Goal: Information Seeking & Learning: Understand process/instructions

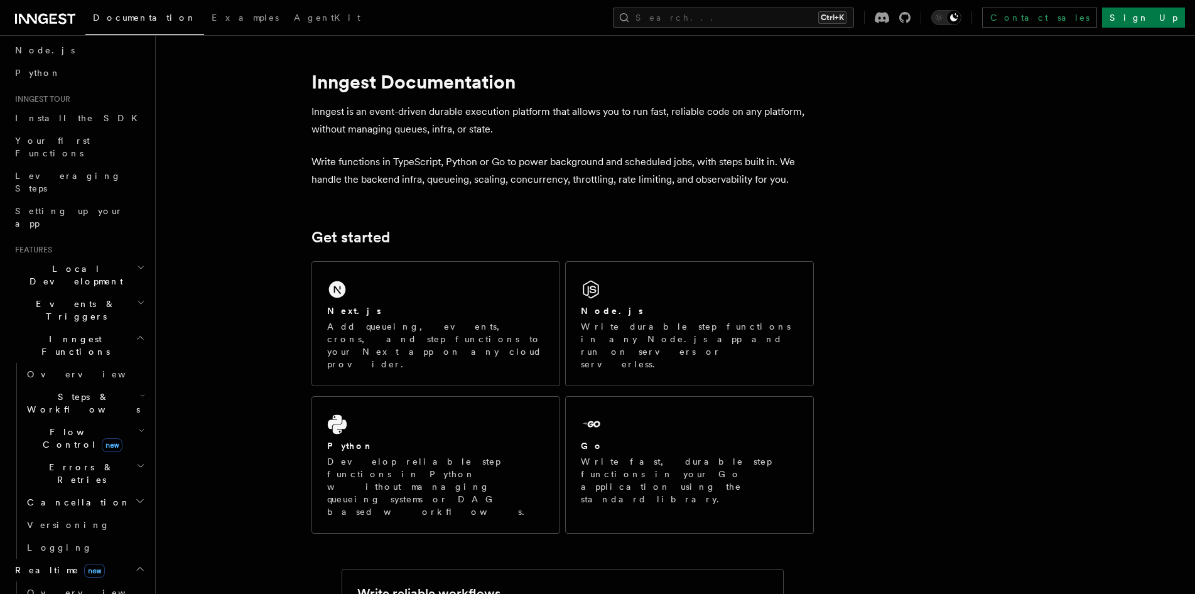
scroll to position [105, 0]
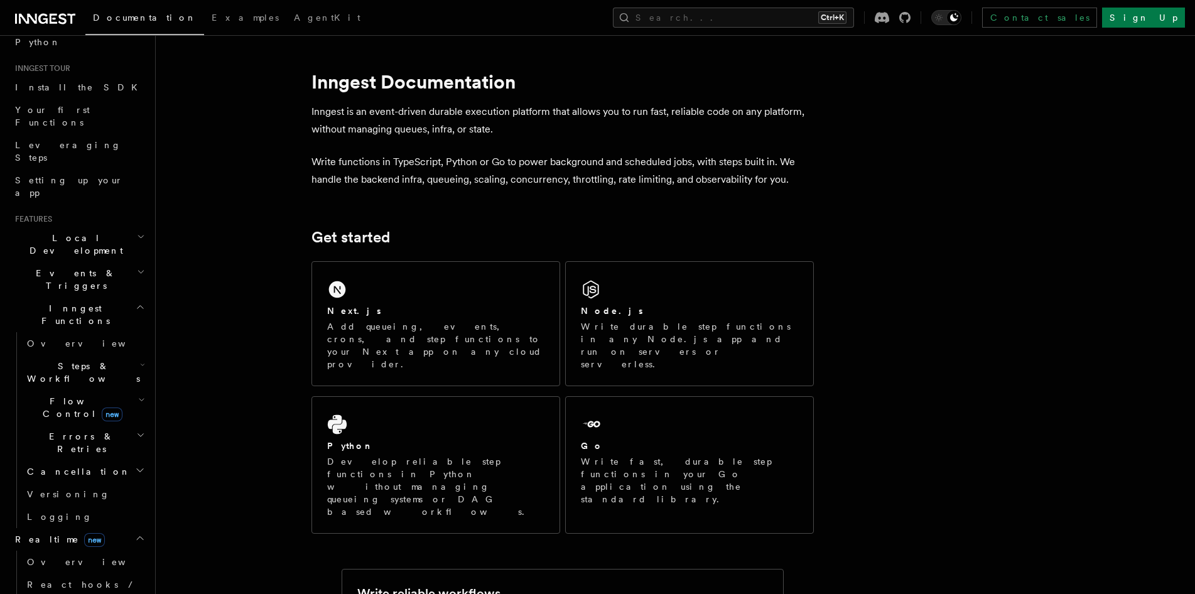
click at [102, 407] on span "new" at bounding box center [112, 414] width 21 height 14
click at [105, 448] on link "Singleton new" at bounding box center [91, 460] width 114 height 25
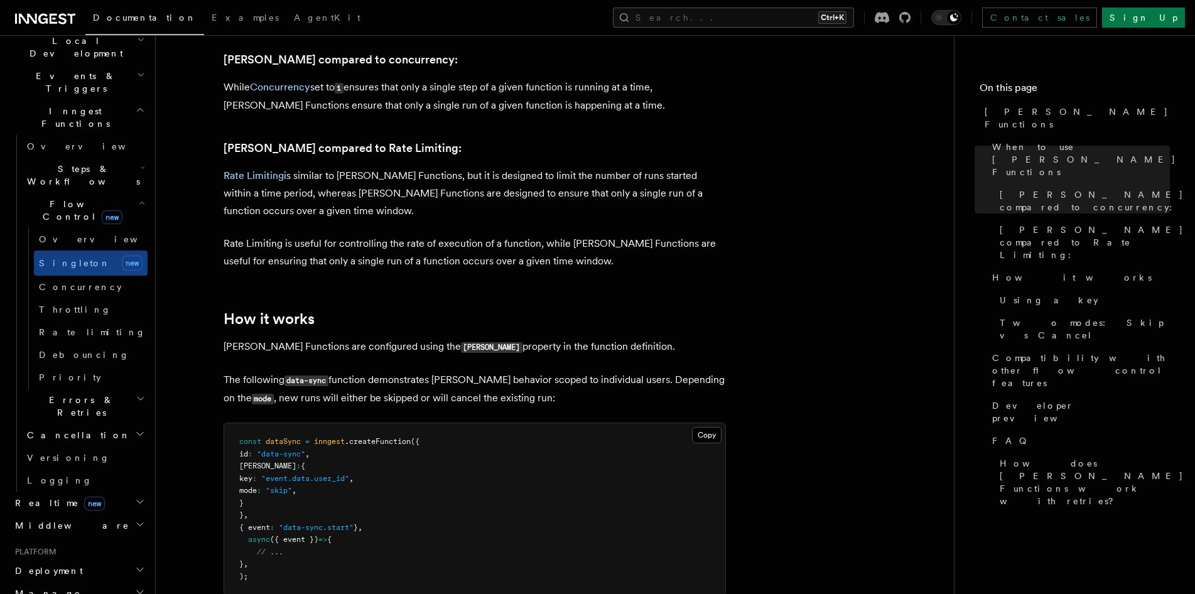
scroll to position [419, 0]
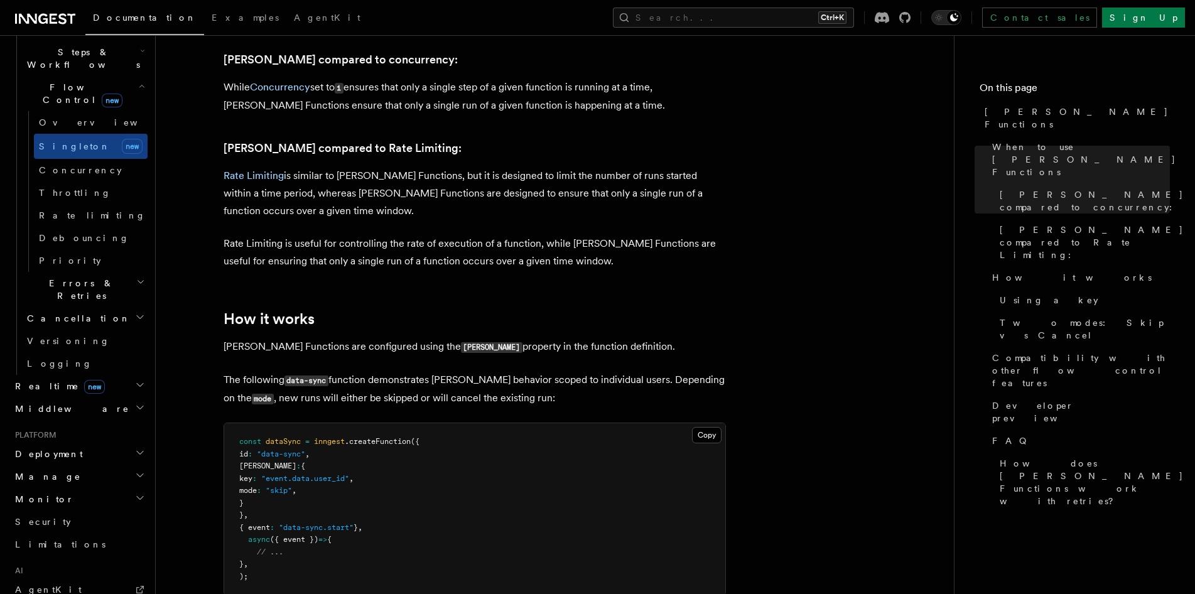
click at [104, 375] on h2 "Realtime new" at bounding box center [78, 386] width 137 height 23
click at [85, 455] on h2 "Middleware" at bounding box center [78, 466] width 137 height 23
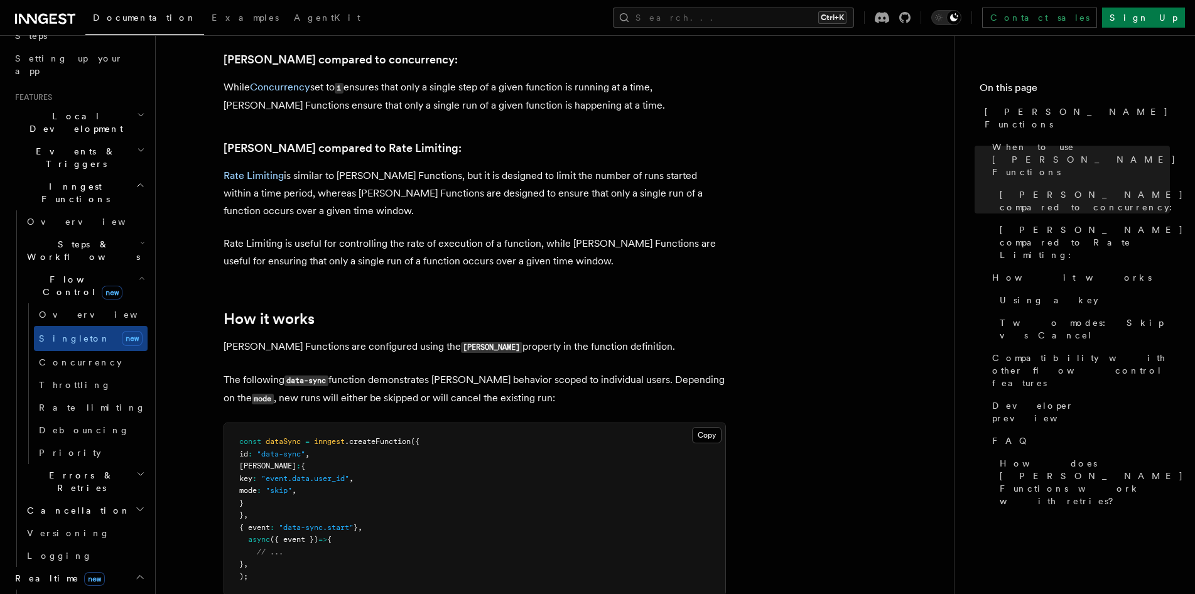
scroll to position [105, 0]
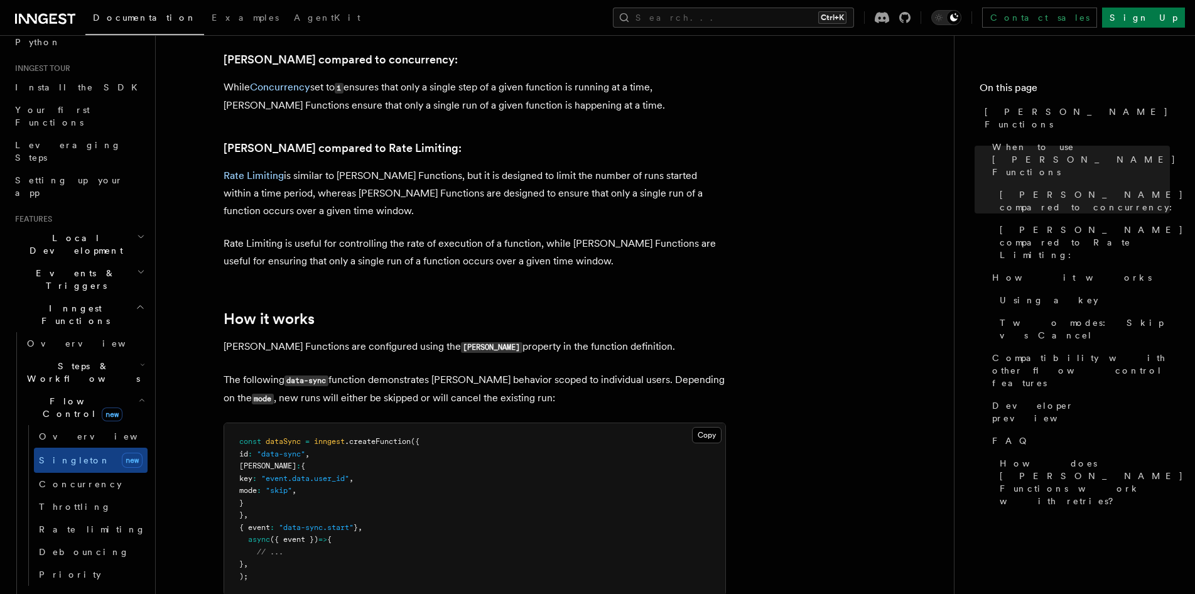
click at [108, 227] on h2 "Local Development" at bounding box center [78, 244] width 137 height 35
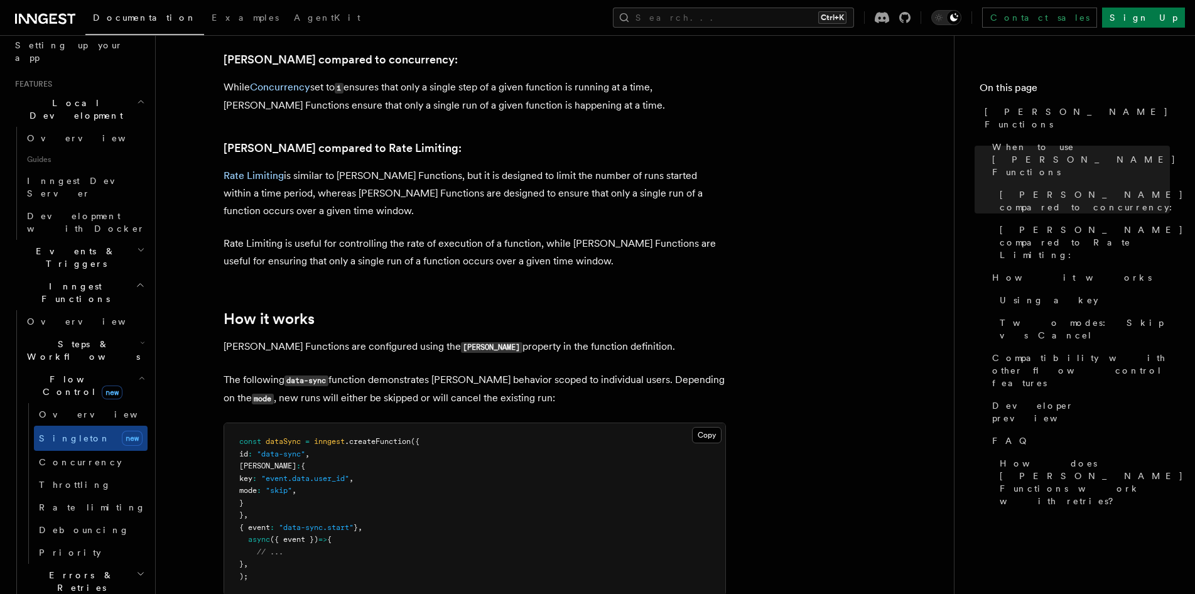
scroll to position [209, 0]
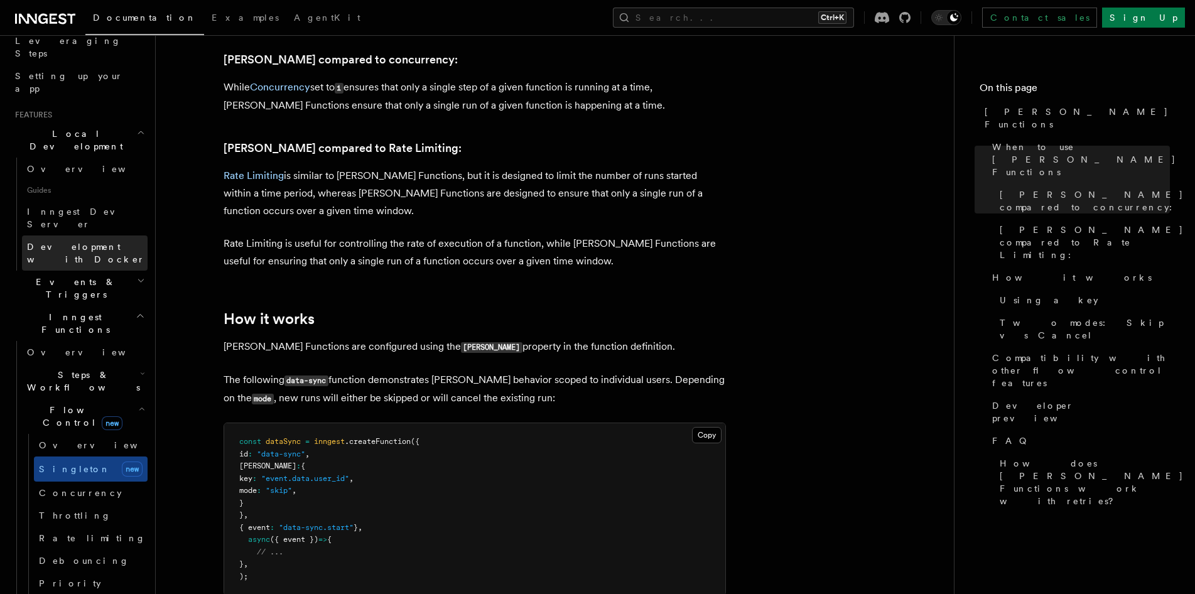
click at [103, 240] on span "Development with Docker" at bounding box center [87, 252] width 121 height 25
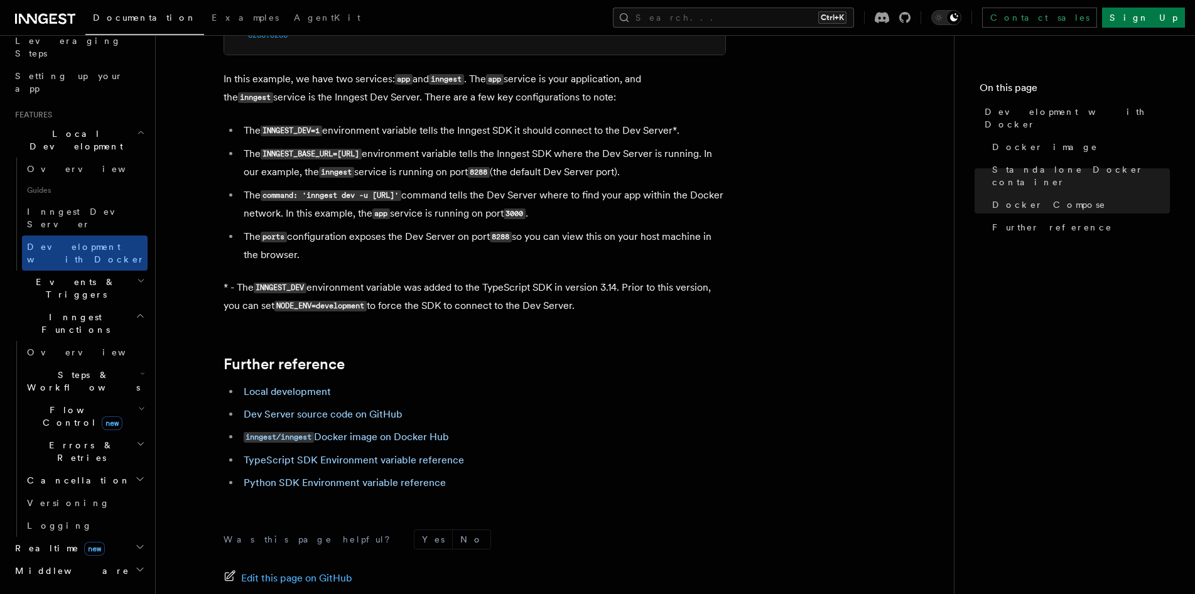
scroll to position [1151, 0]
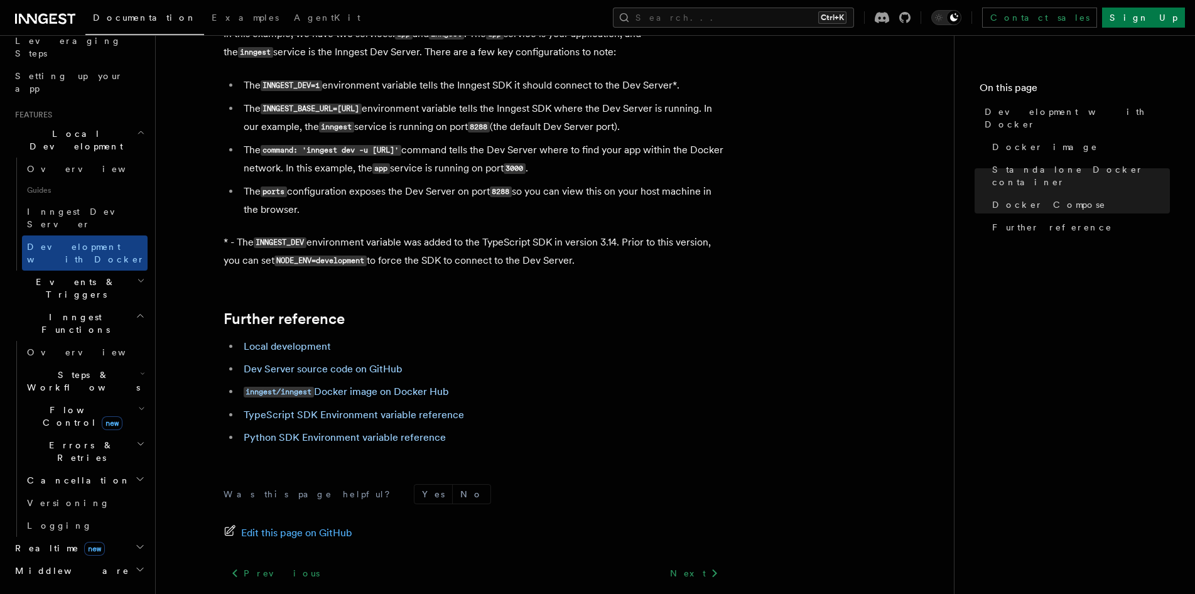
click at [90, 271] on h2 "Events & Triggers" at bounding box center [78, 288] width 137 height 35
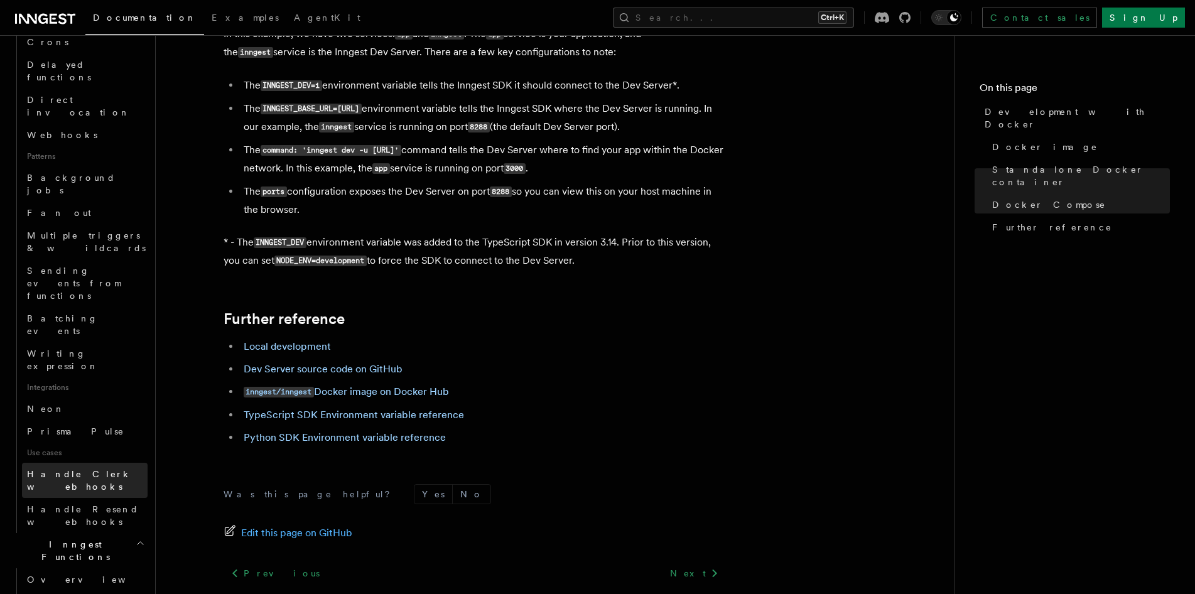
scroll to position [628, 0]
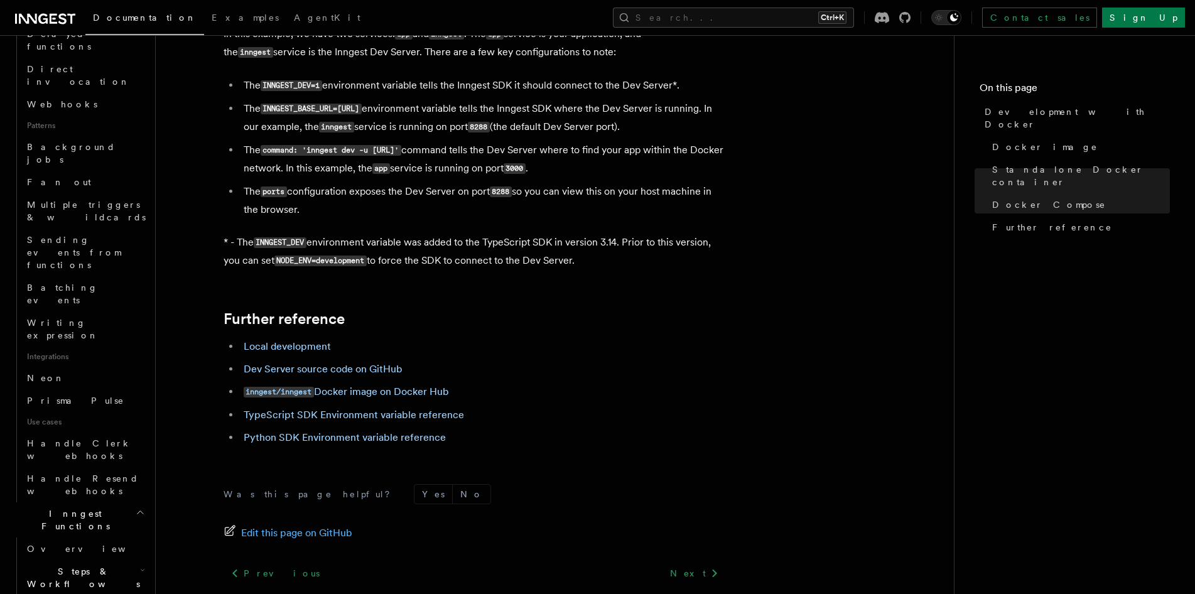
click at [103, 560] on h2 "Steps & Workflows" at bounding box center [85, 577] width 126 height 35
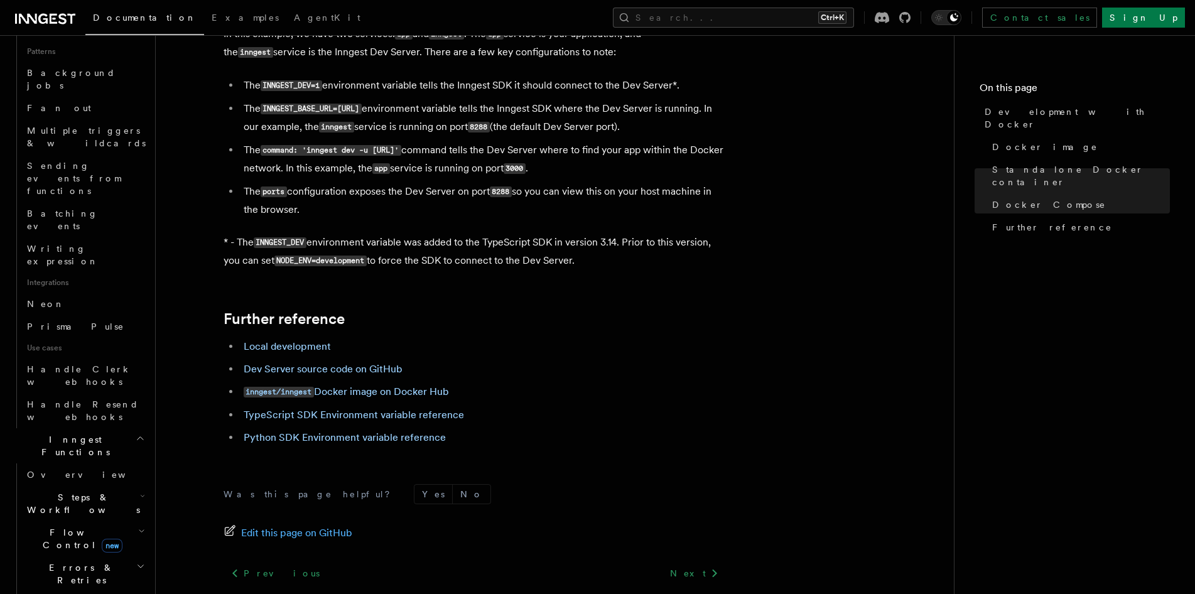
scroll to position [733, 0]
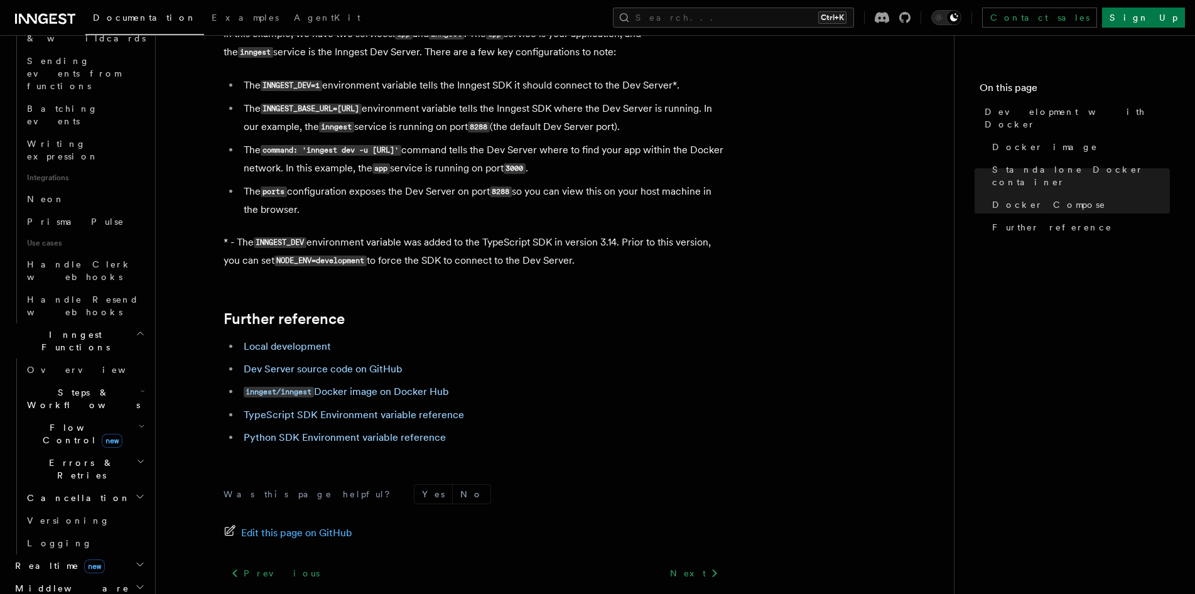
scroll to position [837, 0]
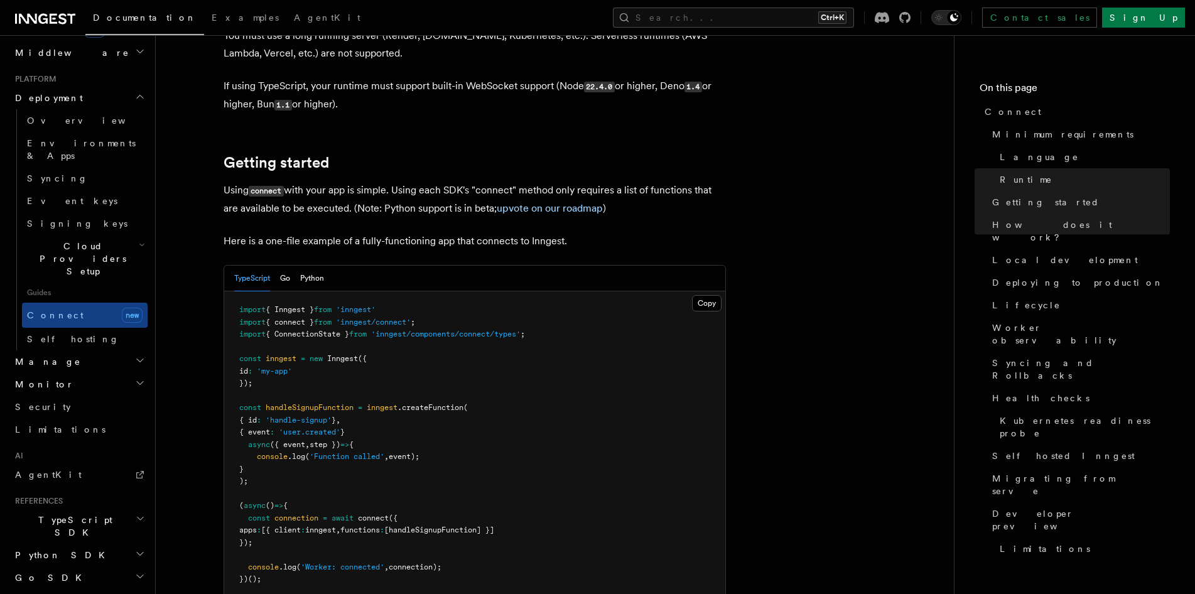
scroll to position [628, 0]
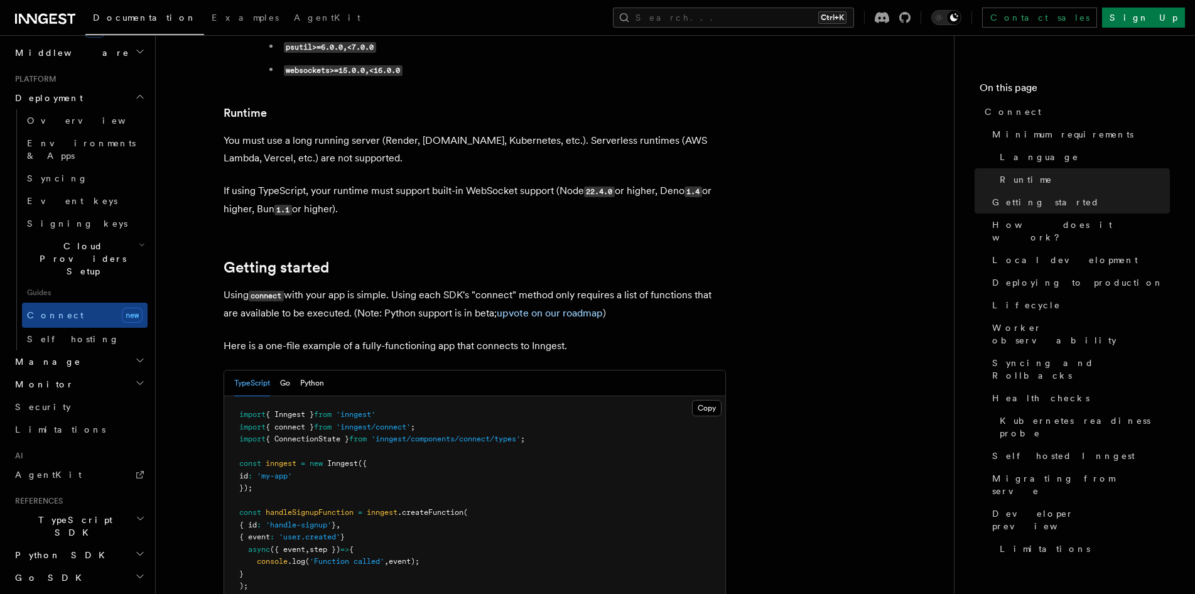
drag, startPoint x: 509, startPoint y: 289, endPoint x: 392, endPoint y: 227, distance: 132.8
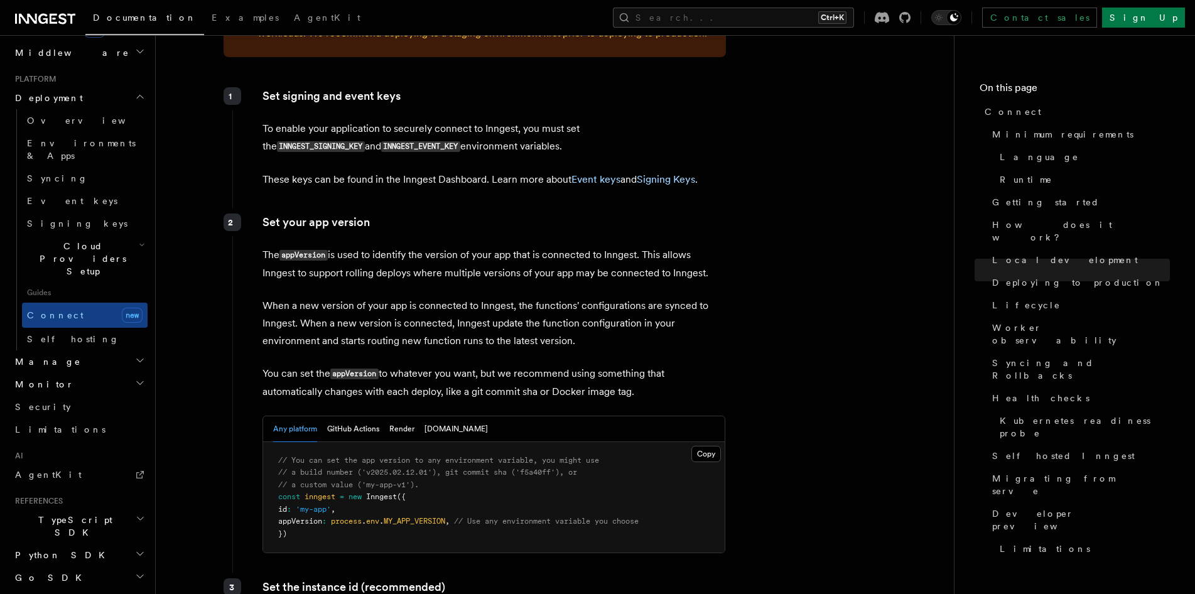
scroll to position [1883, 0]
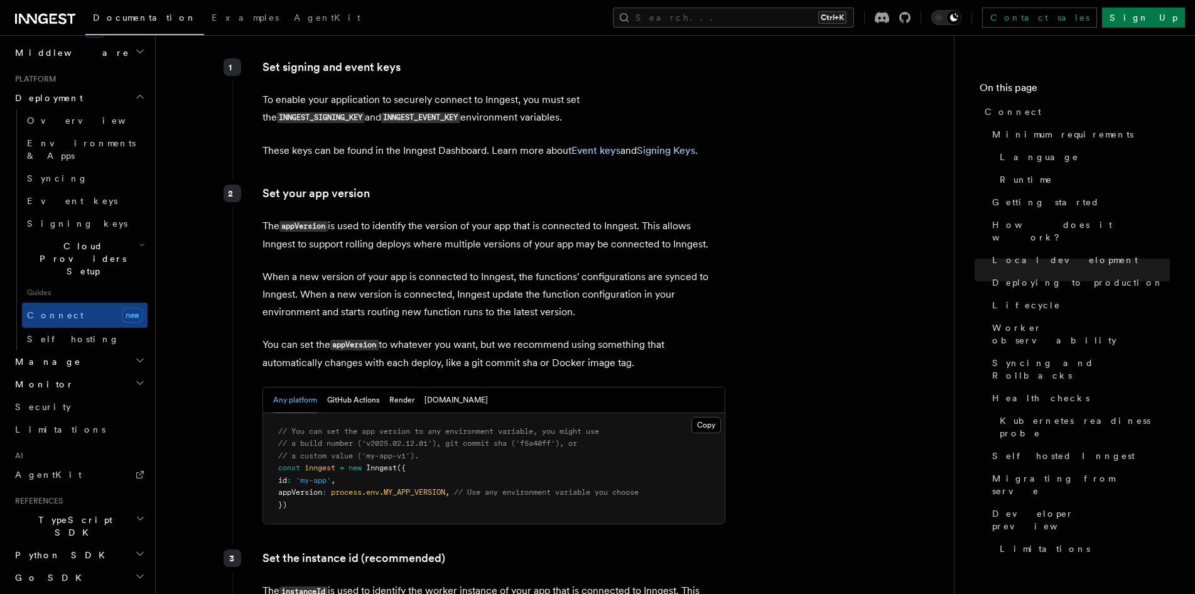
drag, startPoint x: 383, startPoint y: 253, endPoint x: 344, endPoint y: 284, distance: 50.0
click at [344, 336] on p "You can set the appVersion to whatever you want, but we recommend using somethi…" at bounding box center [493, 354] width 463 height 36
click at [497, 268] on p "When a new version of your app is connected to Inngest, the functions' configur…" at bounding box center [493, 294] width 463 height 53
click at [341, 387] on button "GitHub Actions" at bounding box center [353, 400] width 52 height 26
click at [304, 387] on button "Any platform" at bounding box center [295, 400] width 44 height 26
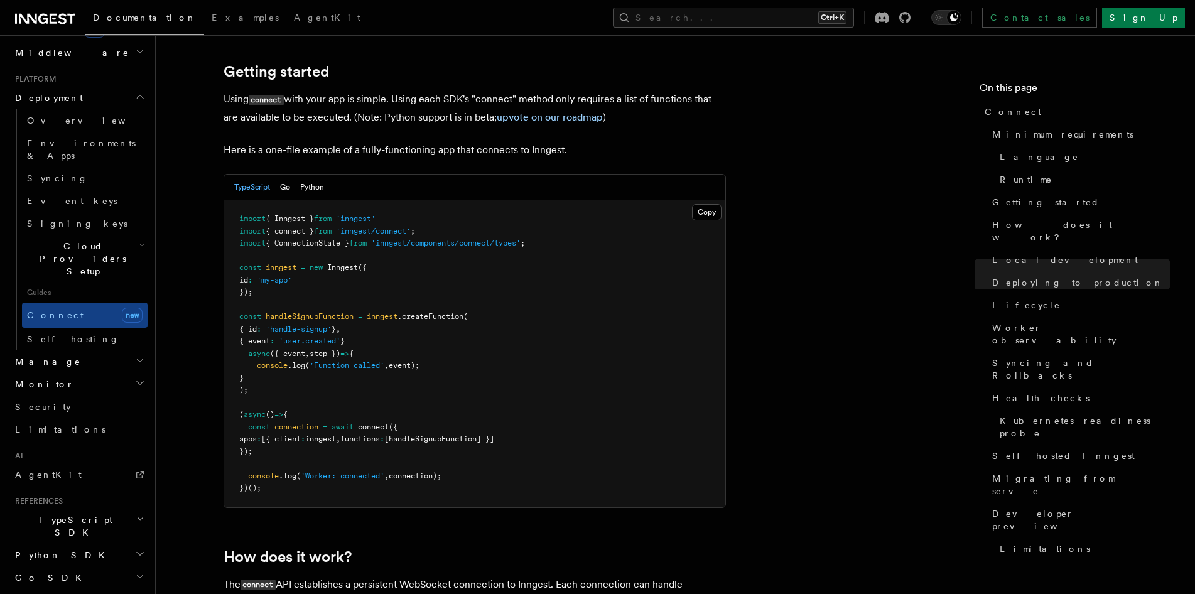
scroll to position [0, 0]
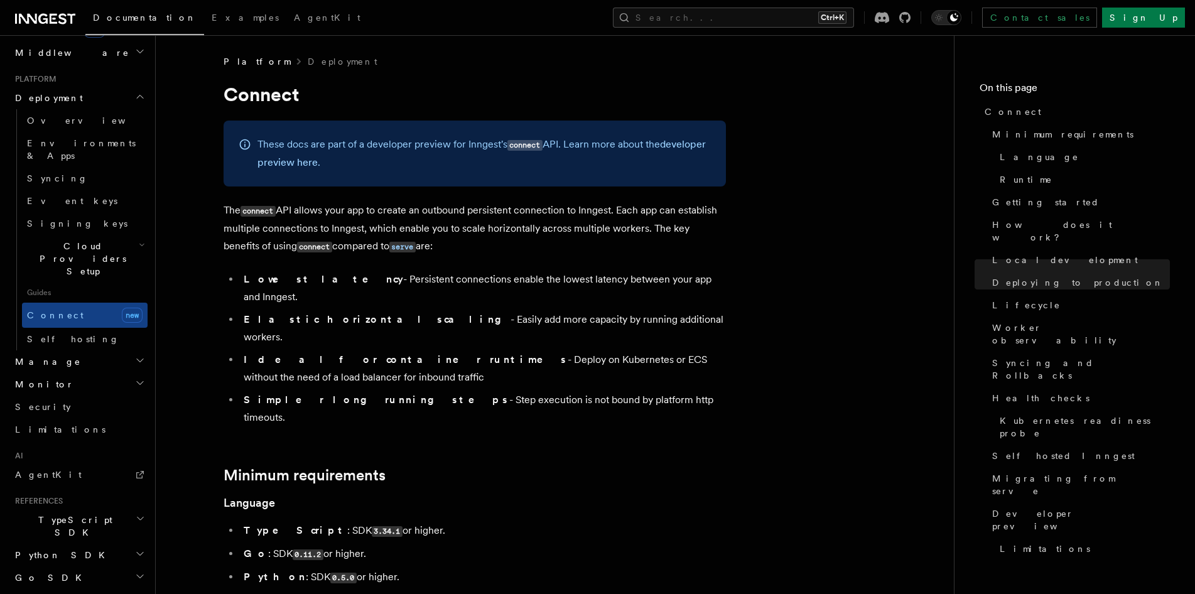
drag, startPoint x: 518, startPoint y: 284, endPoint x: 510, endPoint y: 164, distance: 120.1
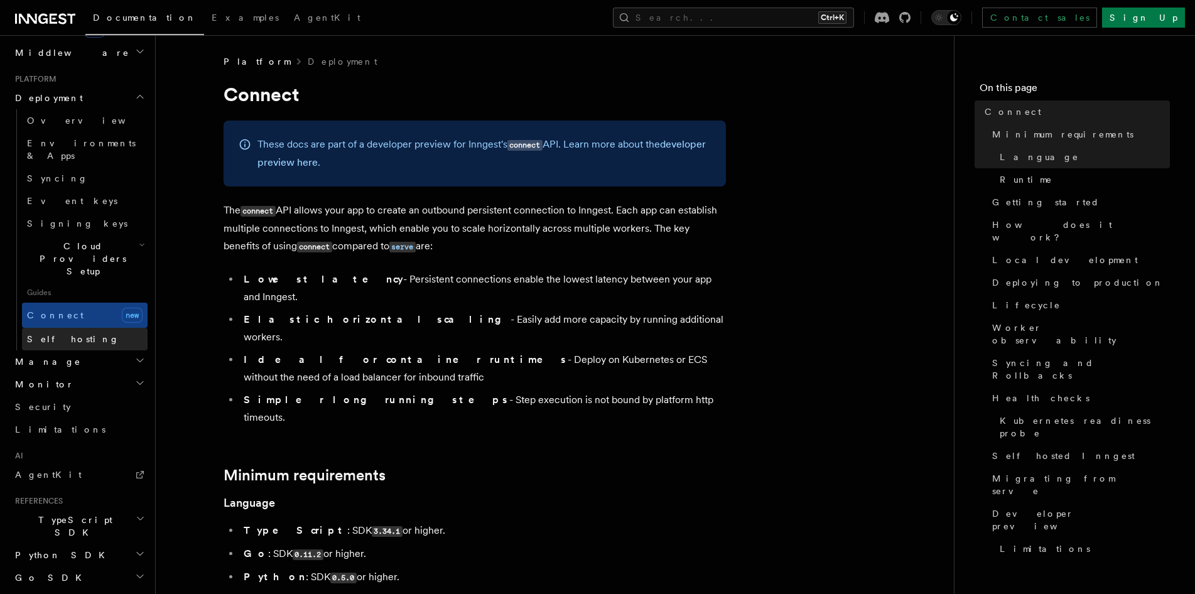
click at [93, 328] on link "Self hosting" at bounding box center [85, 339] width 126 height 23
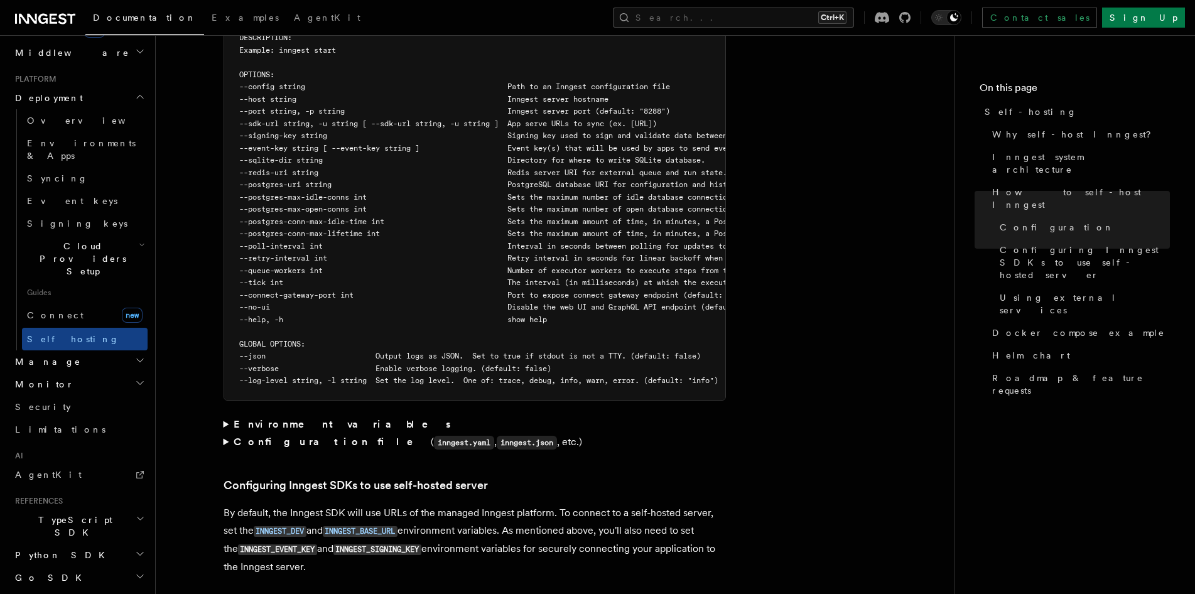
scroll to position [2406, 0]
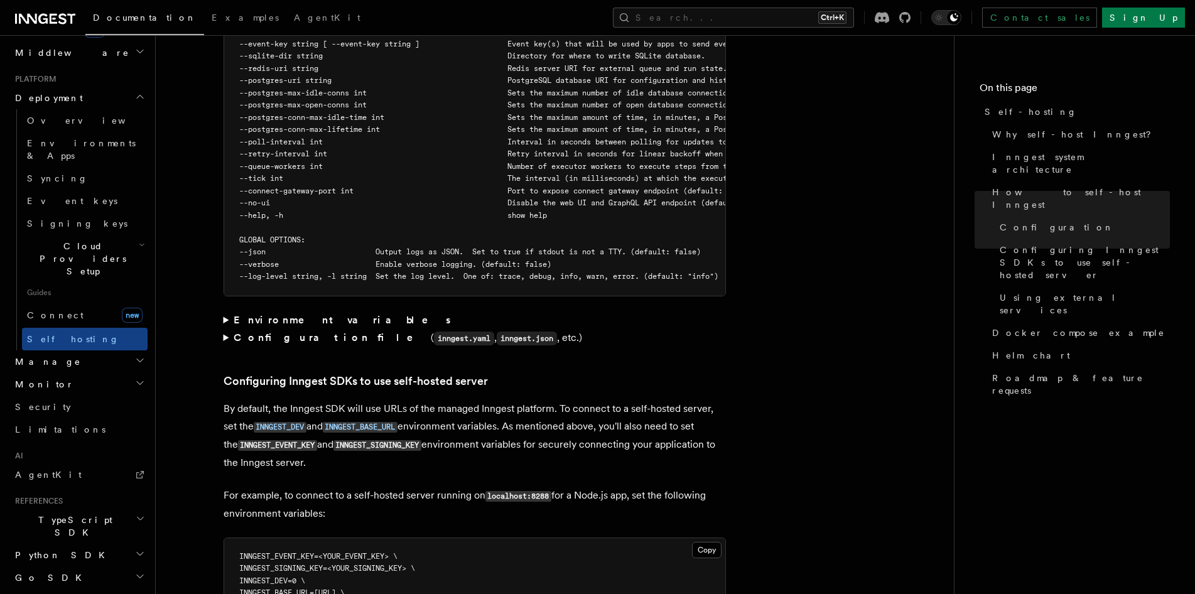
click at [270, 331] on strong "Configuration file" at bounding box center [332, 337] width 197 height 12
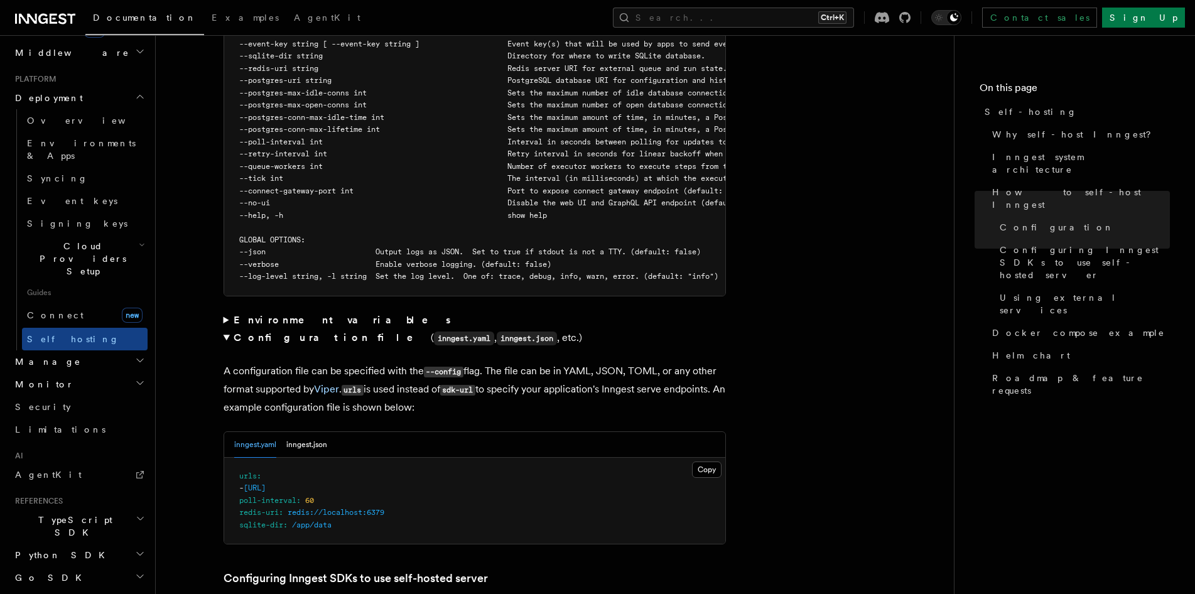
click at [270, 331] on strong "Configuration file" at bounding box center [332, 337] width 197 height 12
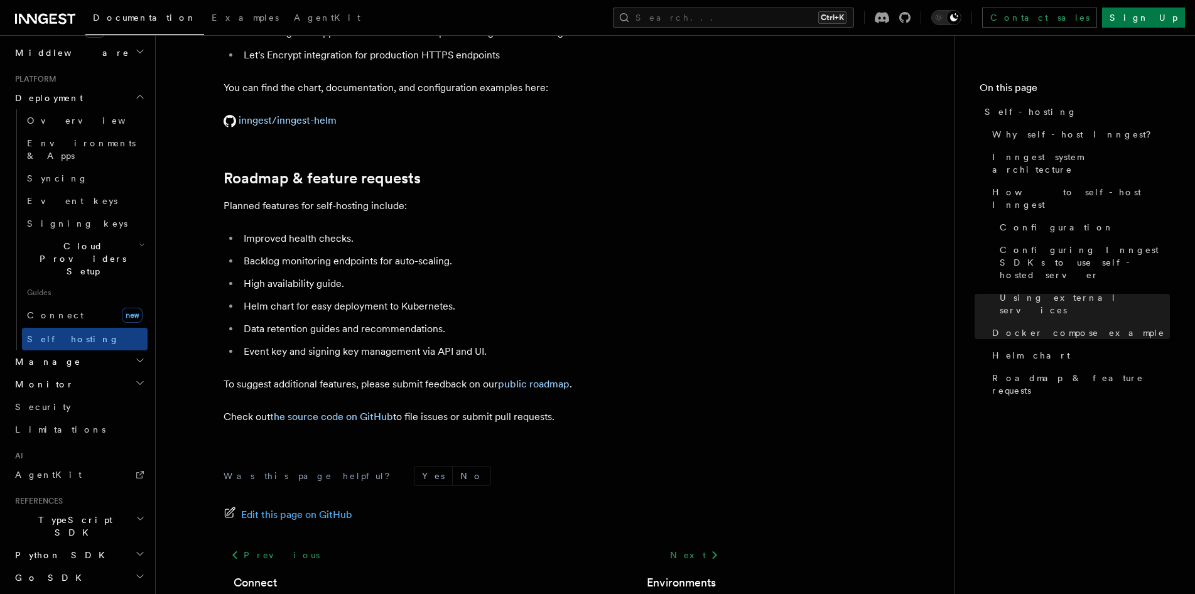
scroll to position [4802, 0]
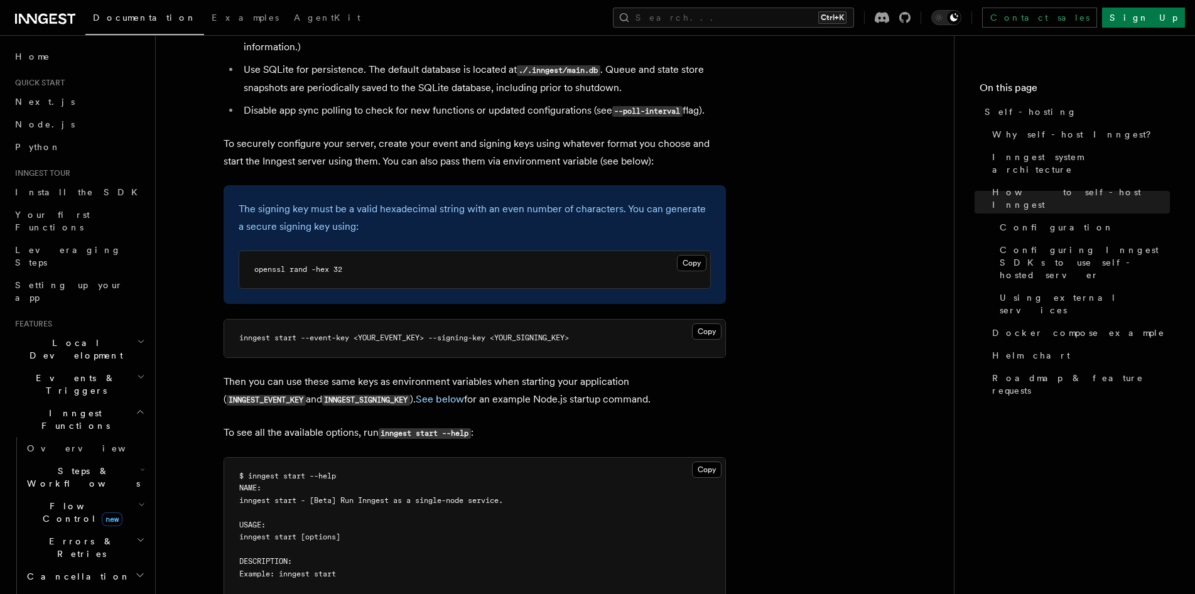
scroll to position [2197, 0]
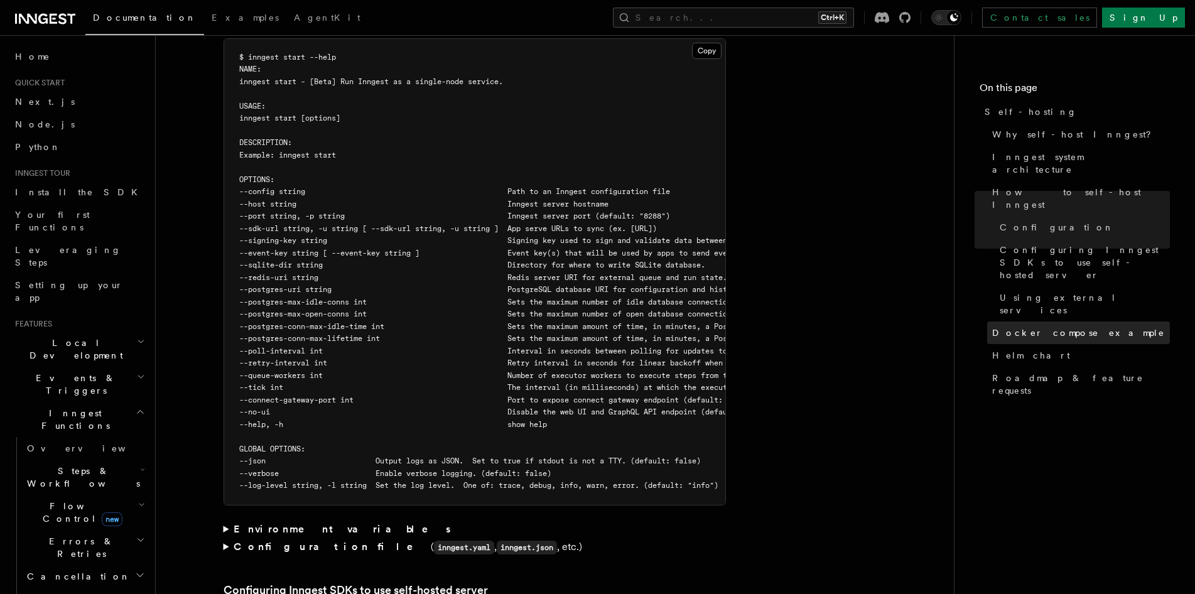
click at [1067, 326] on span "Docker compose example" at bounding box center [1078, 332] width 173 height 13
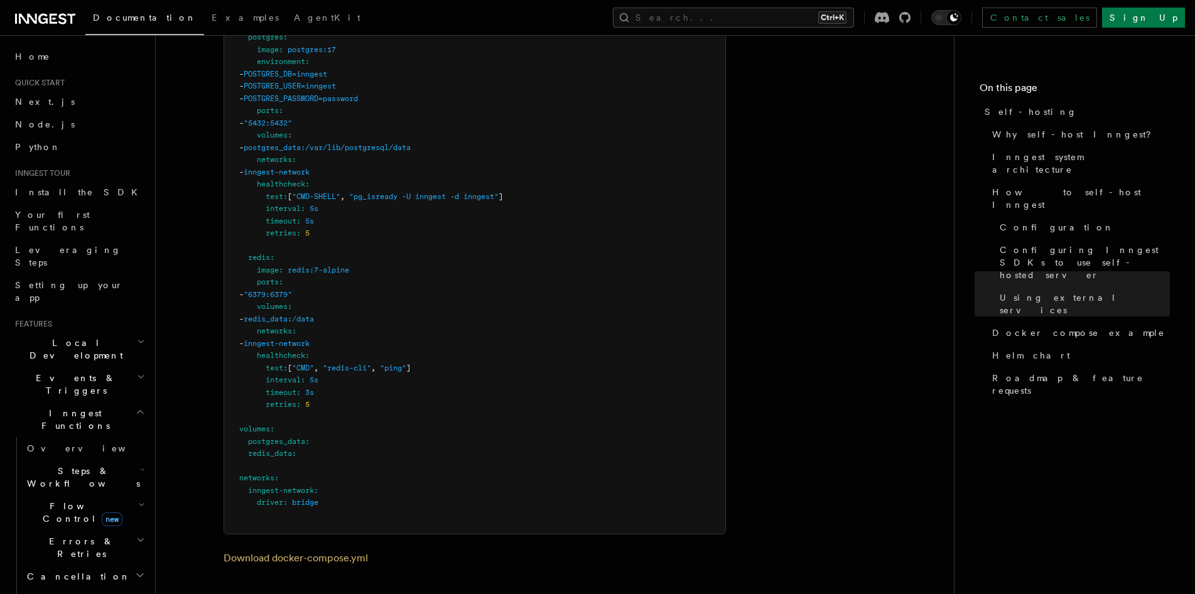
scroll to position [3340, 0]
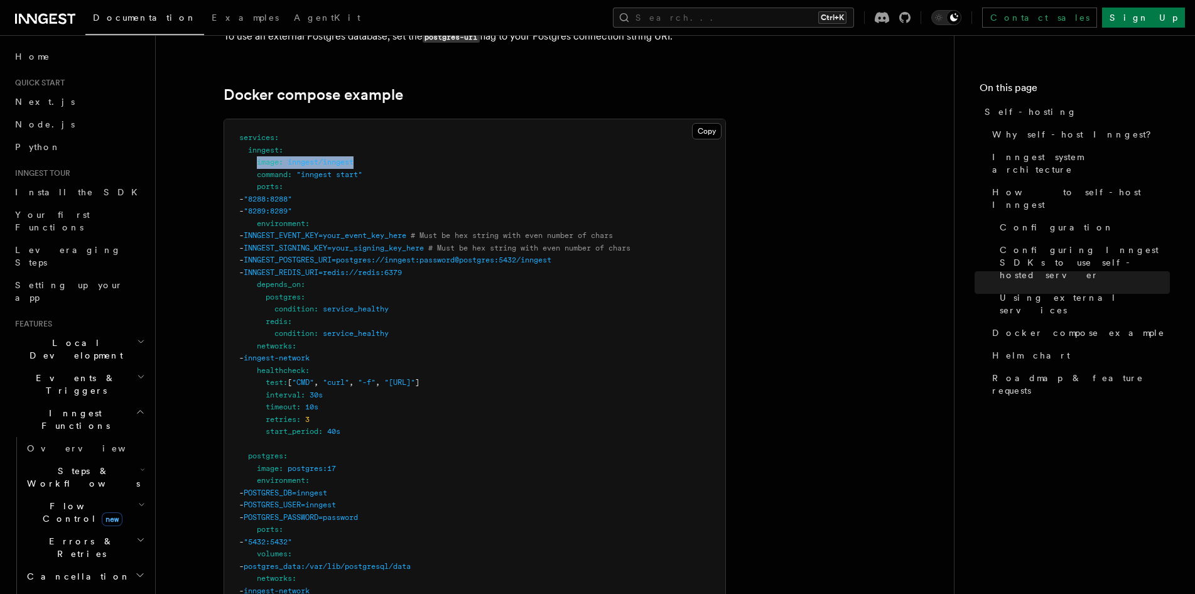
drag, startPoint x: 375, startPoint y: 136, endPoint x: 259, endPoint y: 135, distance: 116.1
click at [259, 135] on pre "services : inngest : image : inngest/inngest command : "inngest start" ports : …" at bounding box center [474, 535] width 501 height 833
copy span "image : inngest/inngest"
click at [695, 185] on pre "services : inngest : image : inngest/inngest command : "inngest start" ports : …" at bounding box center [474, 535] width 501 height 833
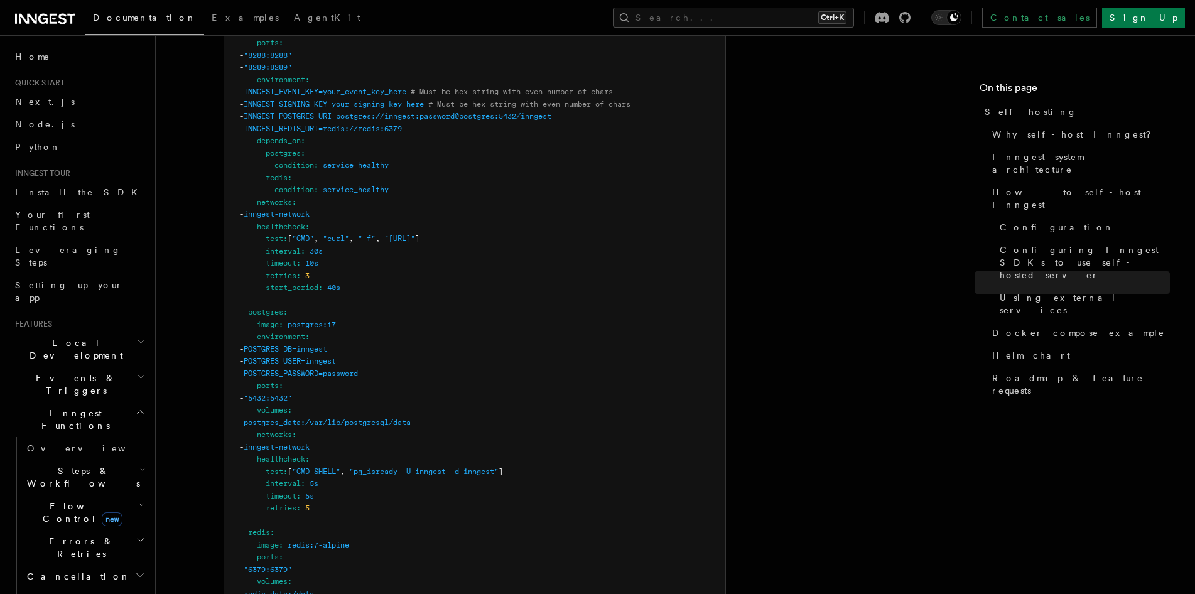
scroll to position [3550, 0]
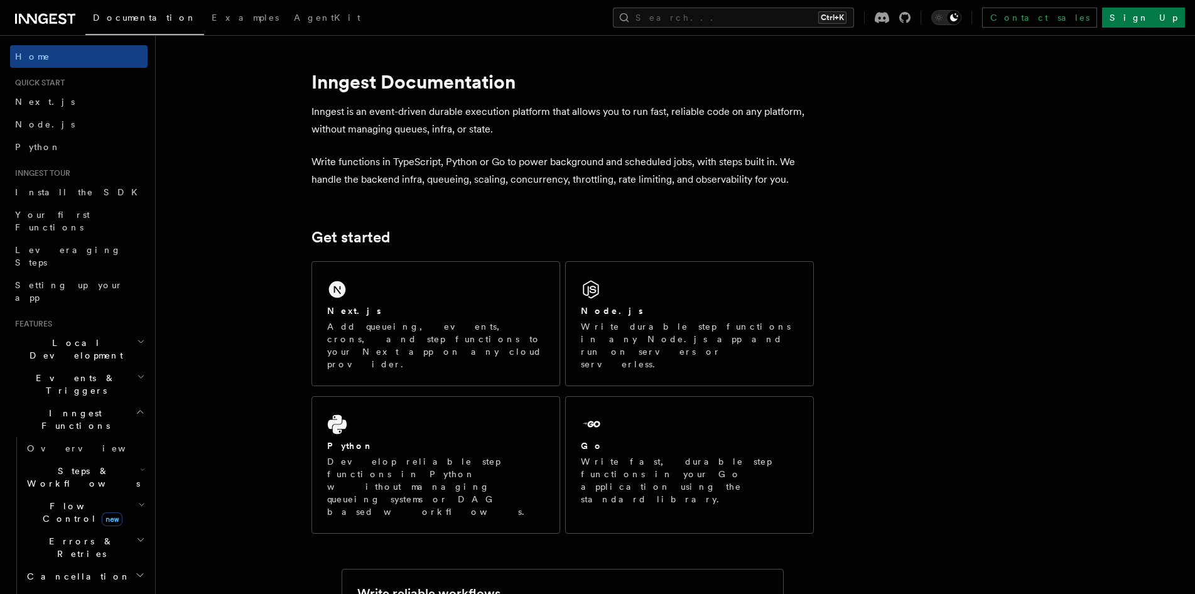
click at [886, 6] on div "Documentation Examples AgentKit Search... Ctrl+K Contact sales Sign Up" at bounding box center [597, 17] width 1195 height 35
click at [842, 24] on button "Search... Ctrl+K" at bounding box center [733, 18] width 241 height 20
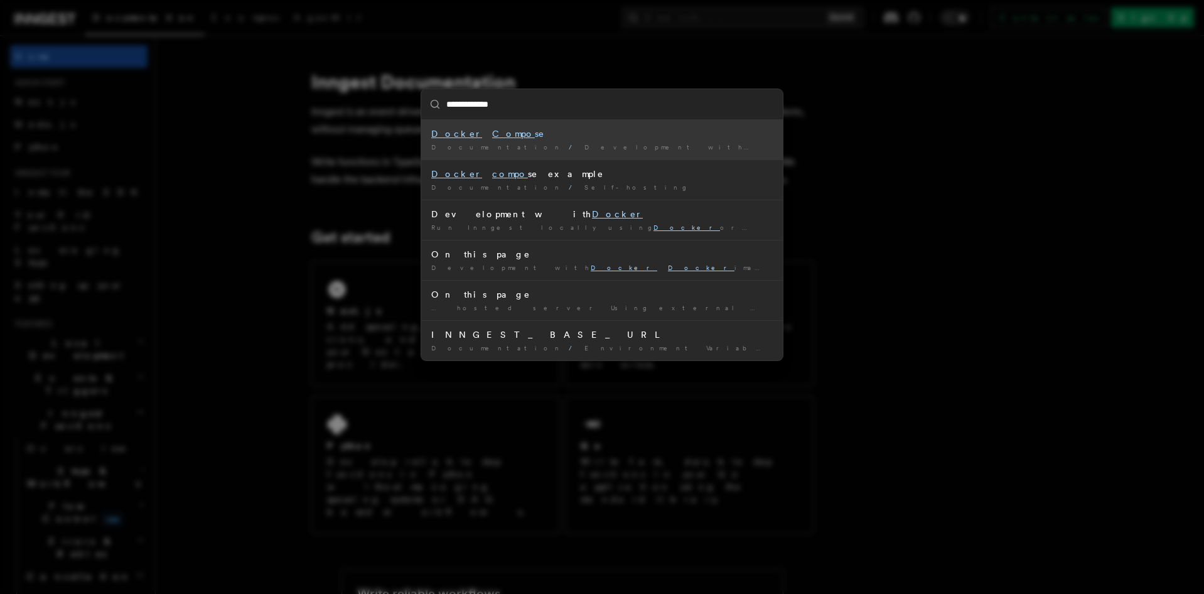
type input "**********"
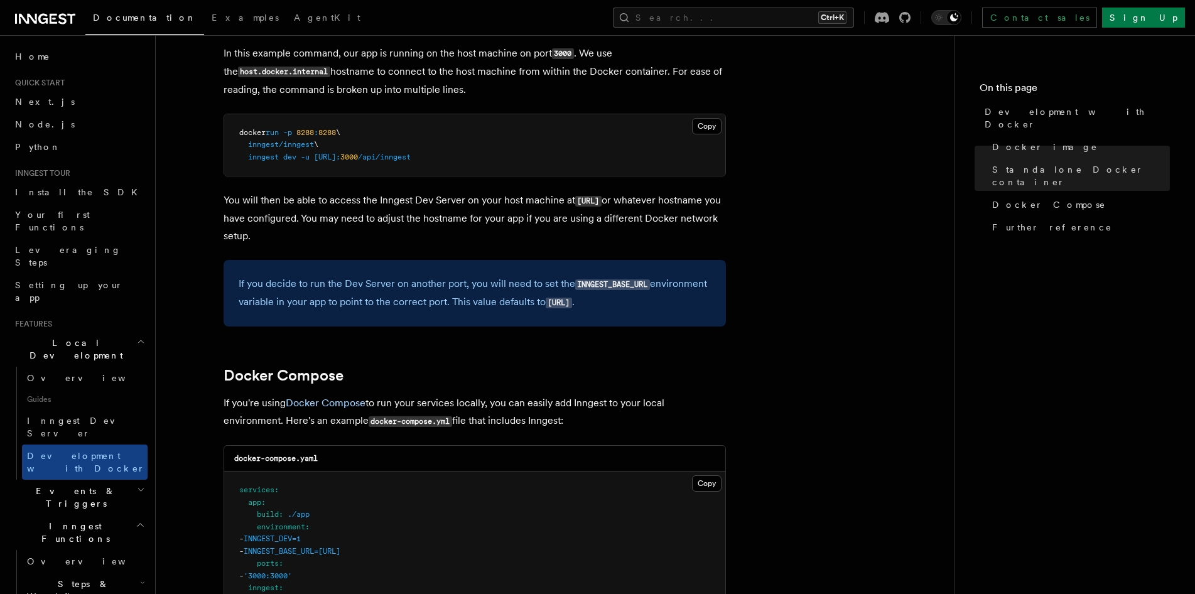
scroll to position [497, 0]
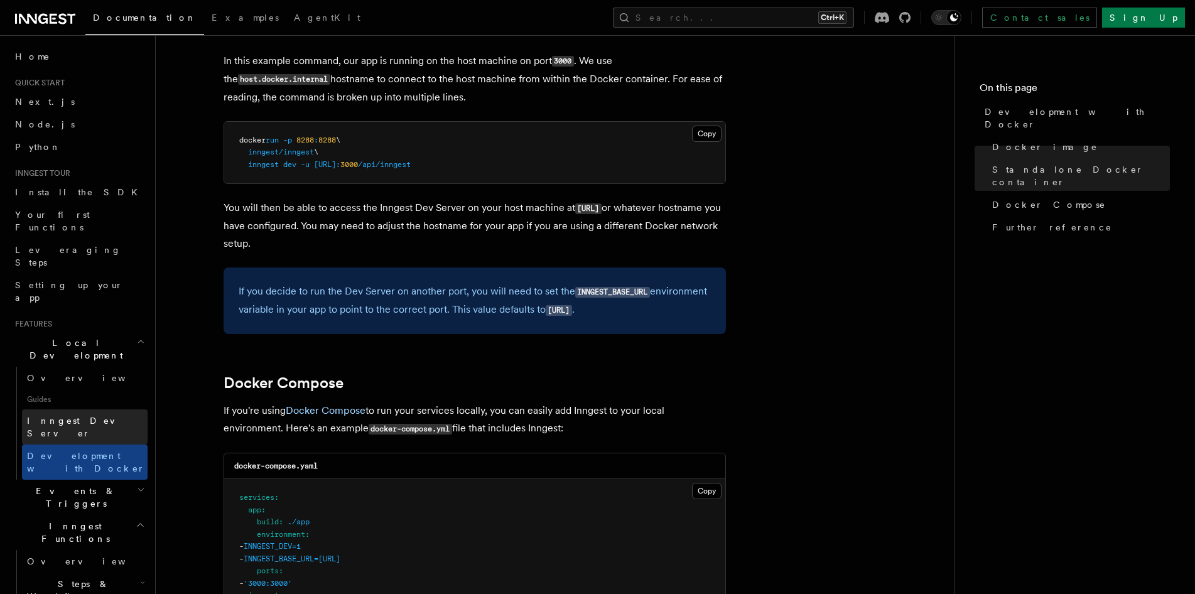
click at [76, 416] on span "Inngest Dev Server" at bounding box center [80, 427] width 107 height 23
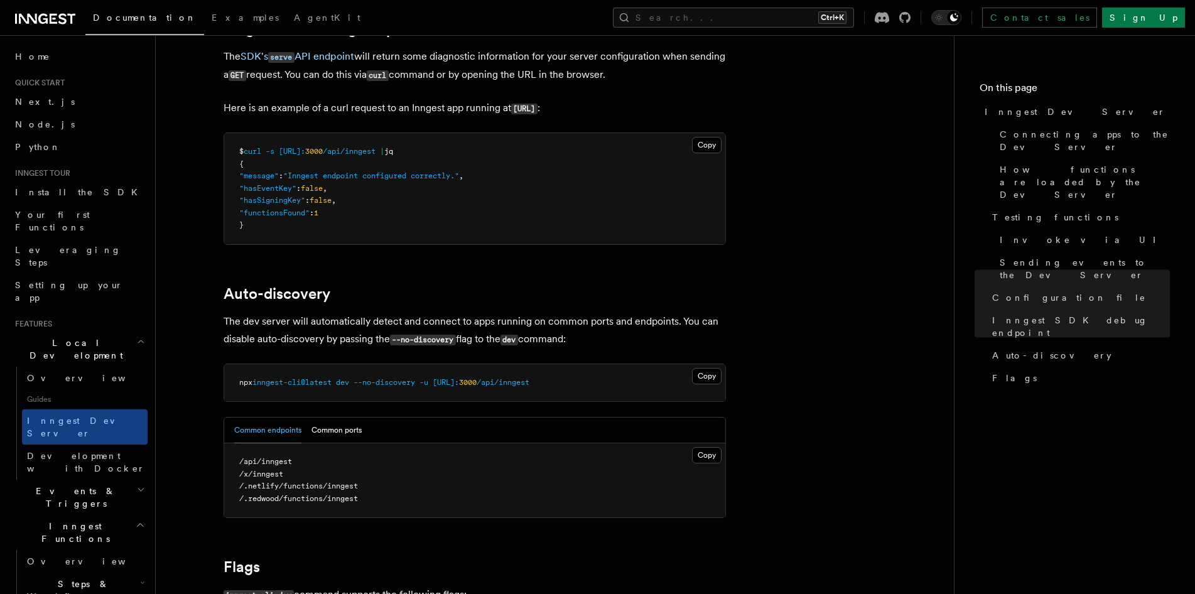
scroll to position [3557, 0]
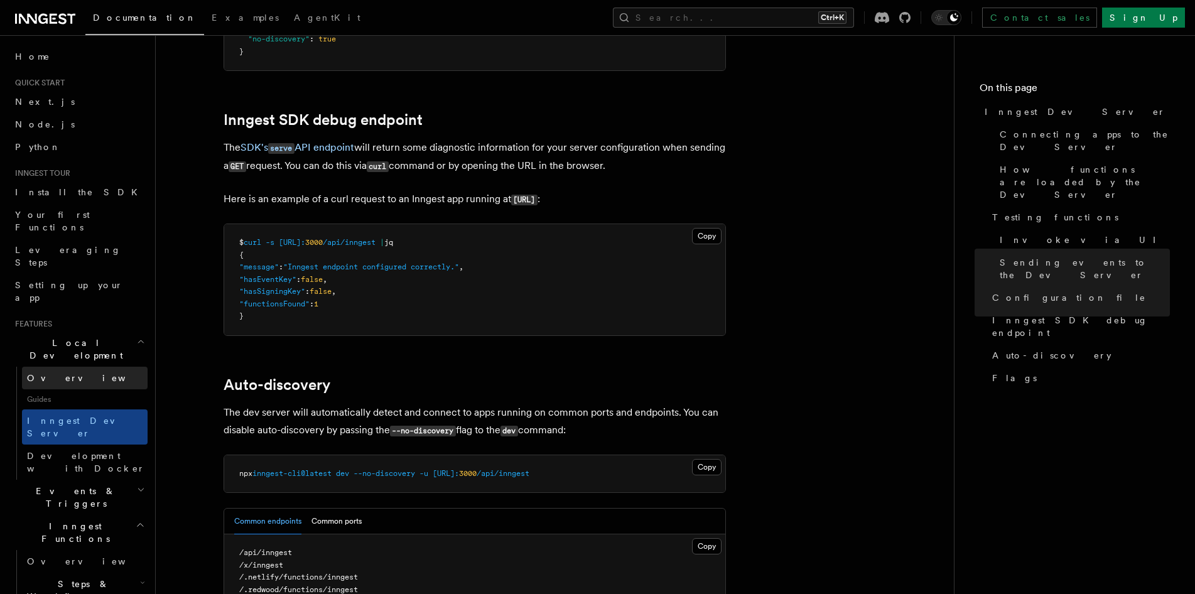
drag, startPoint x: 522, startPoint y: 416, endPoint x: 58, endPoint y: 323, distance: 473.1
click at [58, 373] on span "Overview" at bounding box center [91, 378] width 129 height 10
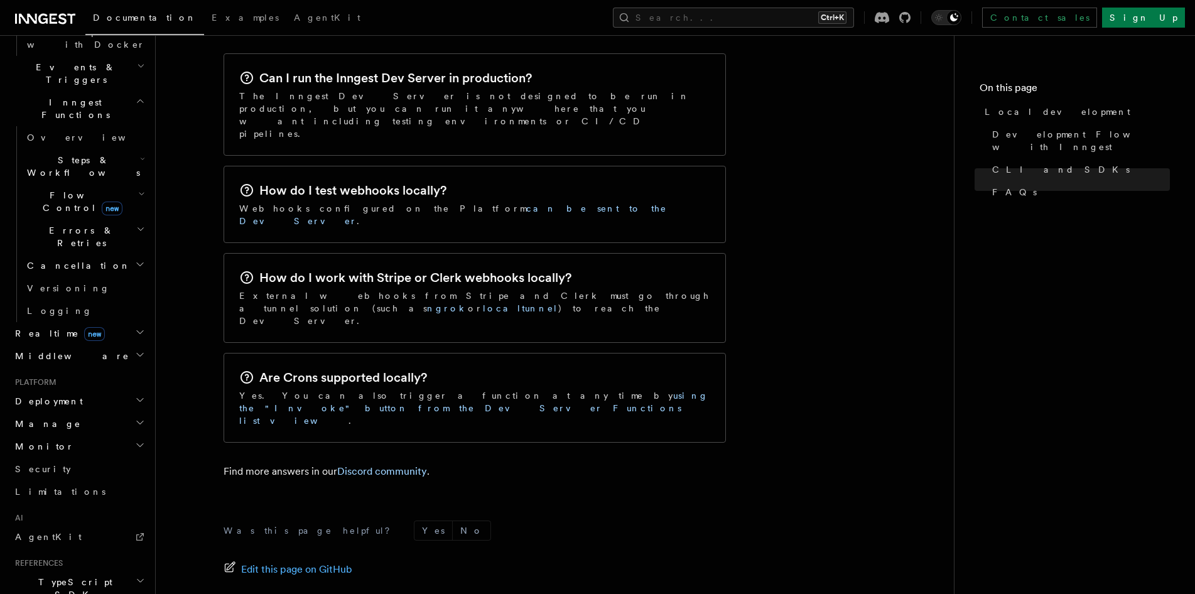
scroll to position [394, 0]
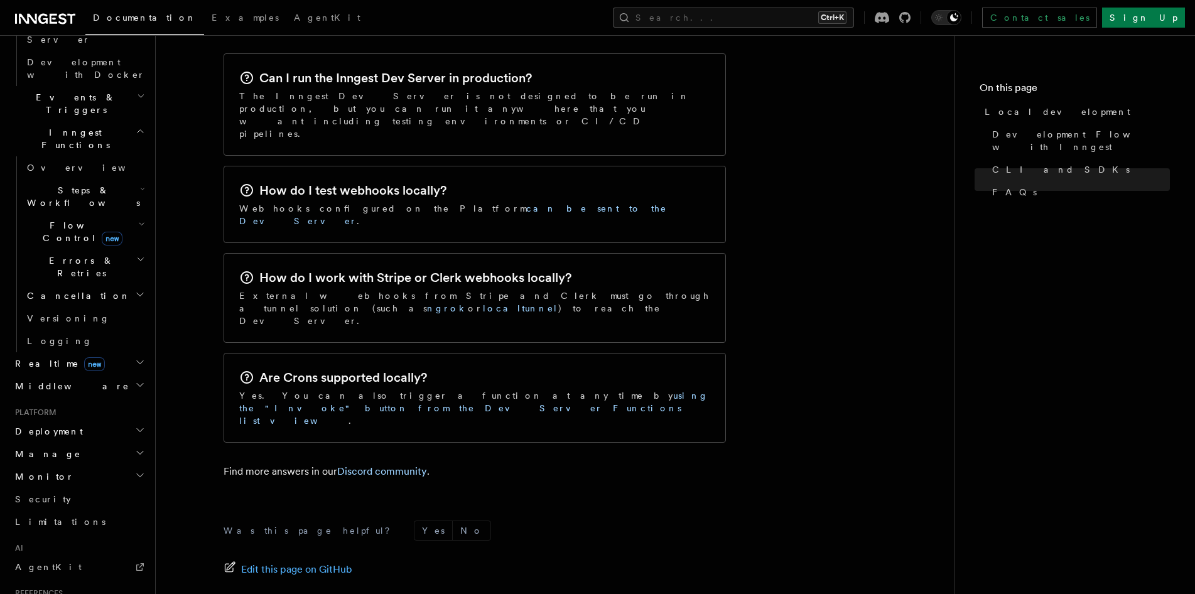
click at [76, 420] on h2 "Deployment" at bounding box center [78, 431] width 137 height 23
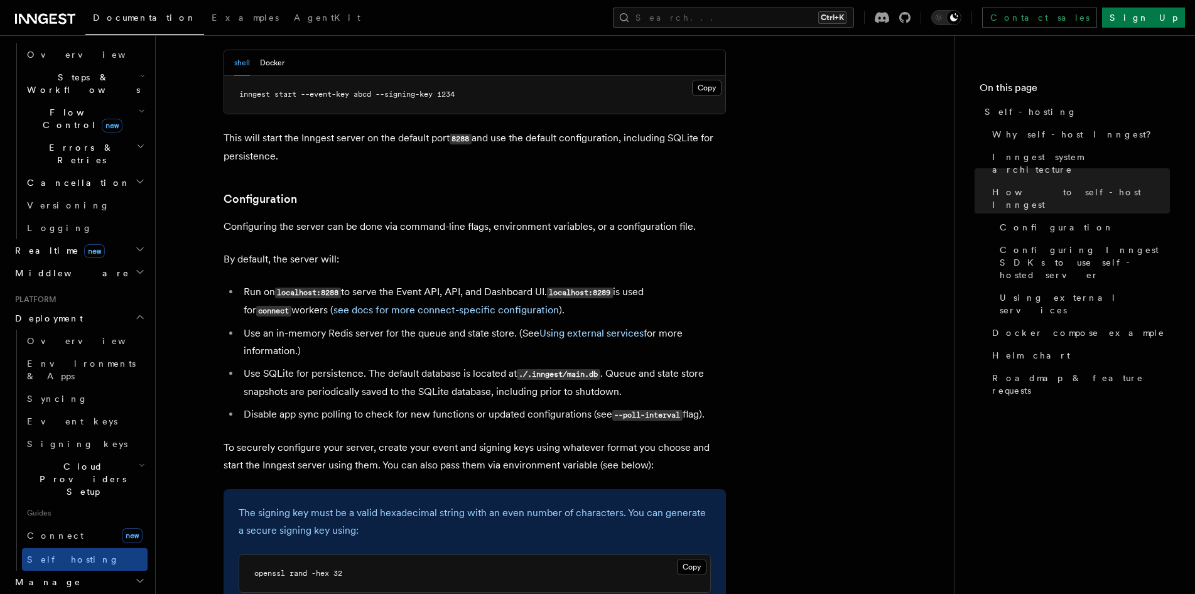
scroll to position [1674, 0]
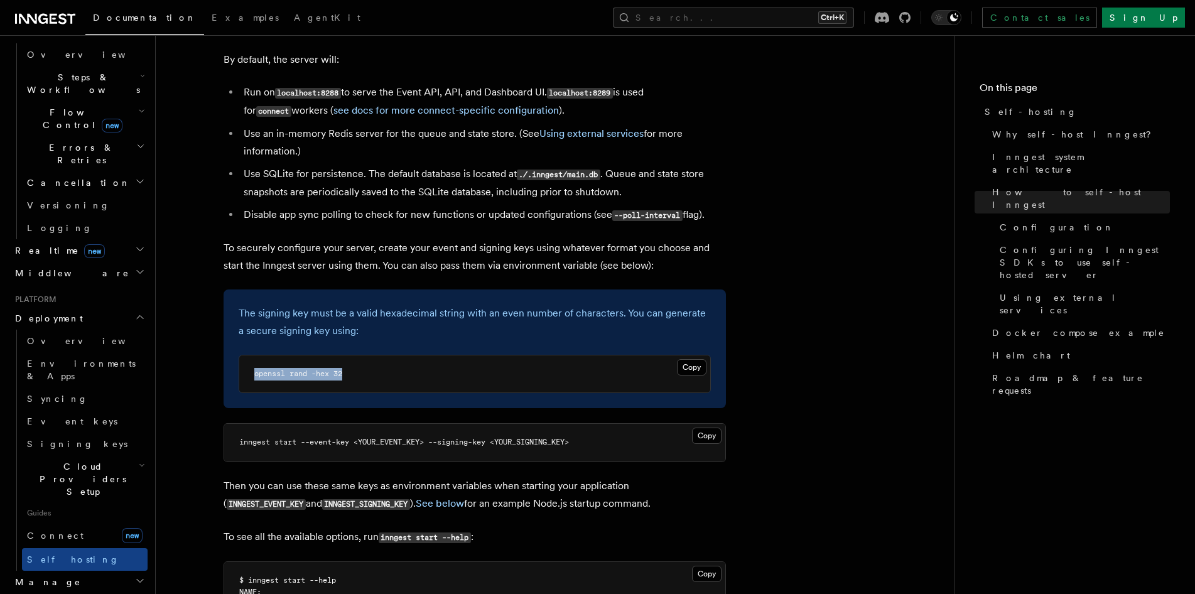
copy span "openssl rand -hex 32"
drag, startPoint x: 379, startPoint y: 335, endPoint x: 244, endPoint y: 339, distance: 135.0
click at [244, 355] on pre "openssl rand -hex 32" at bounding box center [474, 374] width 471 height 38
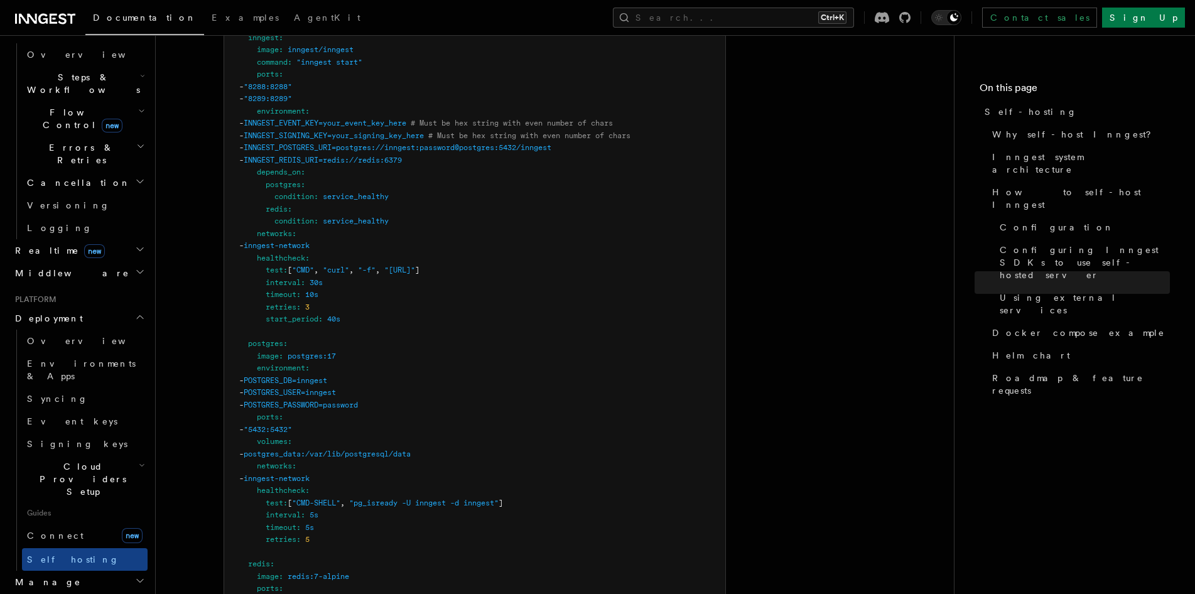
scroll to position [3348, 0]
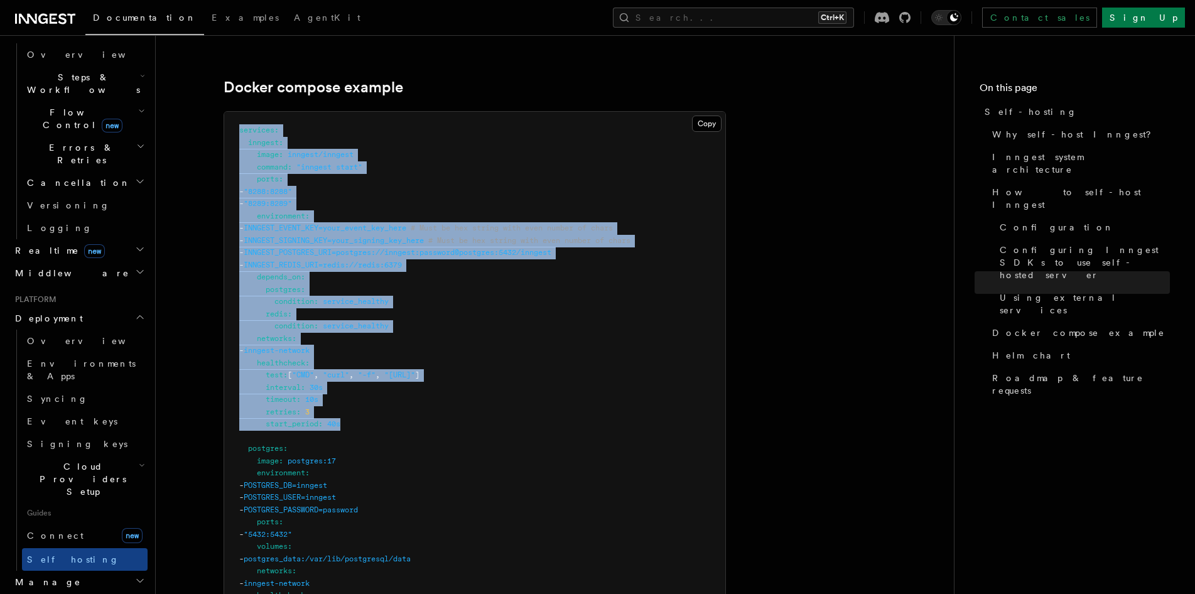
copy code "services : inngest : image : inngest/inngest command : "inngest start" ports : …"
drag, startPoint x: 354, startPoint y: 393, endPoint x: 225, endPoint y: 100, distance: 319.6
click at [225, 112] on pre "services : inngest : image : inngest/inngest command : "inngest start" ports : …" at bounding box center [474, 528] width 501 height 833
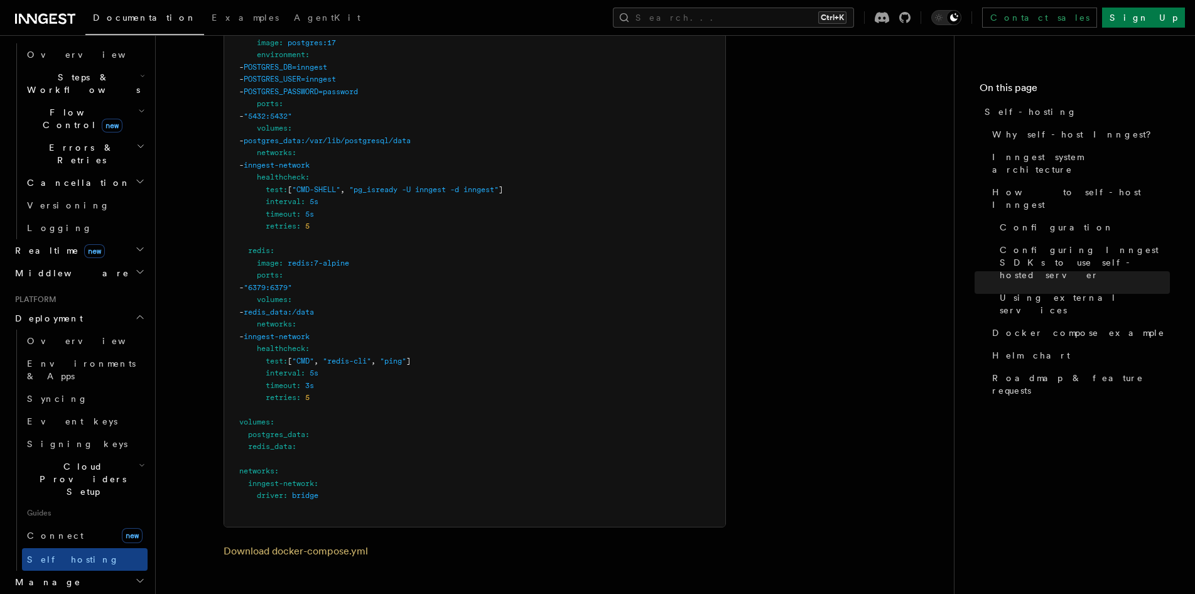
scroll to position [3766, 0]
copy code "networks : inngest-network : driver : bridge"
drag, startPoint x: 355, startPoint y: 478, endPoint x: 220, endPoint y: 443, distance: 139.5
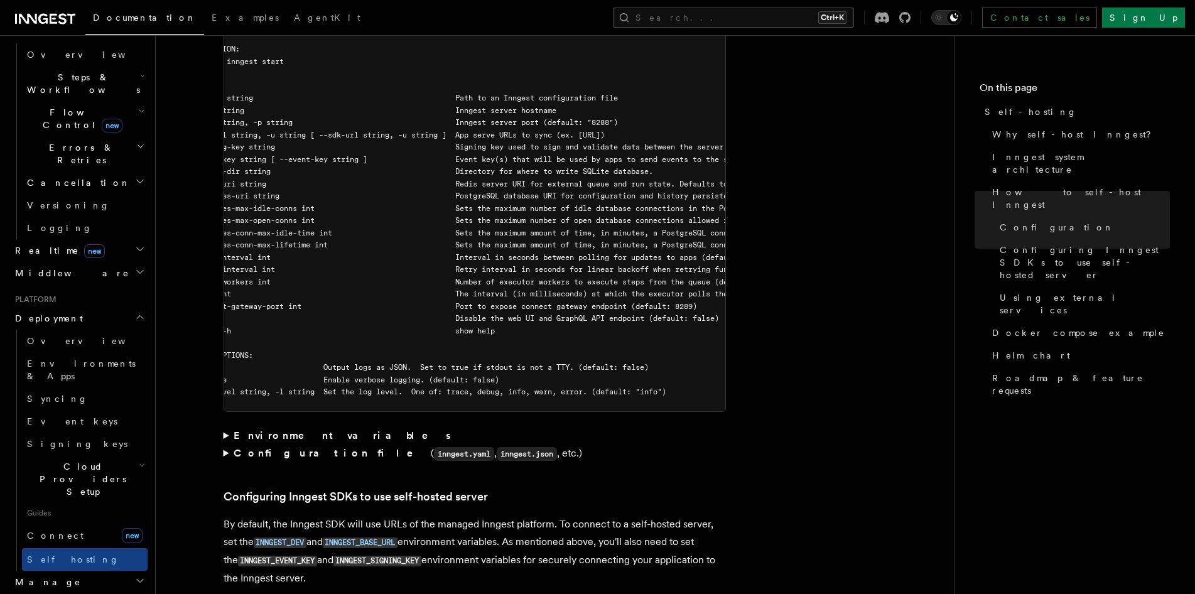
scroll to position [0, 188]
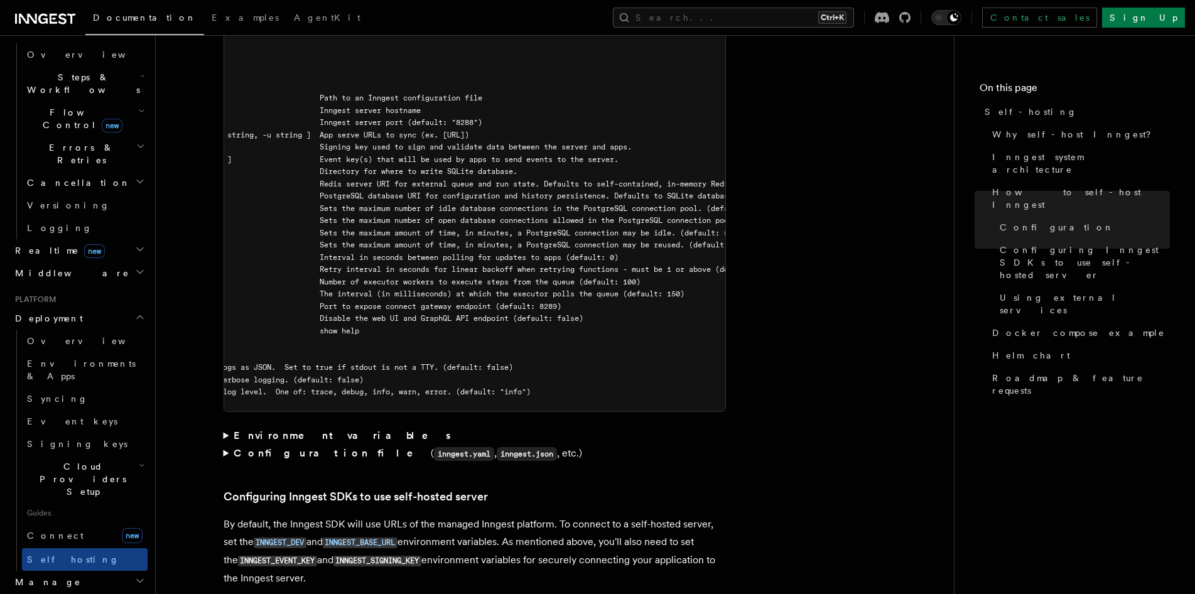
drag, startPoint x: 394, startPoint y: 294, endPoint x: 478, endPoint y: 301, distance: 85.0
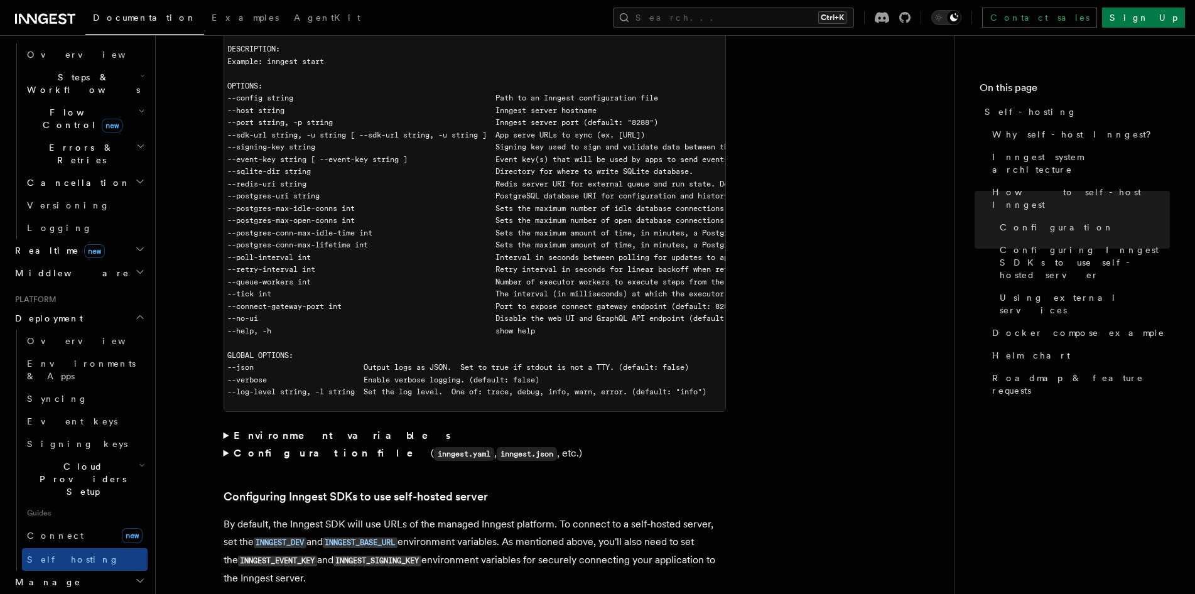
drag, startPoint x: 484, startPoint y: 296, endPoint x: 308, endPoint y: 264, distance: 178.7
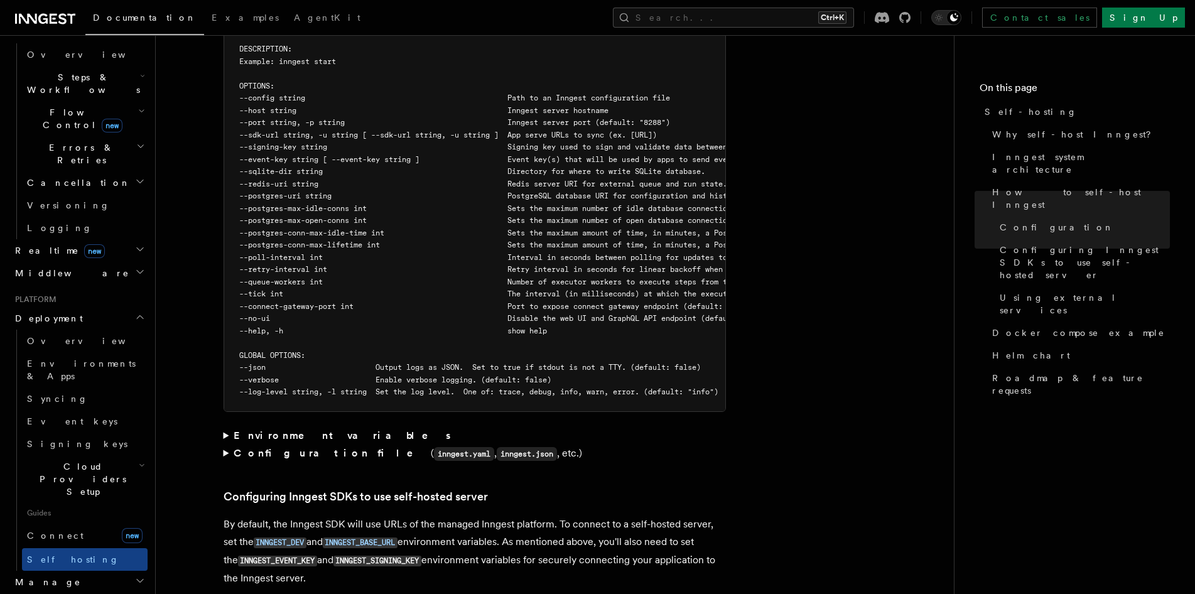
click at [301, 447] on strong "Configuration file" at bounding box center [332, 453] width 197 height 12
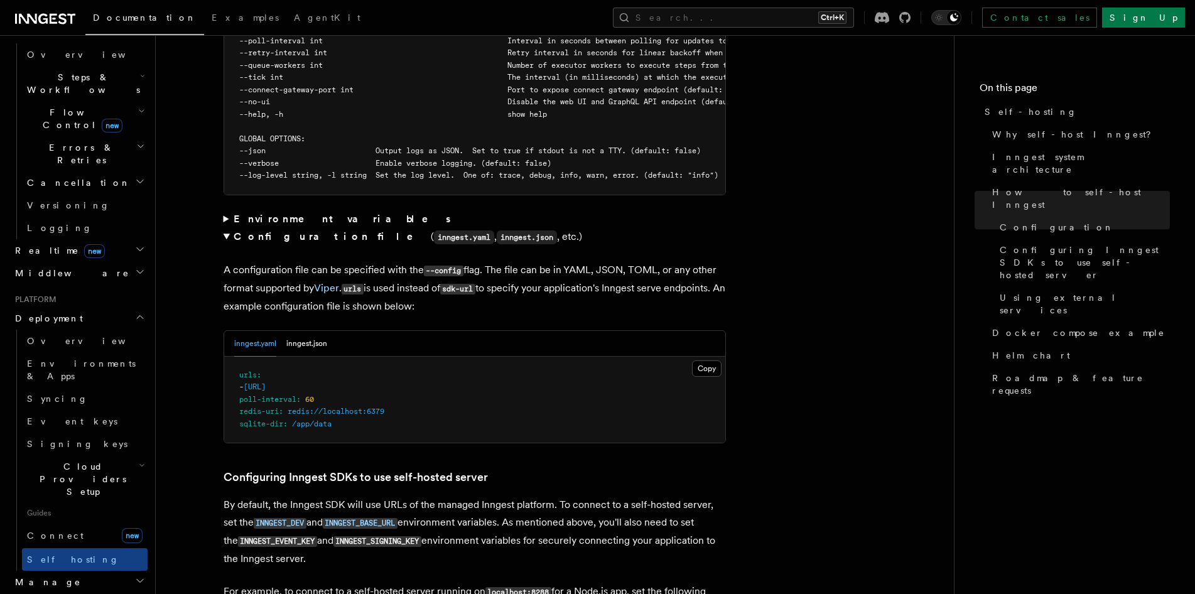
scroll to position [2604, 0]
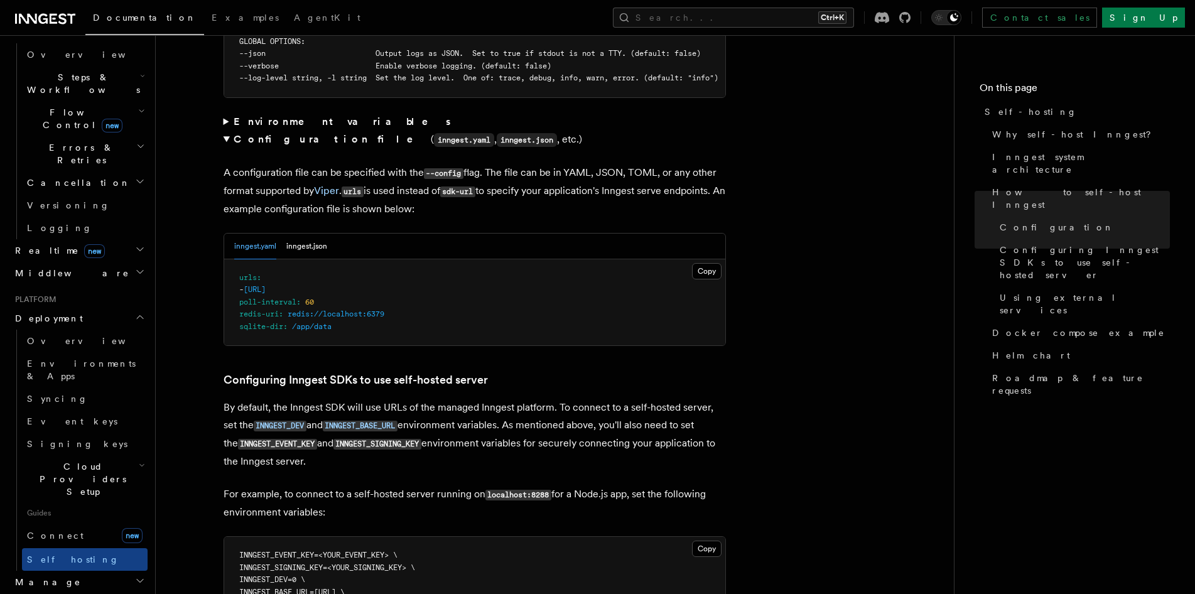
click at [303, 131] on summary "Configuration file ( inngest.yaml , inngest.json , etc.)" at bounding box center [474, 140] width 502 height 18
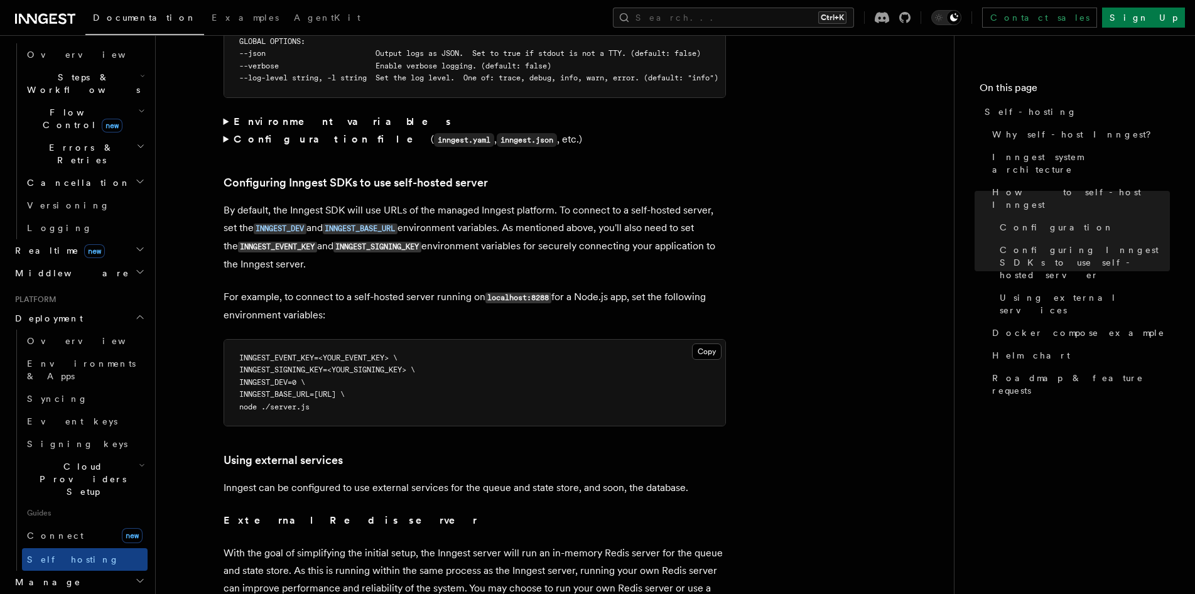
click at [298, 116] on strong "Environment variables" at bounding box center [343, 122] width 219 height 12
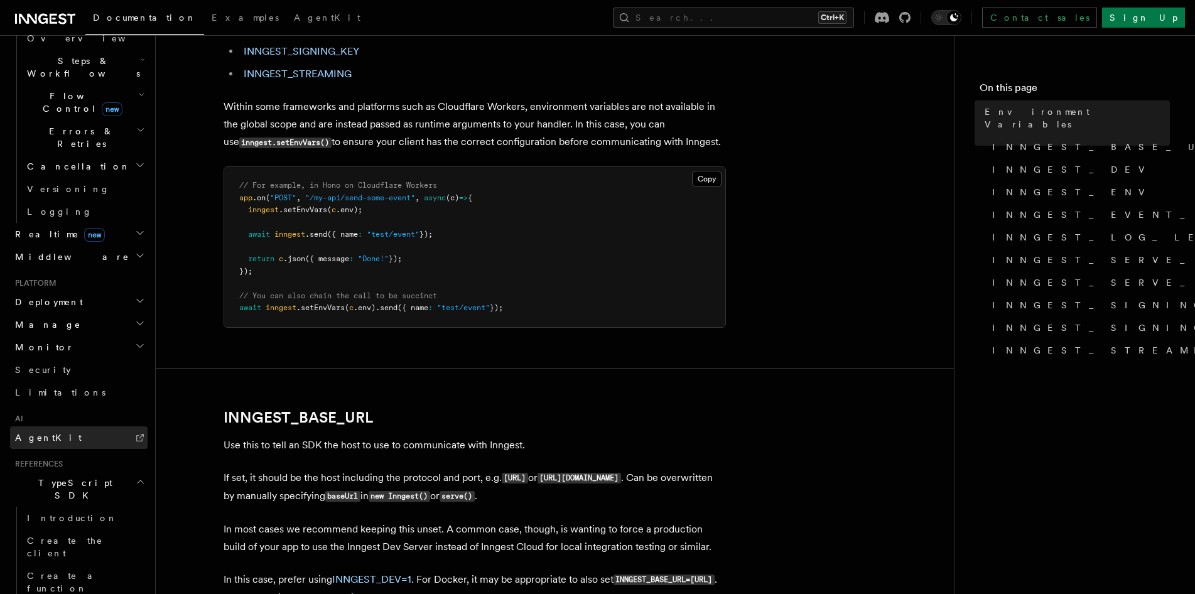
scroll to position [419, 0]
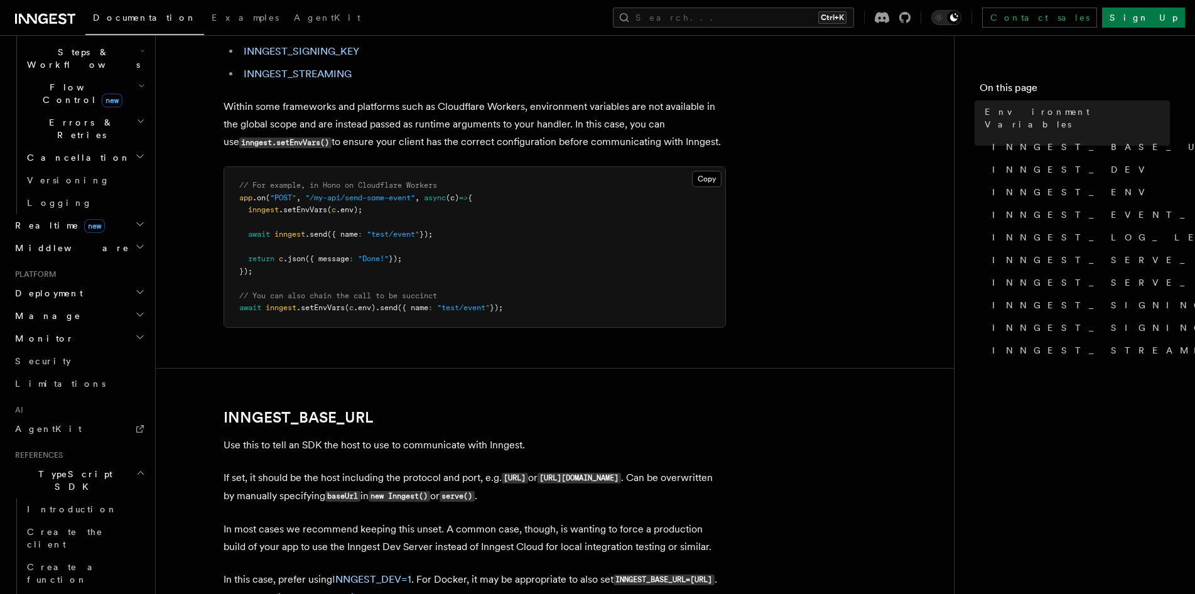
click at [89, 214] on h2 "Realtime new" at bounding box center [78, 225] width 137 height 23
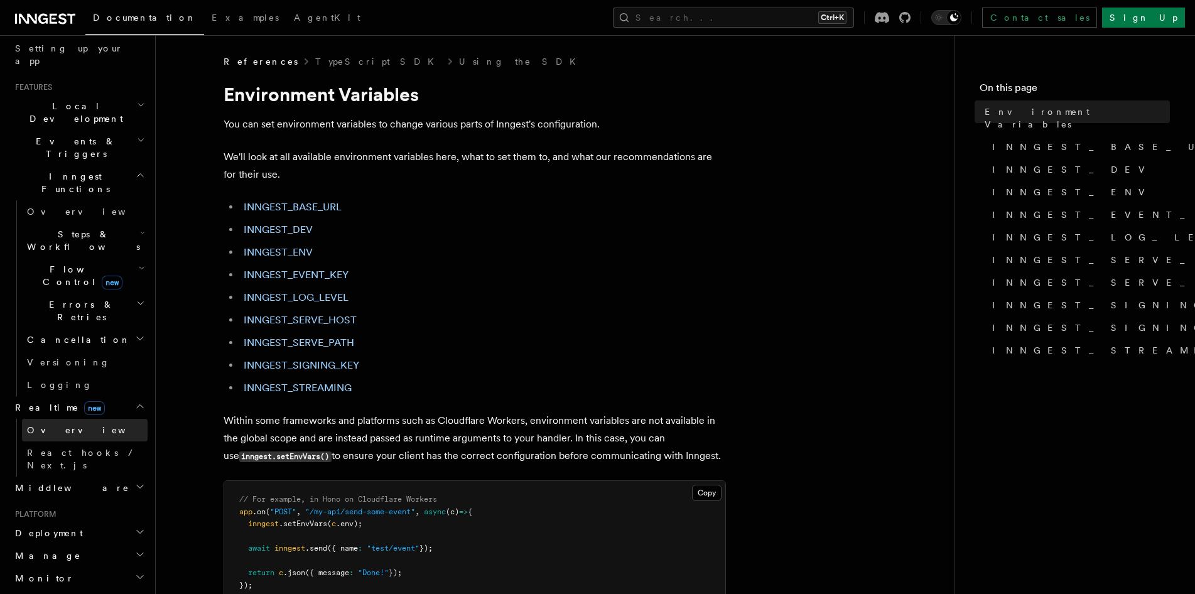
scroll to position [105, 0]
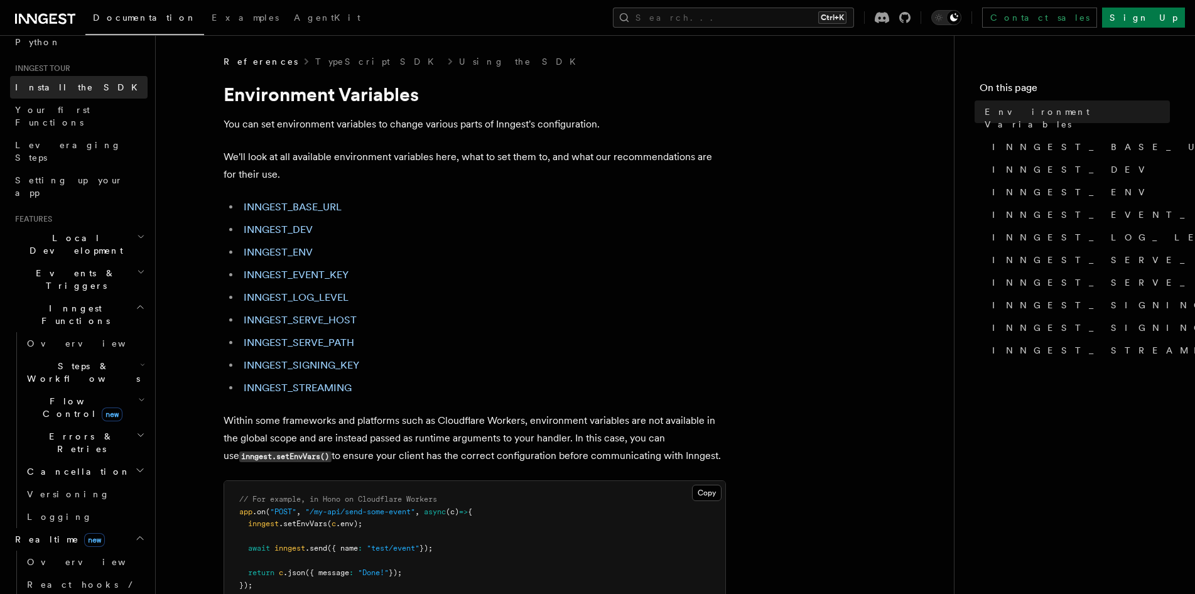
click at [101, 80] on link "Install the SDK" at bounding box center [78, 87] width 137 height 23
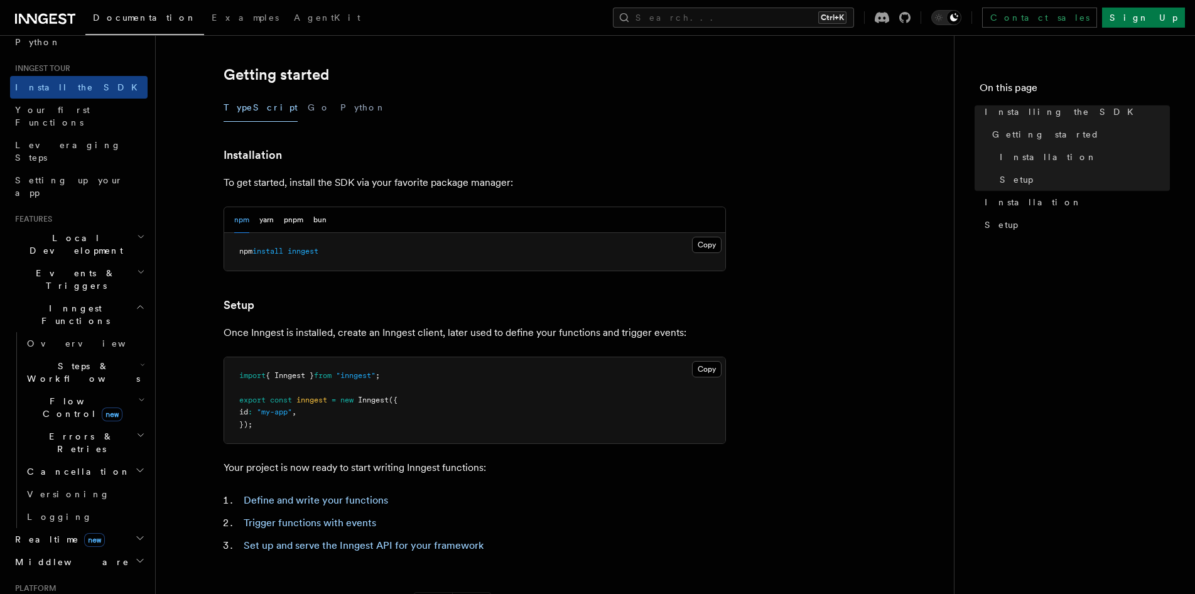
scroll to position [314, 0]
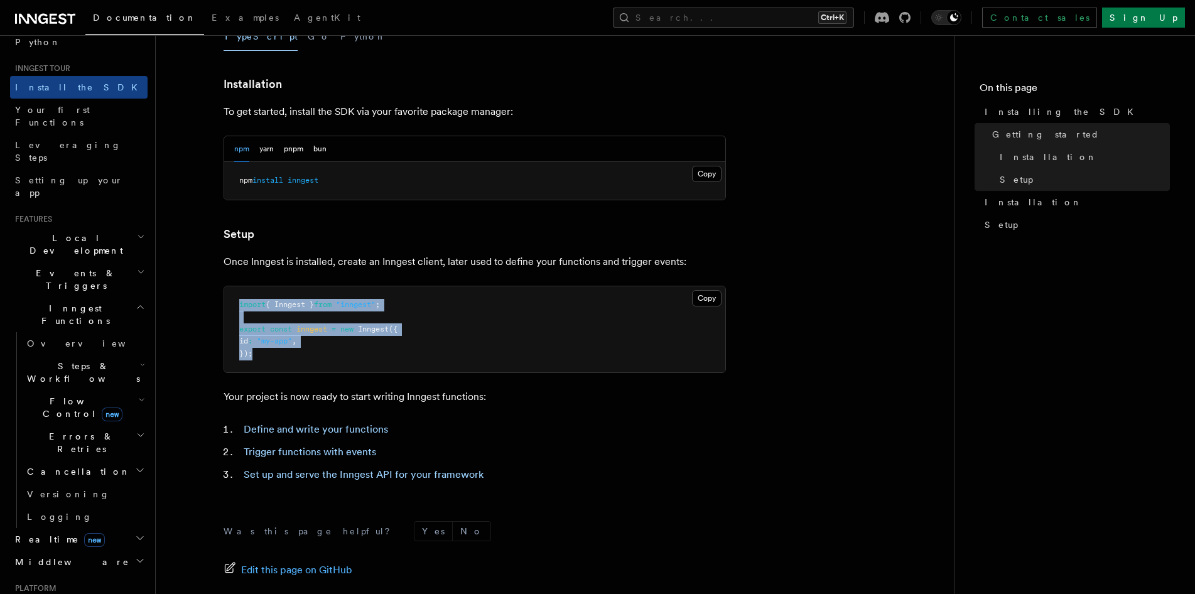
drag, startPoint x: 291, startPoint y: 365, endPoint x: 214, endPoint y: 274, distance: 119.4
click at [214, 274] on article "Inngest tour Installing the SDK The Inngest SDK allows you to write reliable, d…" at bounding box center [555, 235] width 758 height 989
copy code "import { Inngest } from "inngest" ; export const inngest = new Inngest ({ id : …"
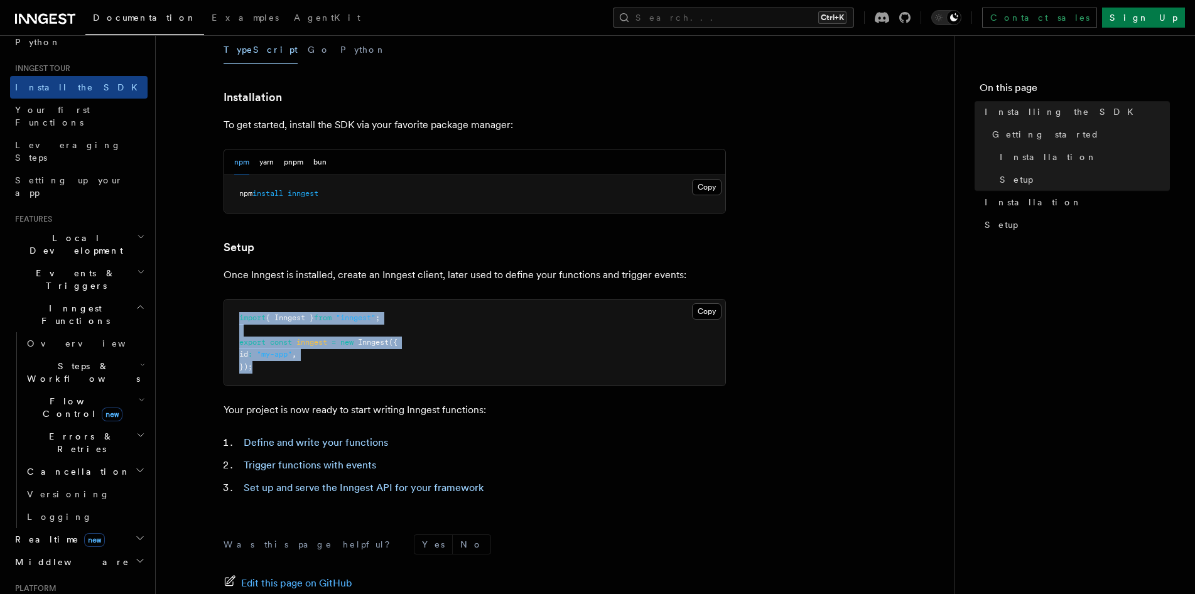
scroll to position [450, 0]
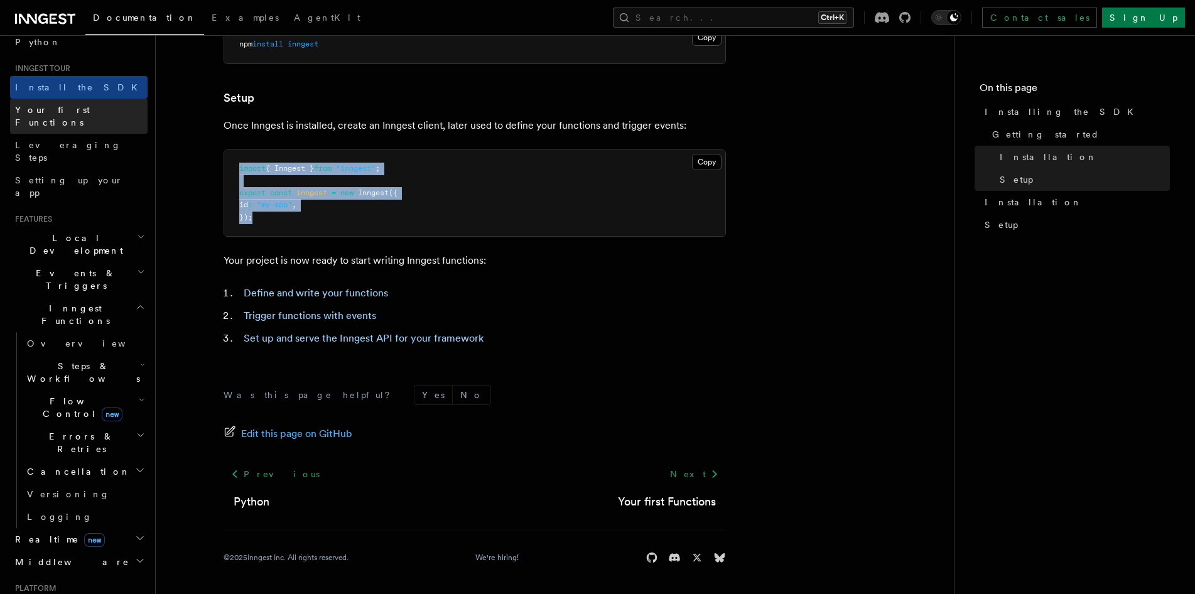
click at [68, 109] on span "Your first Functions" at bounding box center [52, 116] width 75 height 23
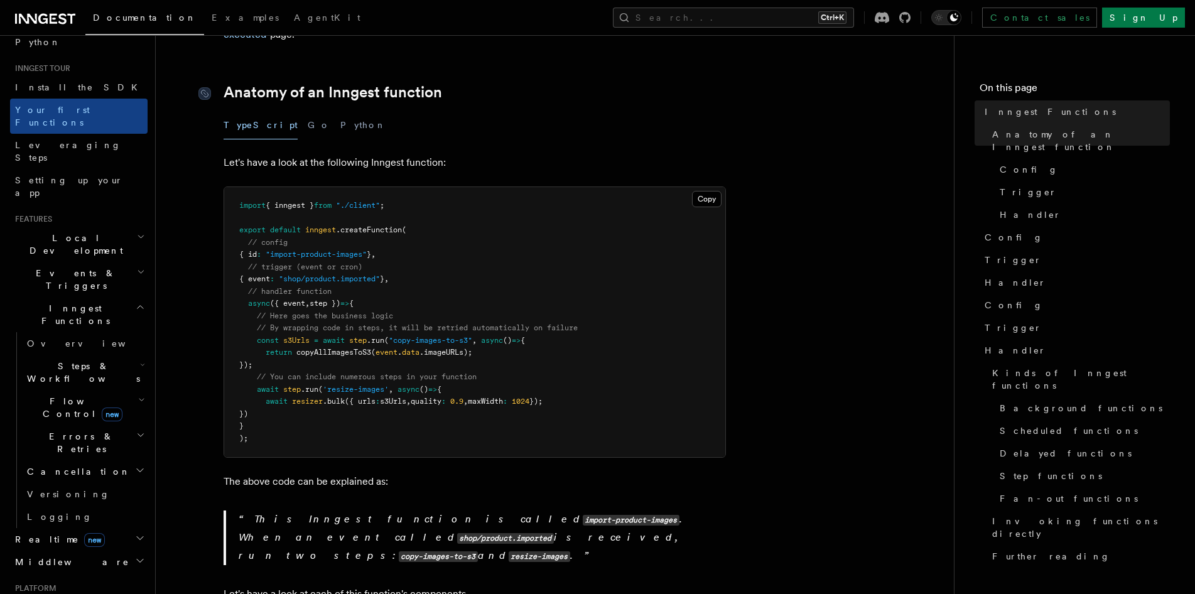
scroll to position [209, 0]
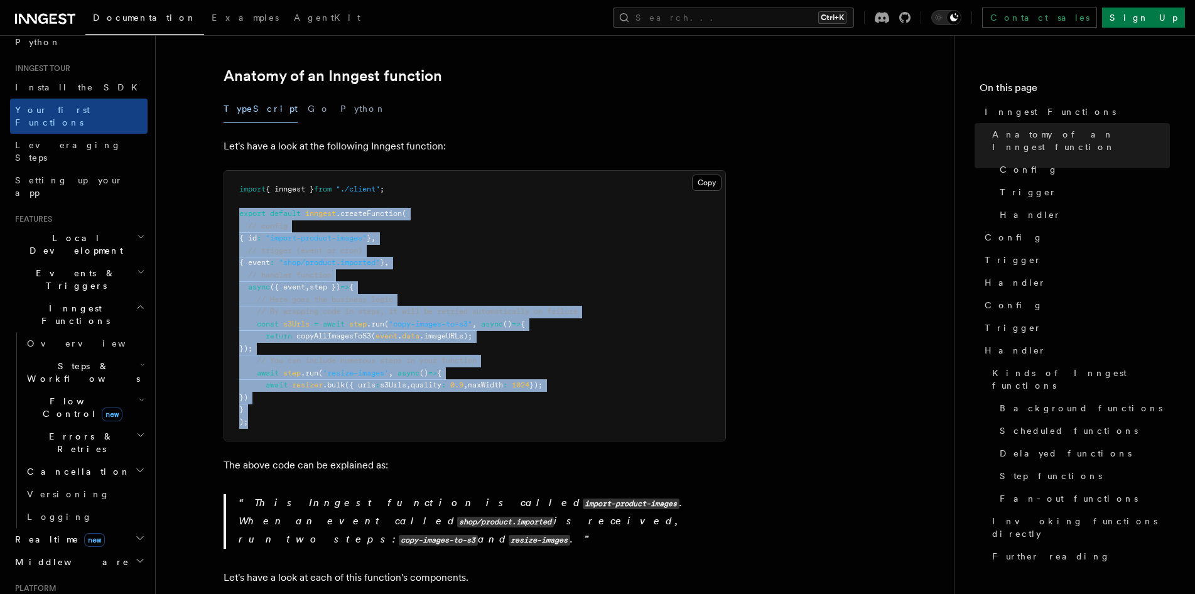
copy code "export default inngest .createFunction ( // config { id : "import-product-image…"
drag, startPoint x: 288, startPoint y: 401, endPoint x: 216, endPoint y: 202, distance: 211.5
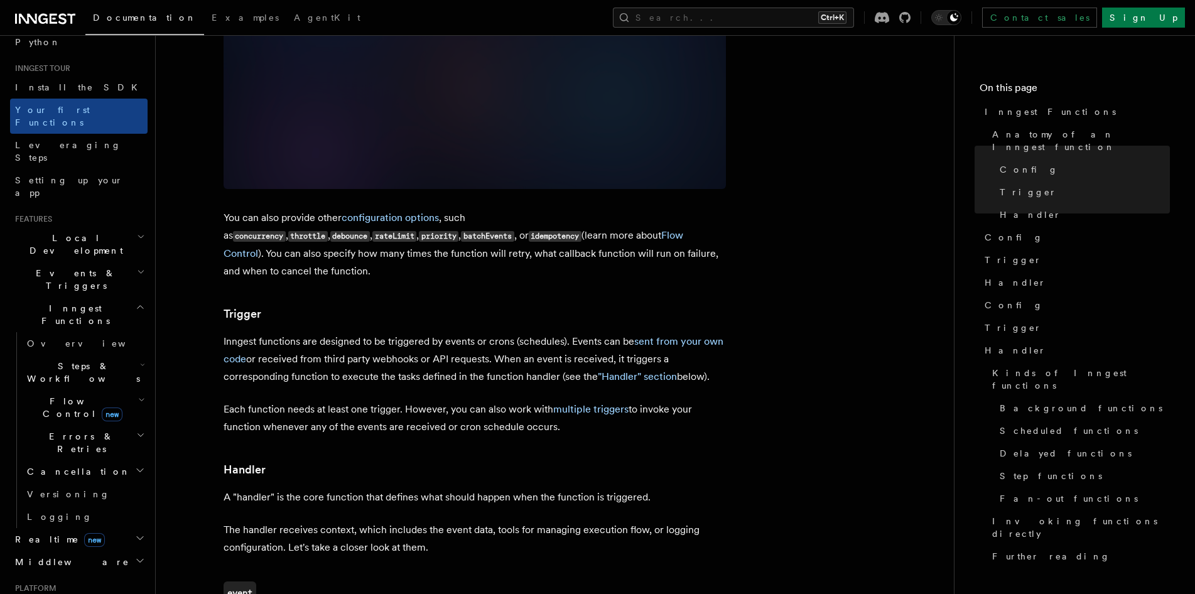
scroll to position [733, 0]
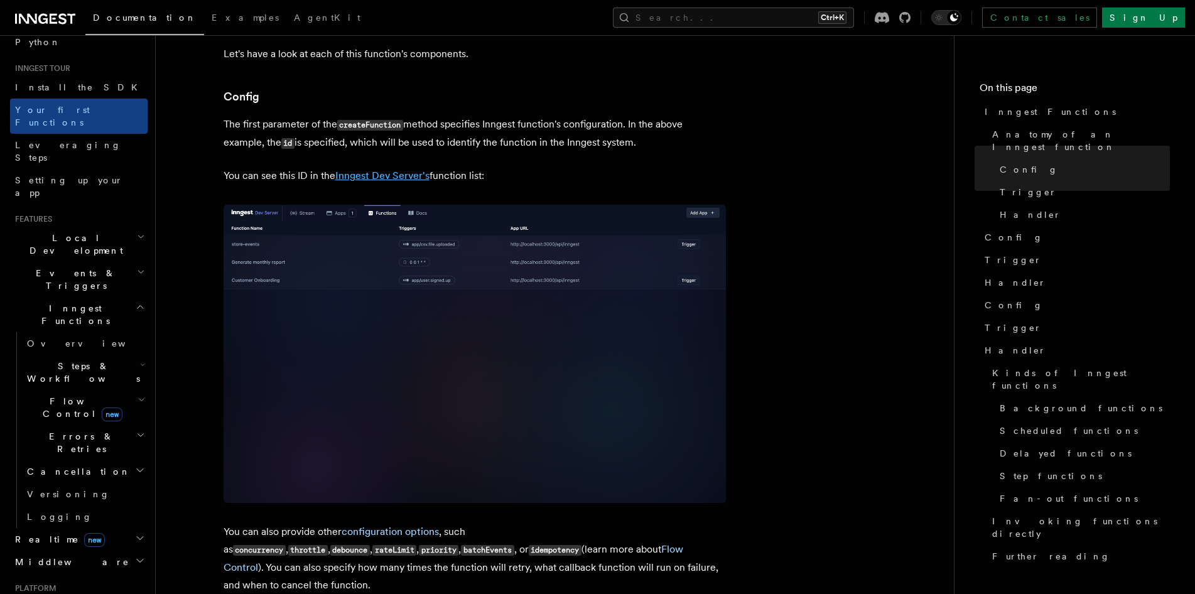
click at [417, 169] on link "Inngest Dev Server's" at bounding box center [382, 175] width 94 height 12
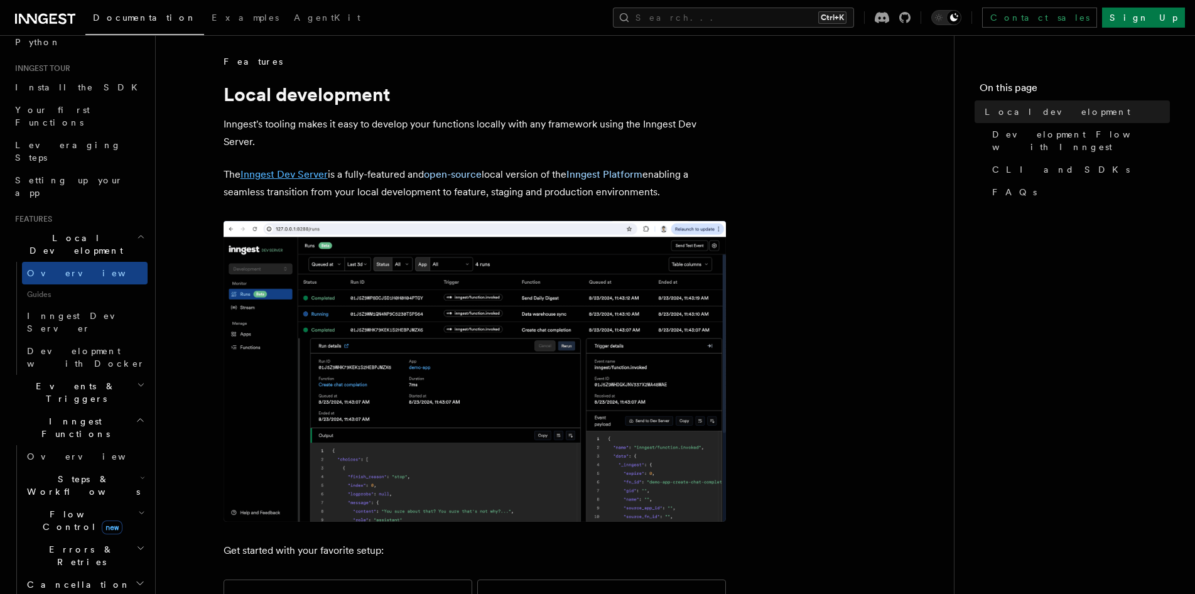
click at [308, 178] on link "Inngest Dev Server" at bounding box center [283, 174] width 87 height 12
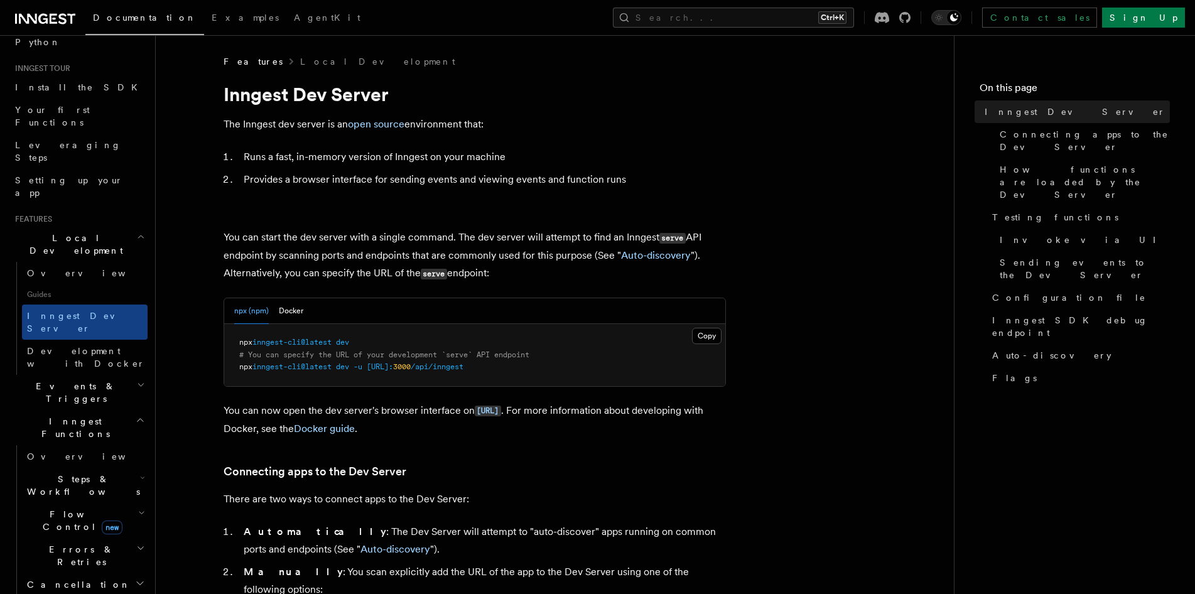
scroll to position [419, 0]
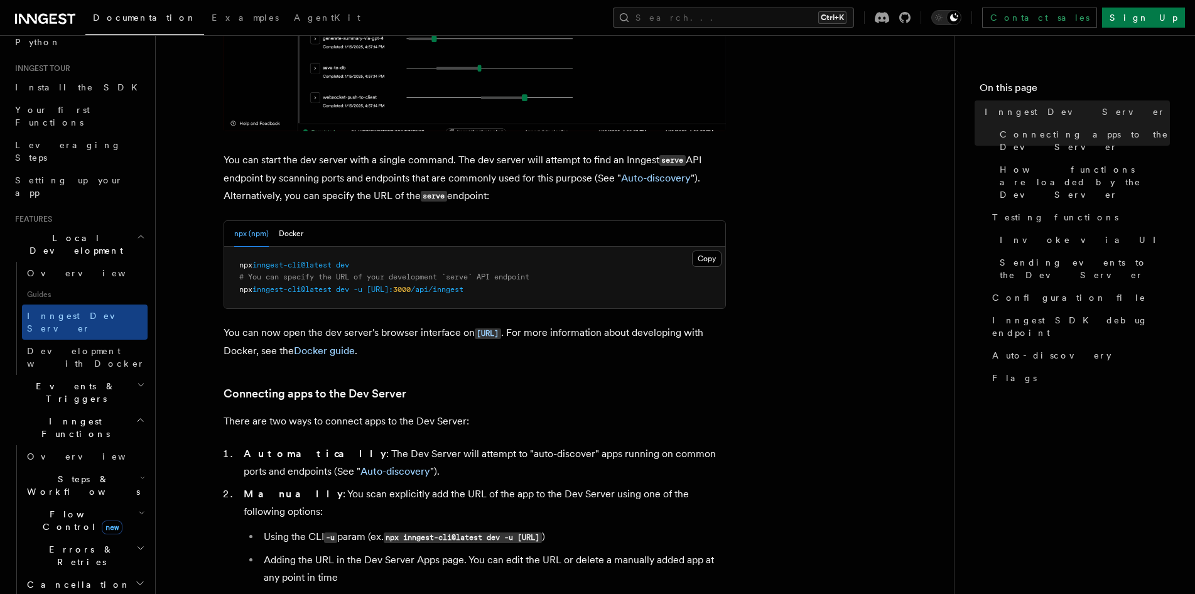
click at [303, 233] on div "npx (npm) Docker" at bounding box center [474, 234] width 501 height 26
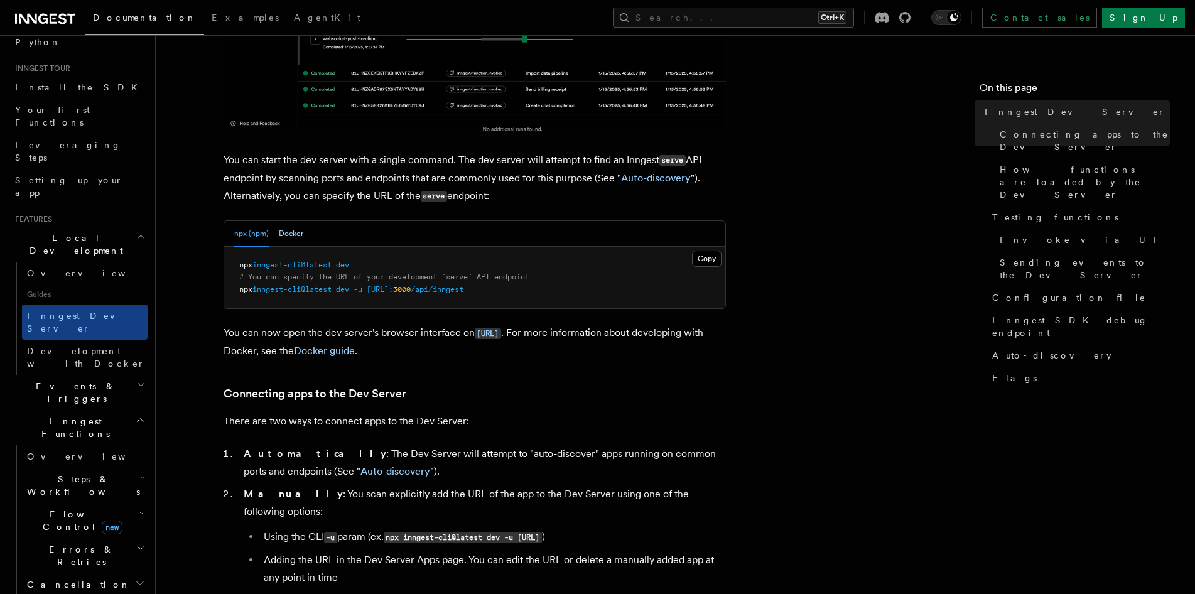
click at [293, 232] on button "Docker" at bounding box center [291, 234] width 24 height 26
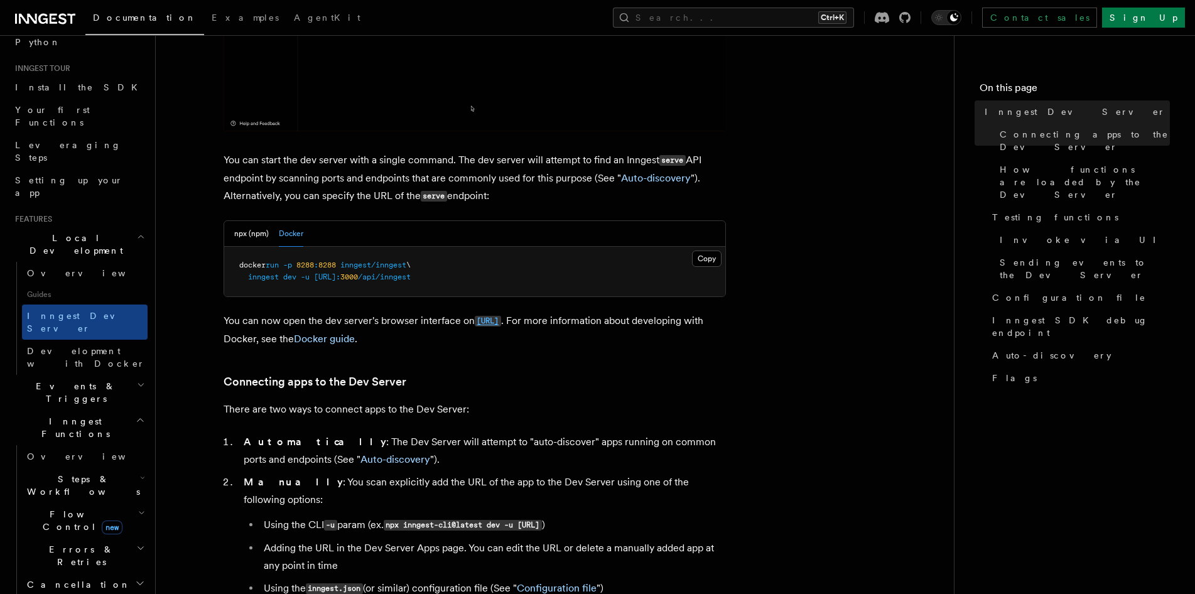
click at [501, 322] on code "http://localhost:8288" at bounding box center [488, 321] width 26 height 11
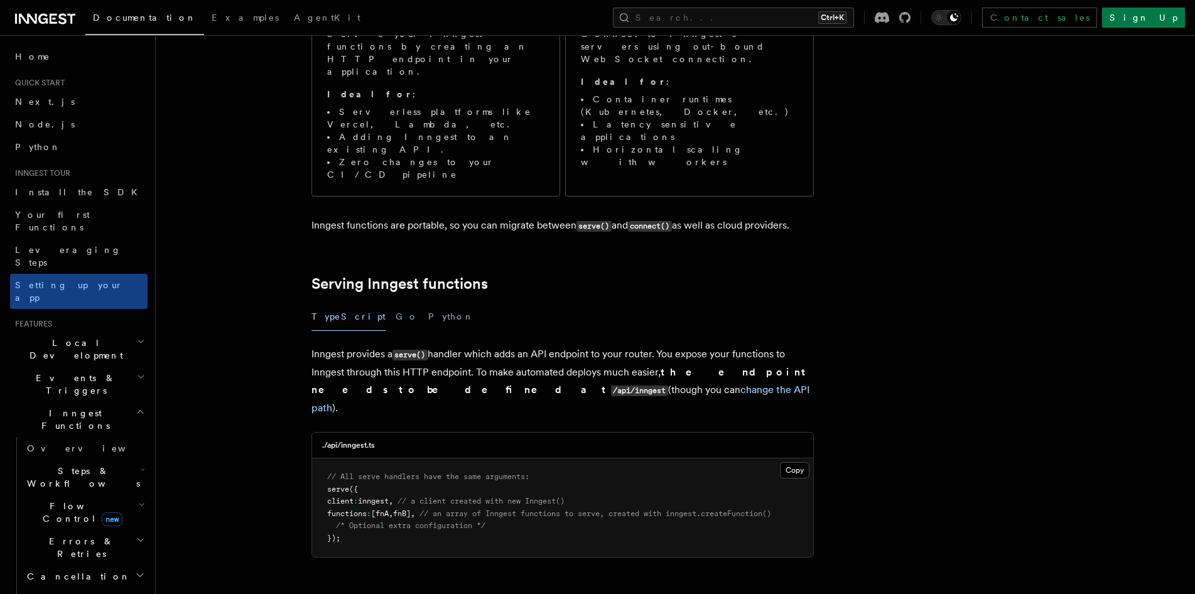
scroll to position [105, 0]
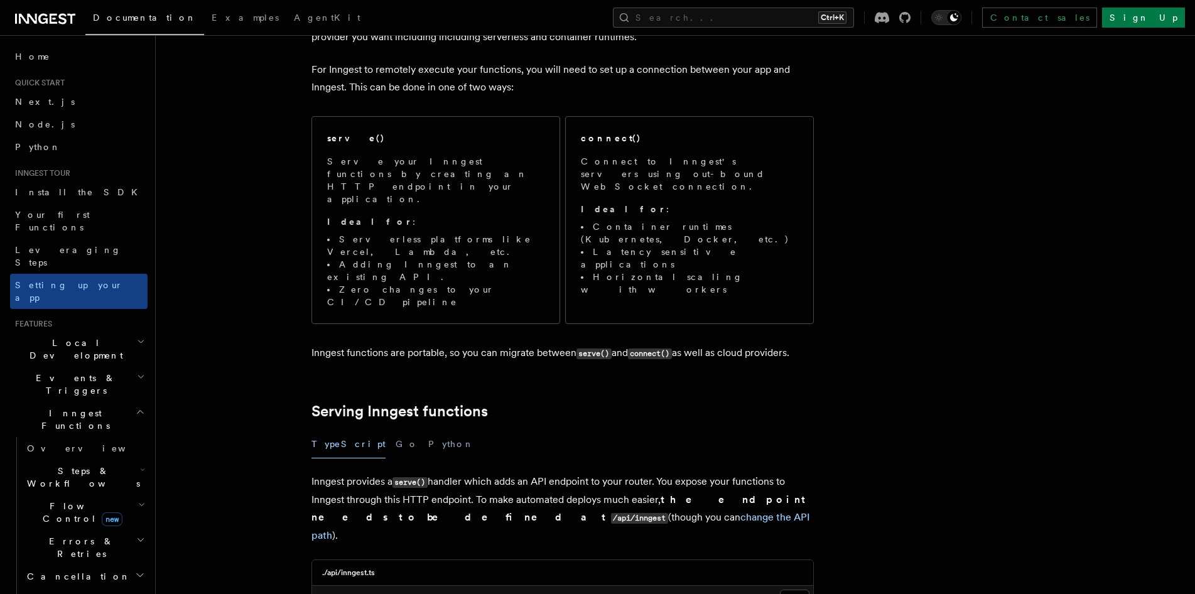
click at [630, 220] on li "Container runtimes (Kubernetes, Docker, etc.)" at bounding box center [689, 232] width 217 height 25
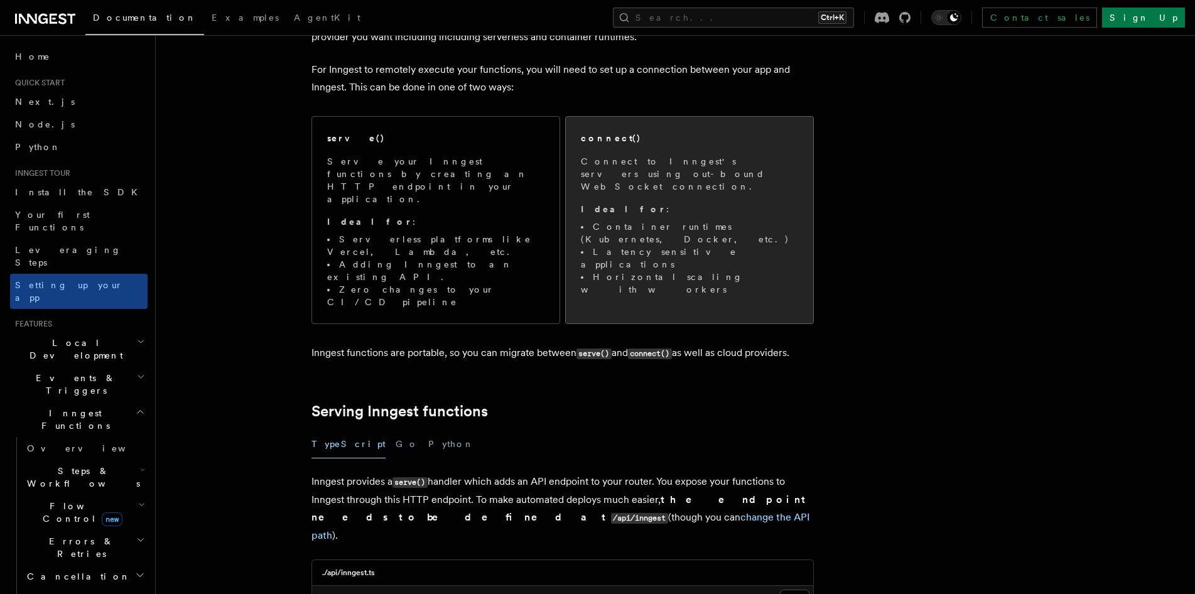
click at [649, 246] on div "connect() Connect to Inngest's servers using out-bound WebSocket connection. Id…" at bounding box center [689, 214] width 247 height 194
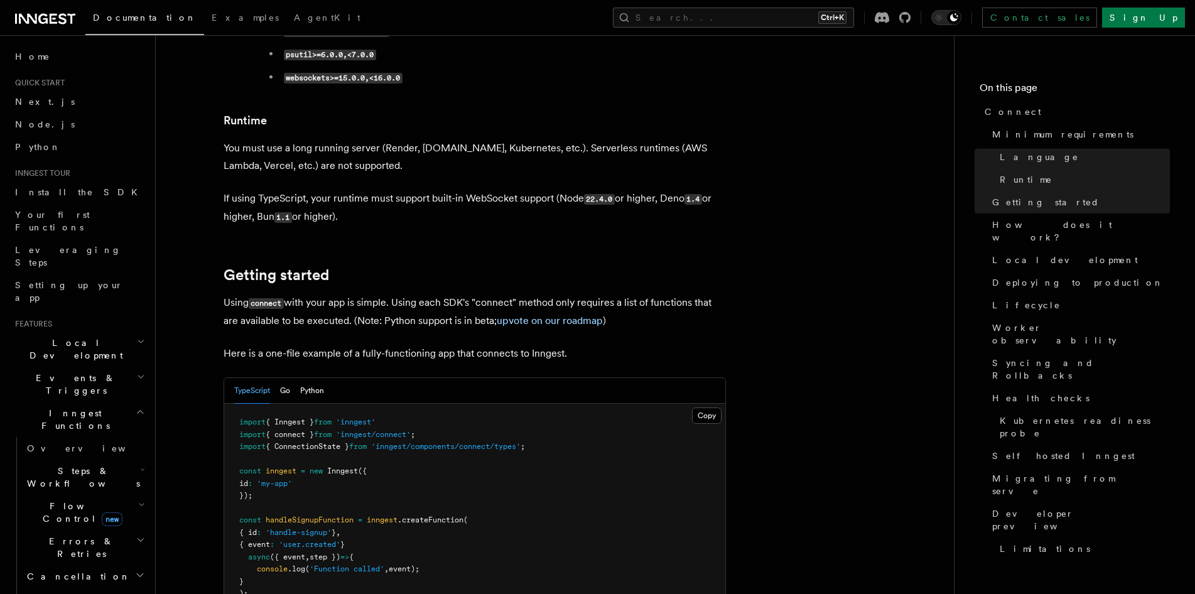
scroll to position [733, 0]
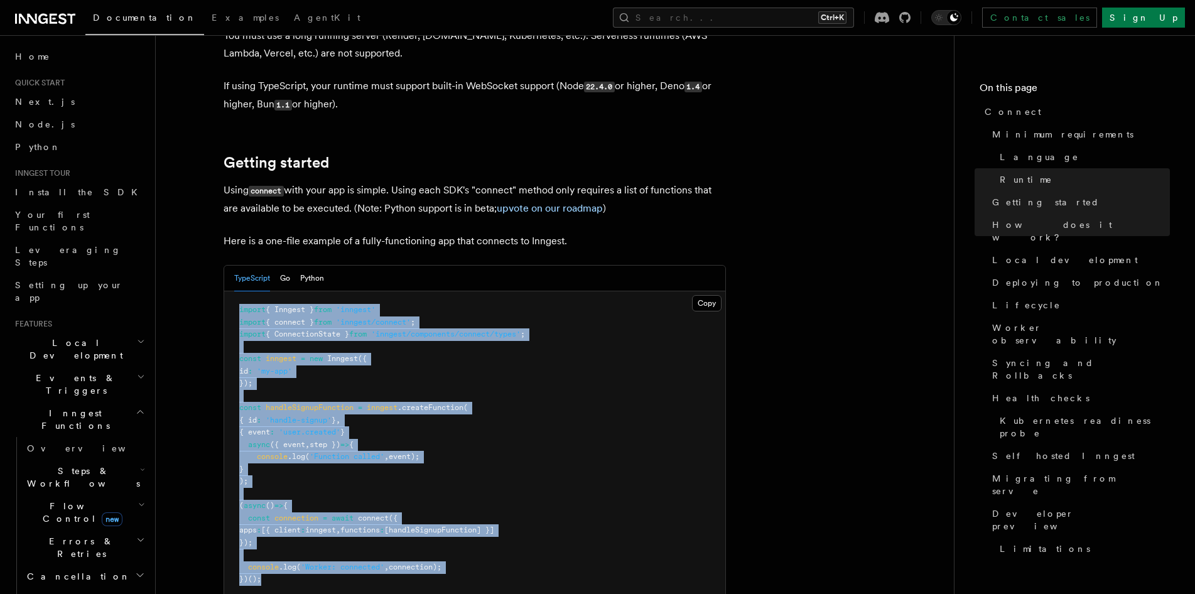
drag, startPoint x: 272, startPoint y: 537, endPoint x: 198, endPoint y: 244, distance: 301.9
copy code "import { Inngest } from 'inngest' import { connect } from 'inngest/connect' ; i…"
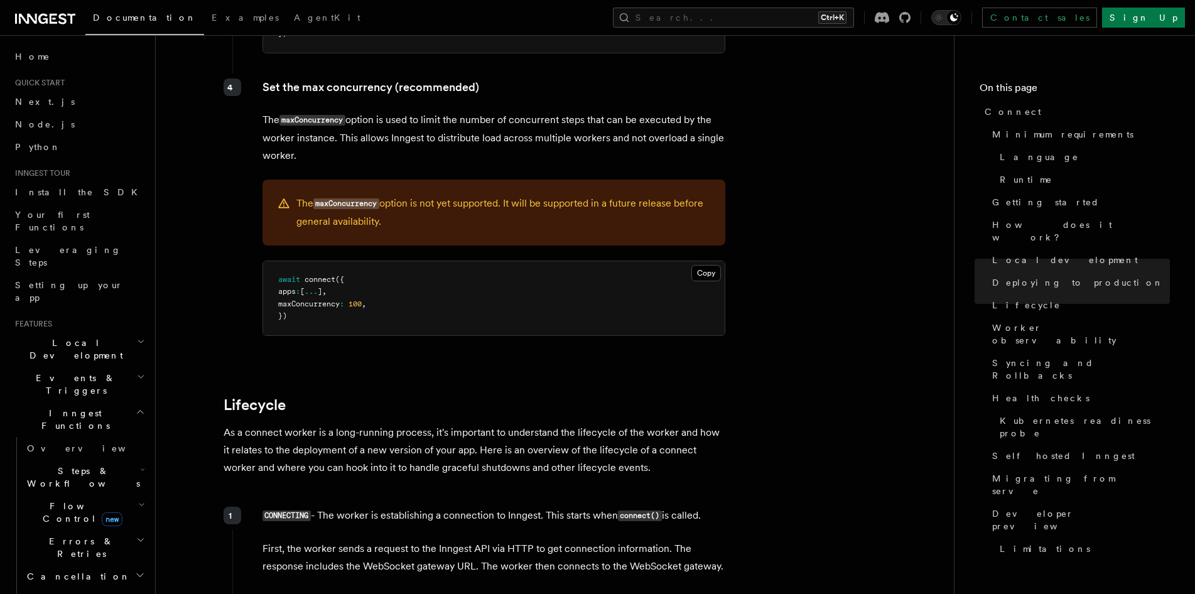
scroll to position [2302, 0]
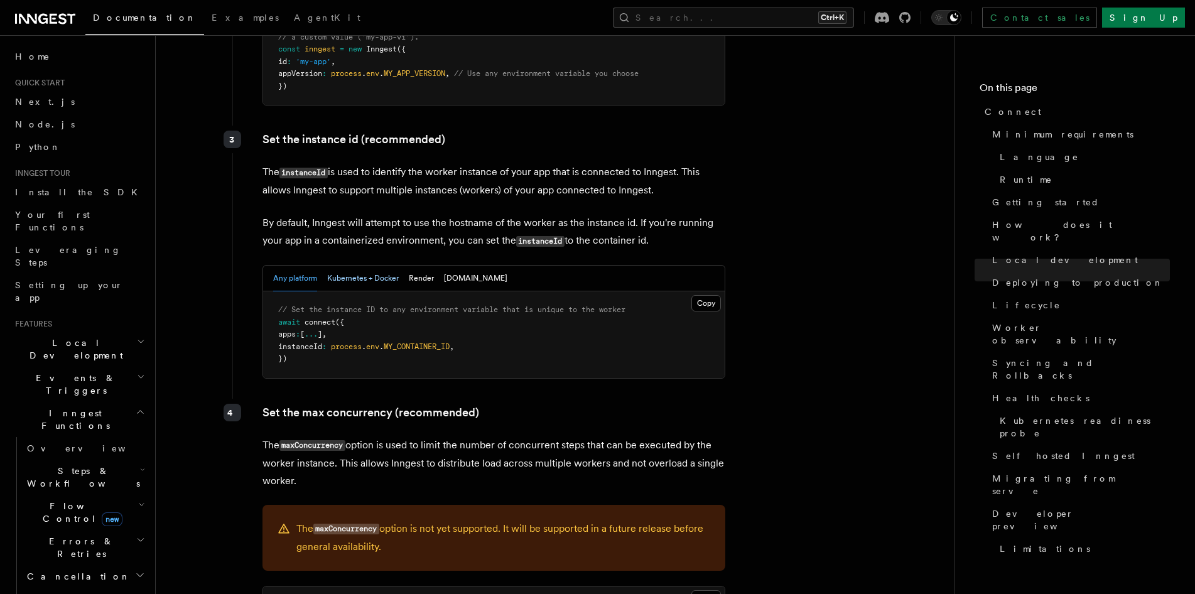
click at [350, 266] on button "Kubernetes + Docker" at bounding box center [363, 279] width 72 height 26
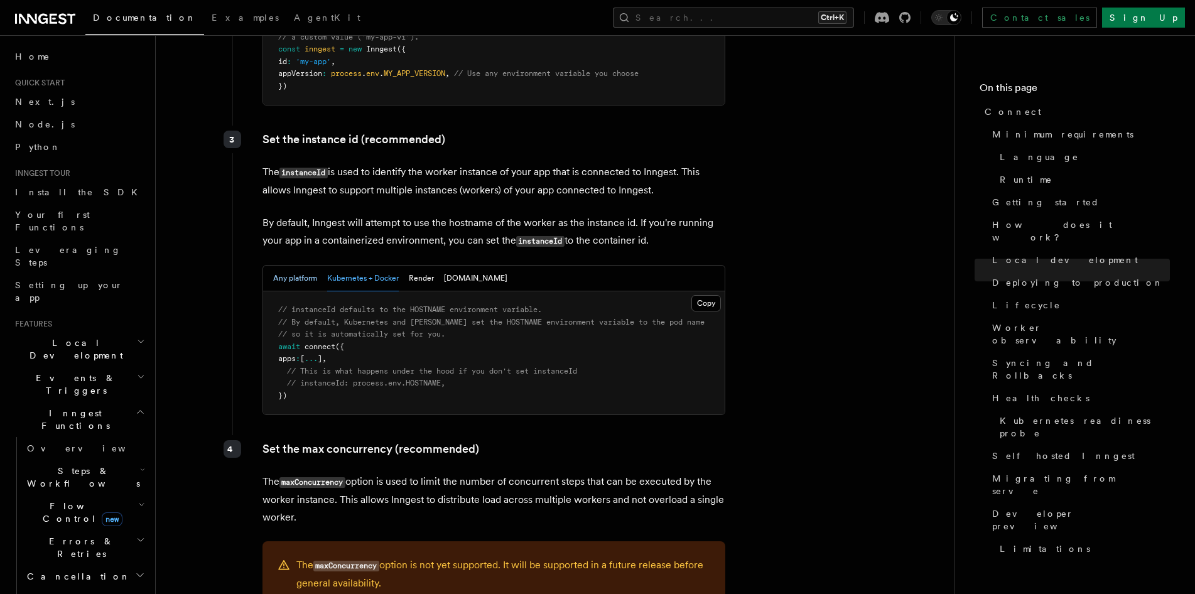
click at [297, 266] on button "Any platform" at bounding box center [295, 279] width 44 height 26
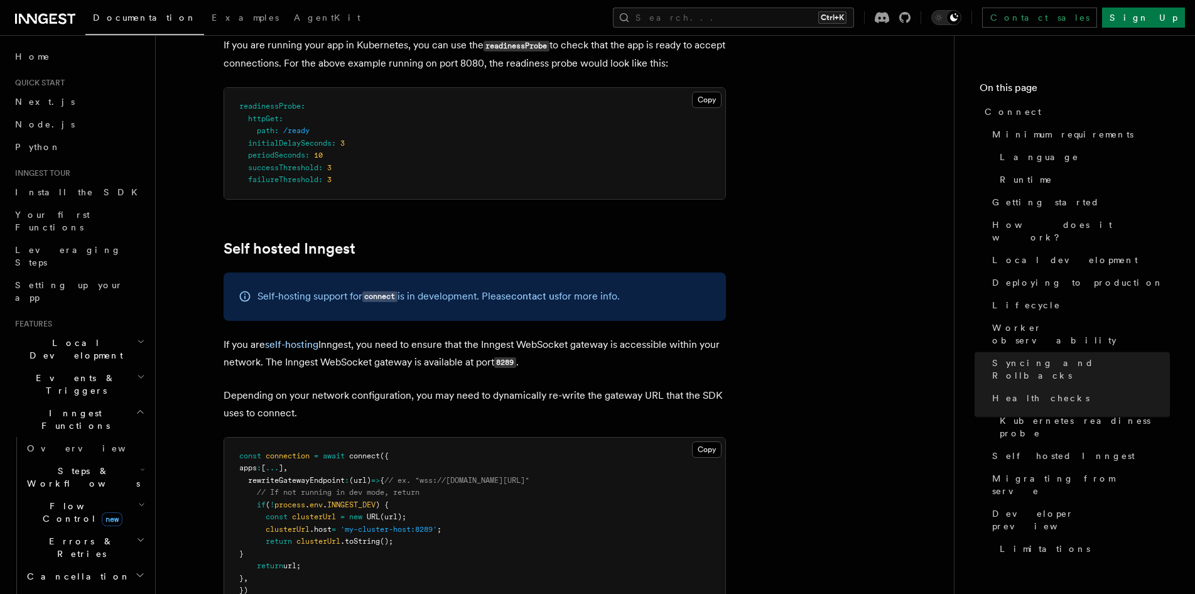
scroll to position [6068, 0]
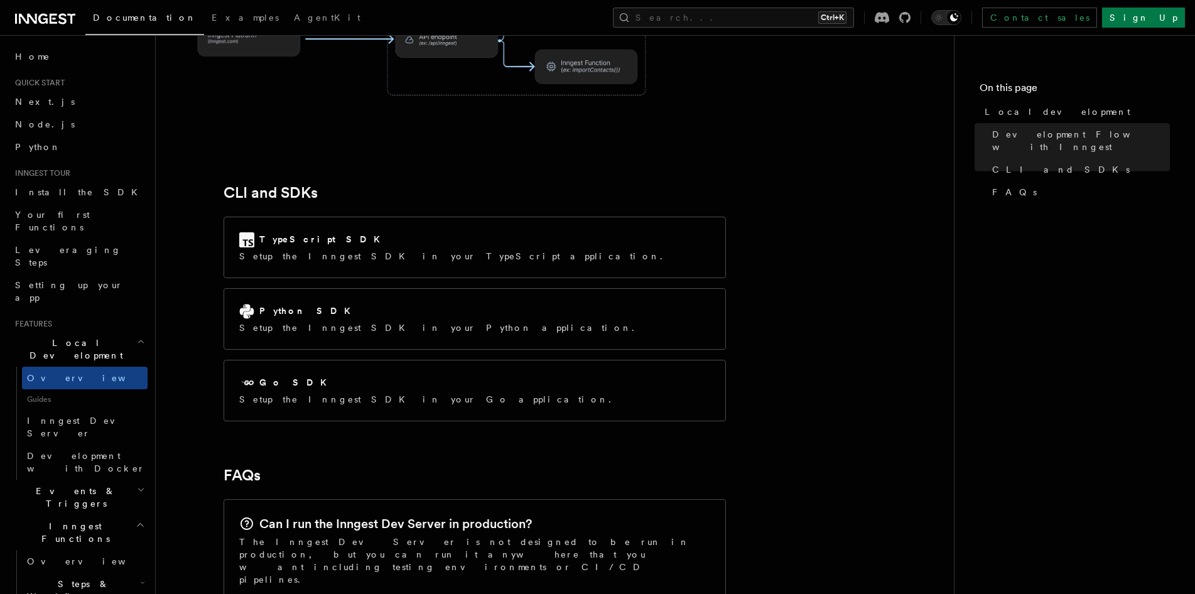
scroll to position [1569, 0]
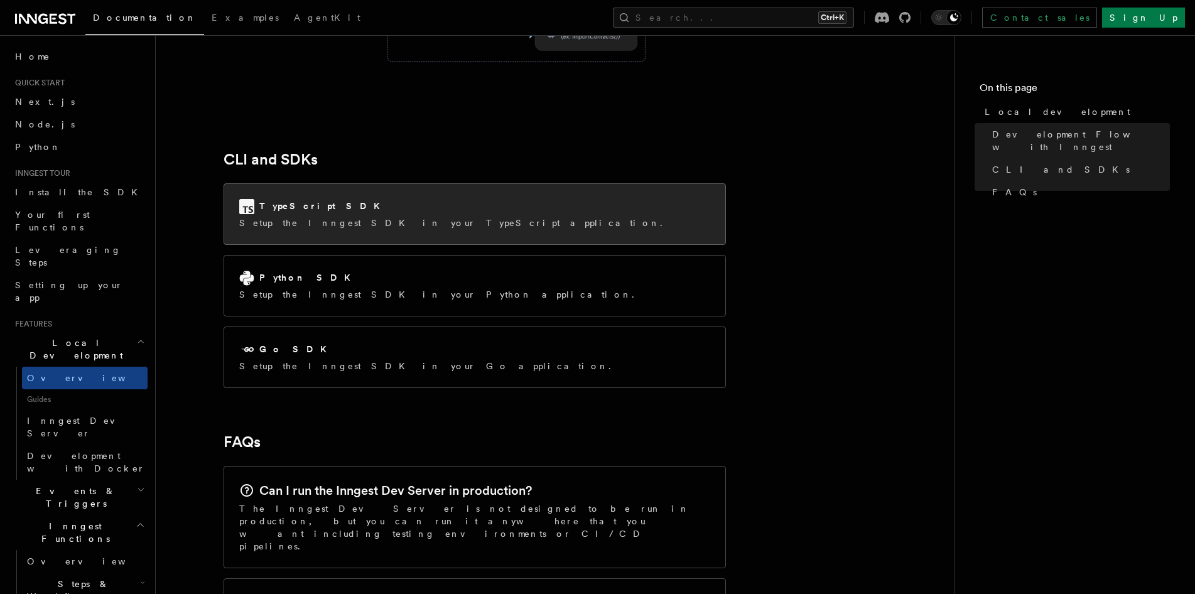
click at [307, 217] on p "Setup the Inngest SDK in your TypeScript application." at bounding box center [454, 223] width 431 height 13
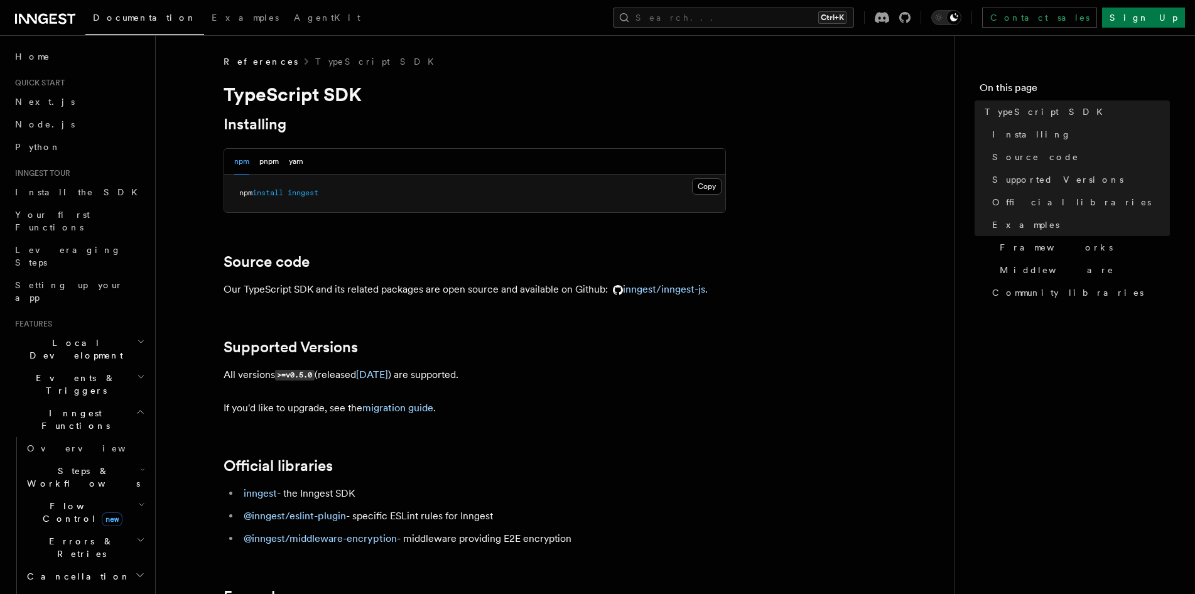
click at [666, 288] on link "inngest/inngest-js" at bounding box center [656, 289] width 97 height 12
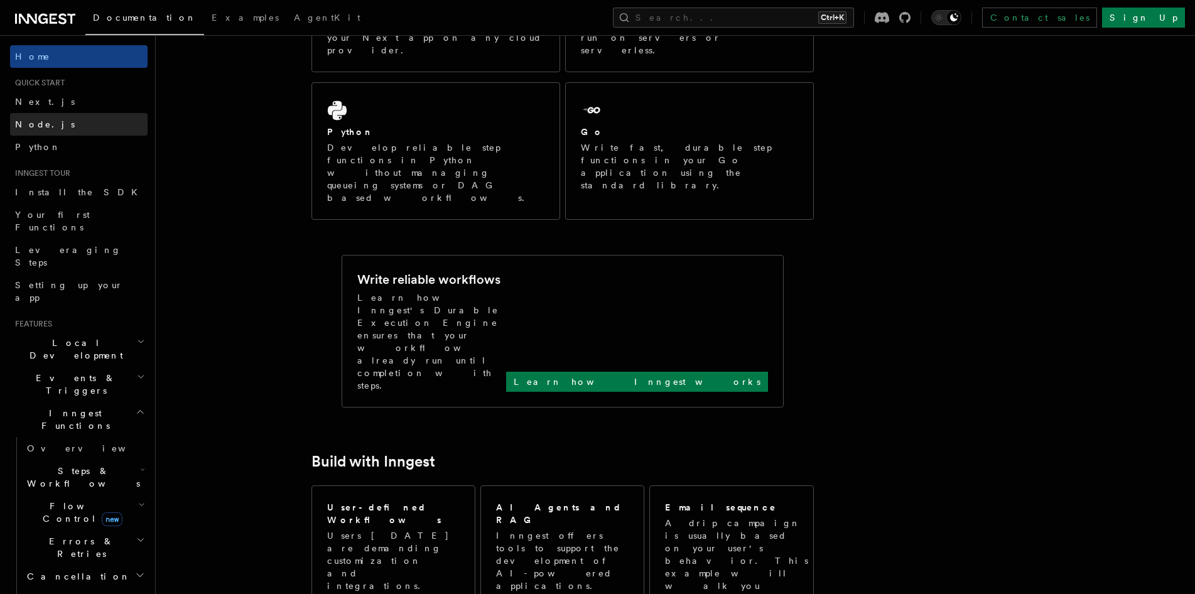
click at [57, 121] on link "Node.js" at bounding box center [78, 124] width 137 height 23
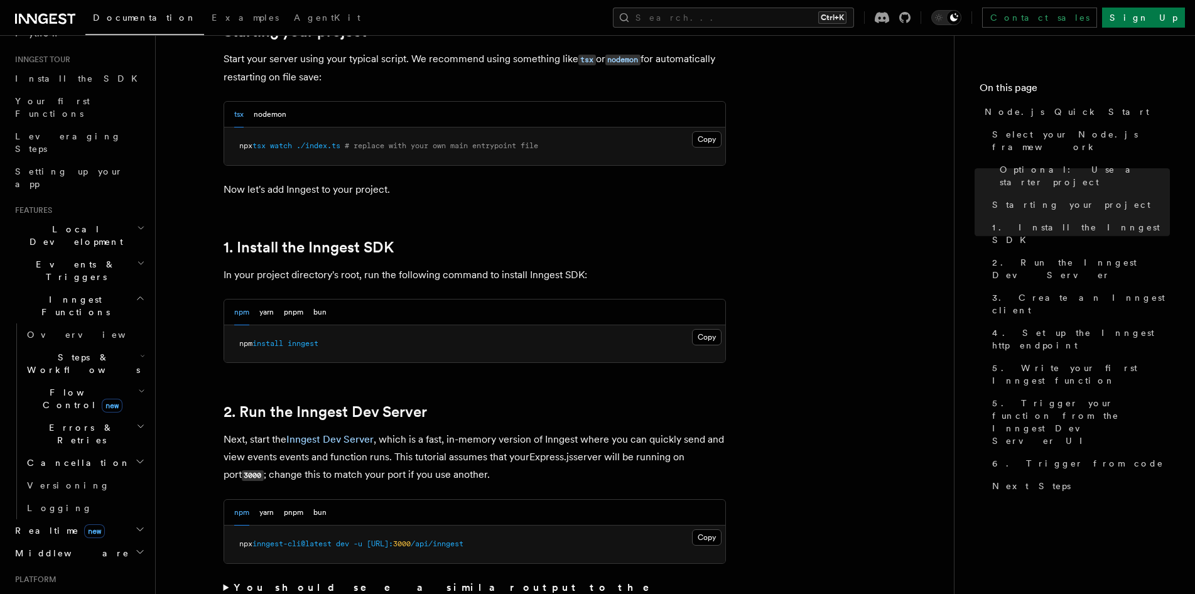
scroll to position [209, 0]
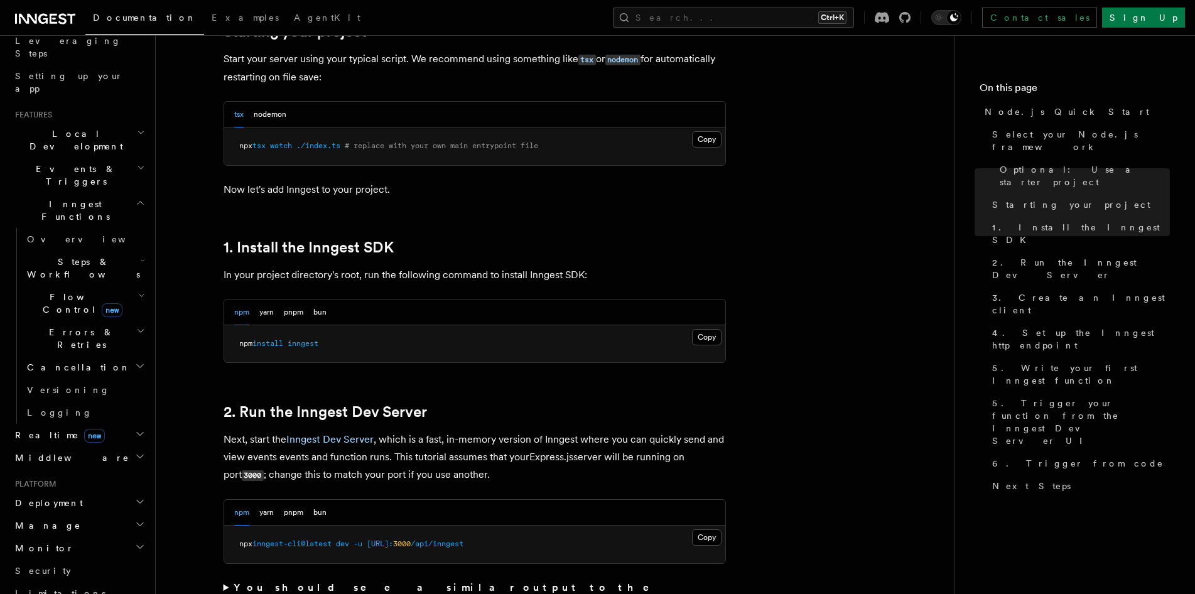
click at [75, 492] on h2 "Deployment" at bounding box center [78, 503] width 137 height 23
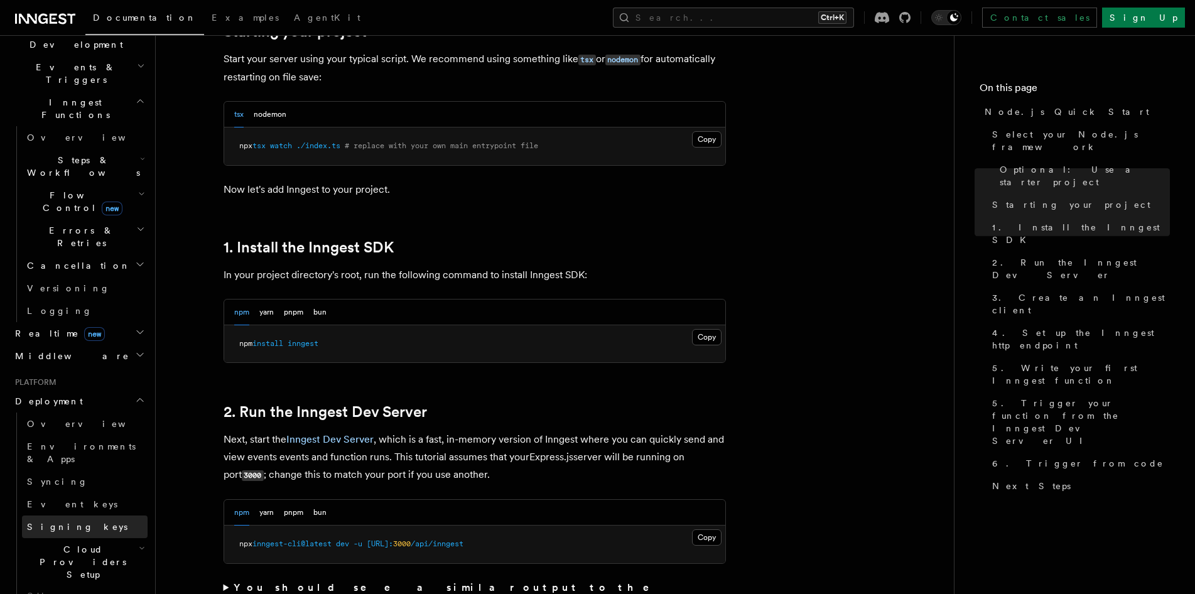
scroll to position [419, 0]
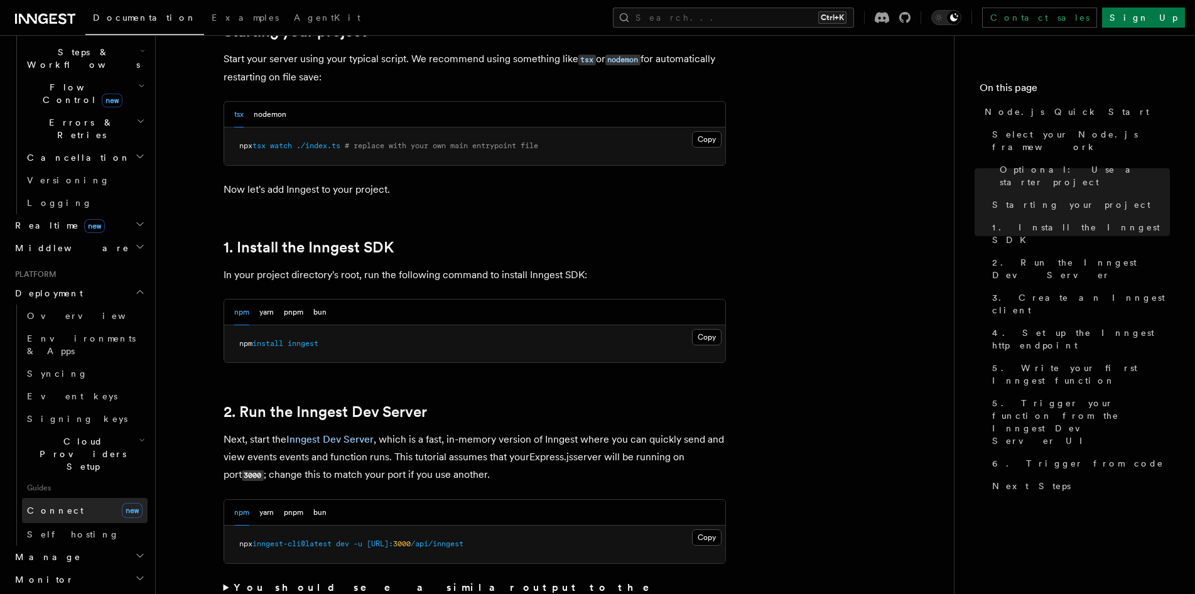
click at [70, 498] on link "Connect new" at bounding box center [85, 510] width 126 height 25
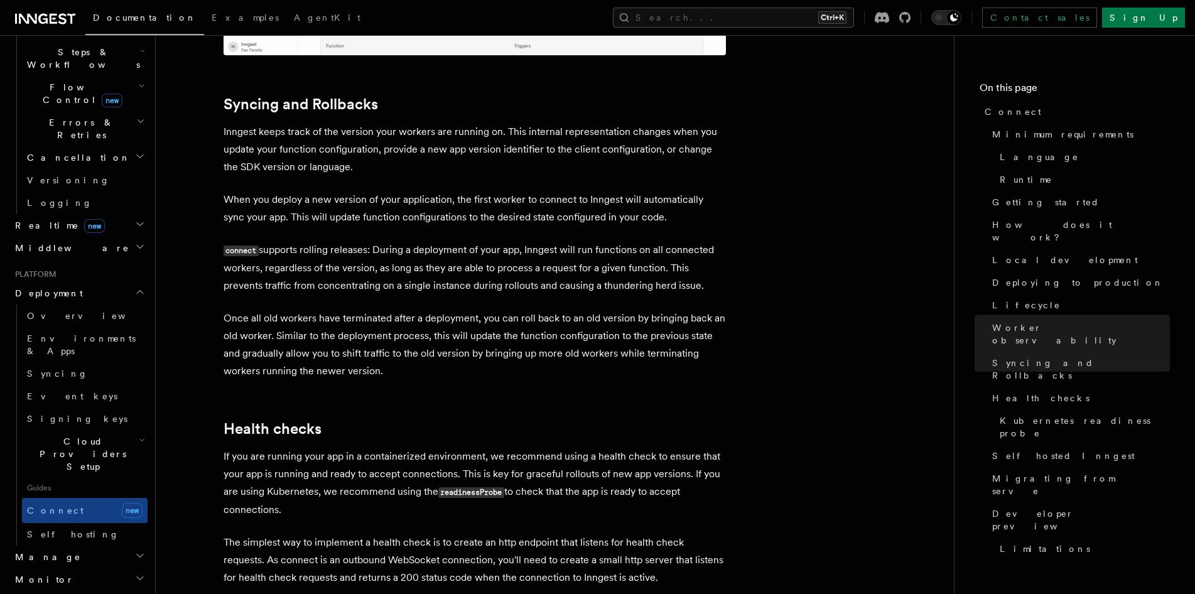
scroll to position [4917, 0]
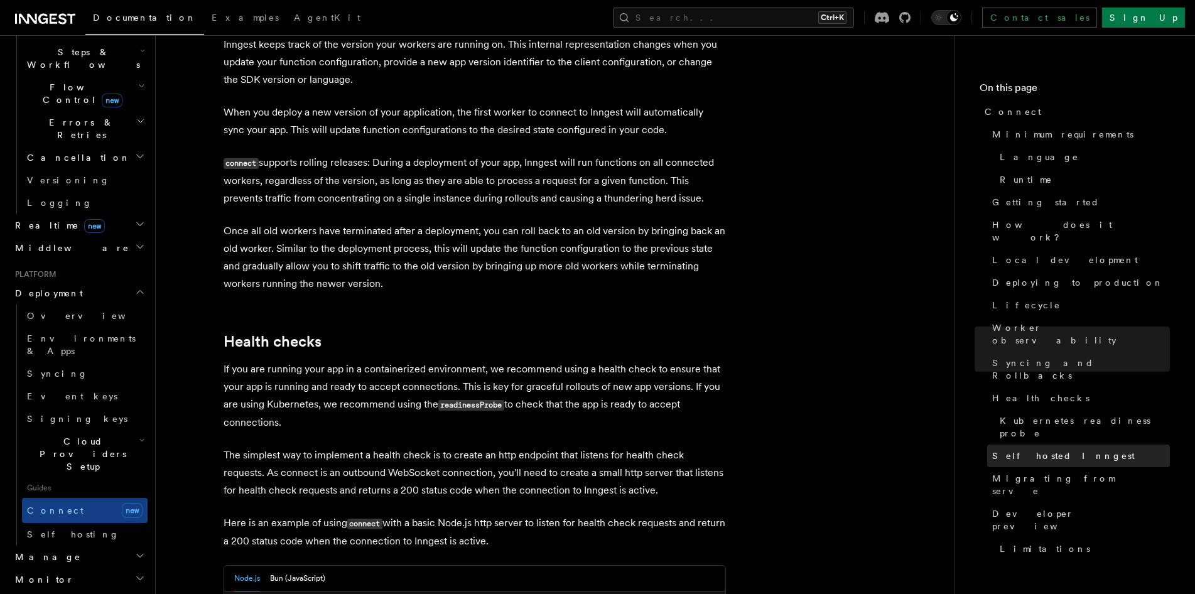
click at [1061, 444] on link "Self hosted Inngest" at bounding box center [1078, 455] width 183 height 23
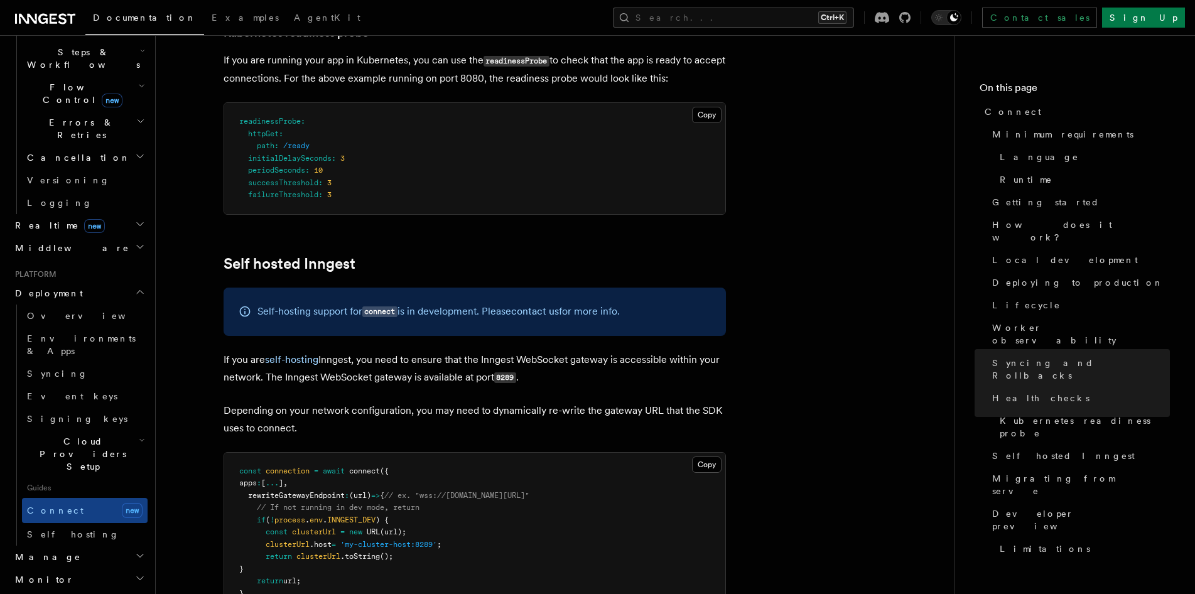
scroll to position [6052, 0]
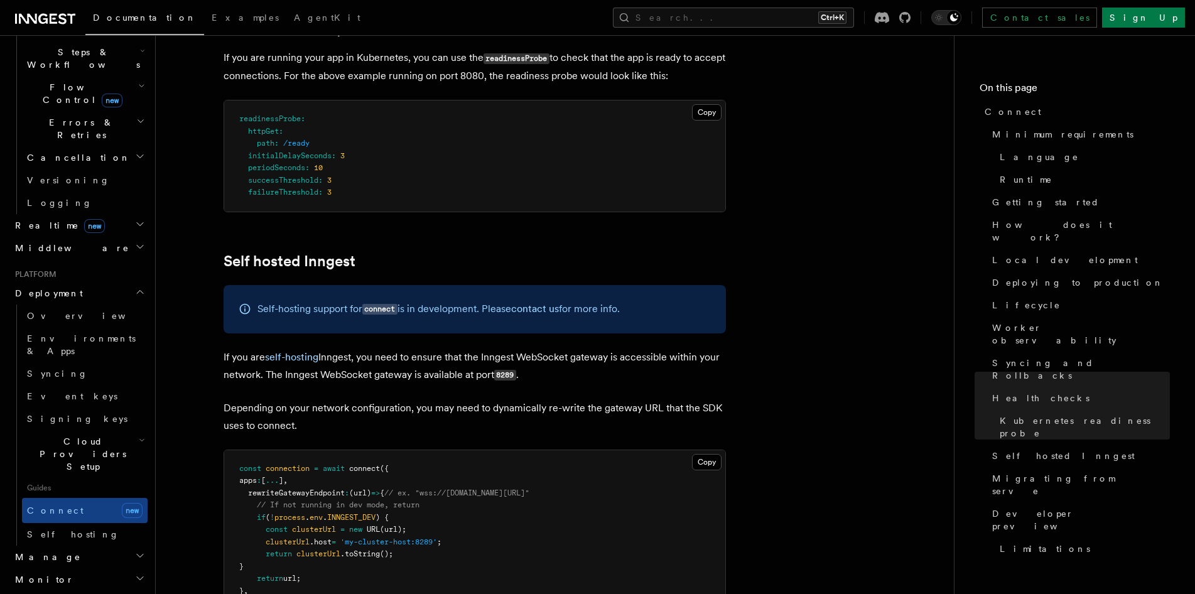
click at [514, 370] on code "8289" at bounding box center [505, 375] width 22 height 11
copy code "8289"
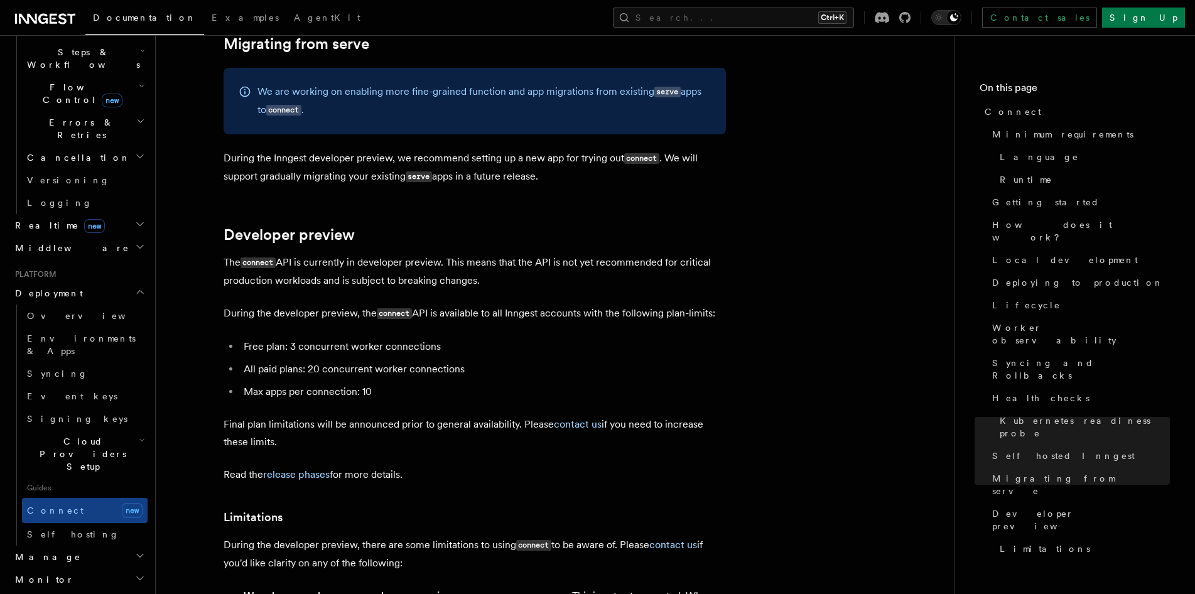
scroll to position [6785, 0]
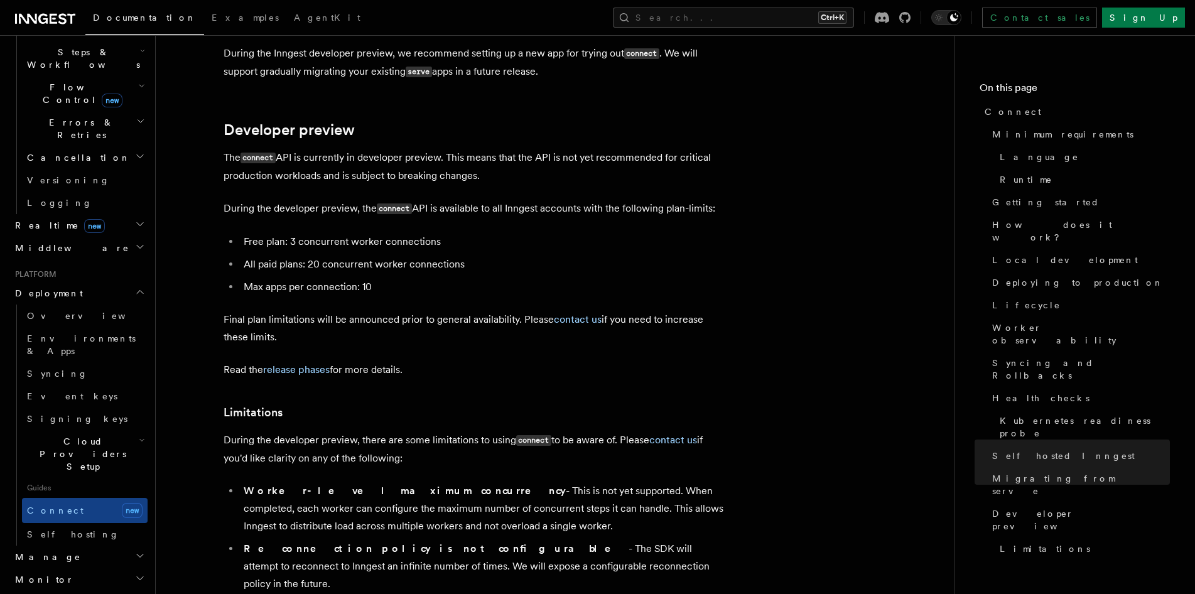
drag, startPoint x: 573, startPoint y: 191, endPoint x: 505, endPoint y: 431, distance: 249.2
drag, startPoint x: 505, startPoint y: 431, endPoint x: 421, endPoint y: 468, distance: 92.2
click at [421, 540] on li "Reconnection policy is not configurable - The SDK will attempt to reconnect to …" at bounding box center [483, 566] width 486 height 53
click at [91, 498] on link "Connect new" at bounding box center [85, 510] width 126 height 25
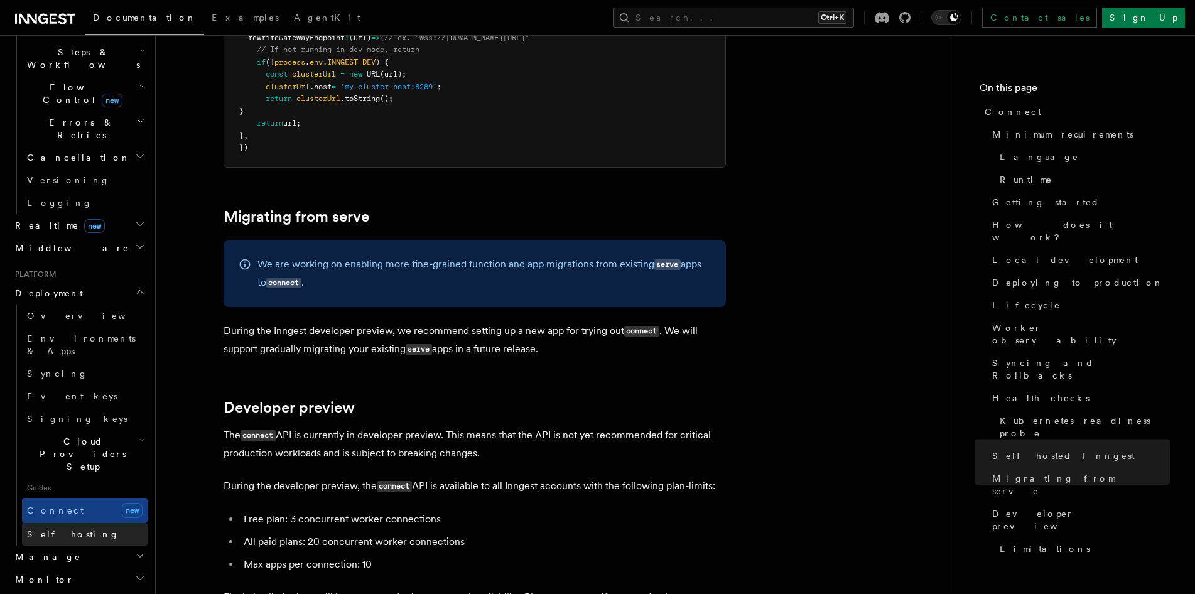
scroll to position [5431, 0]
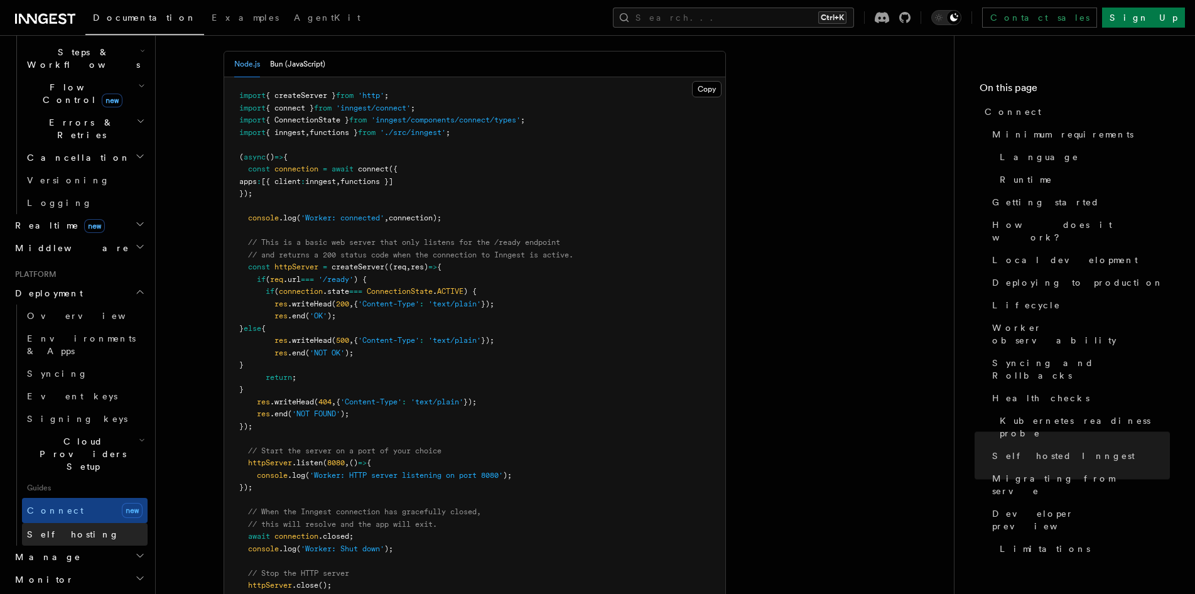
click at [85, 523] on link "Self hosting" at bounding box center [85, 534] width 126 height 23
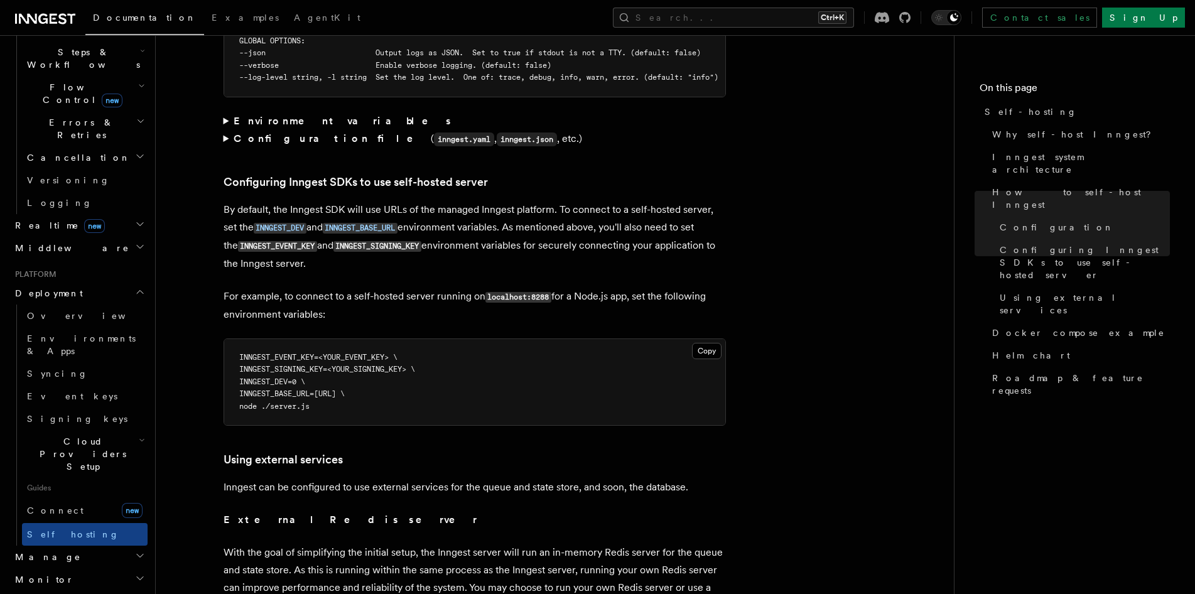
scroll to position [2616, 0]
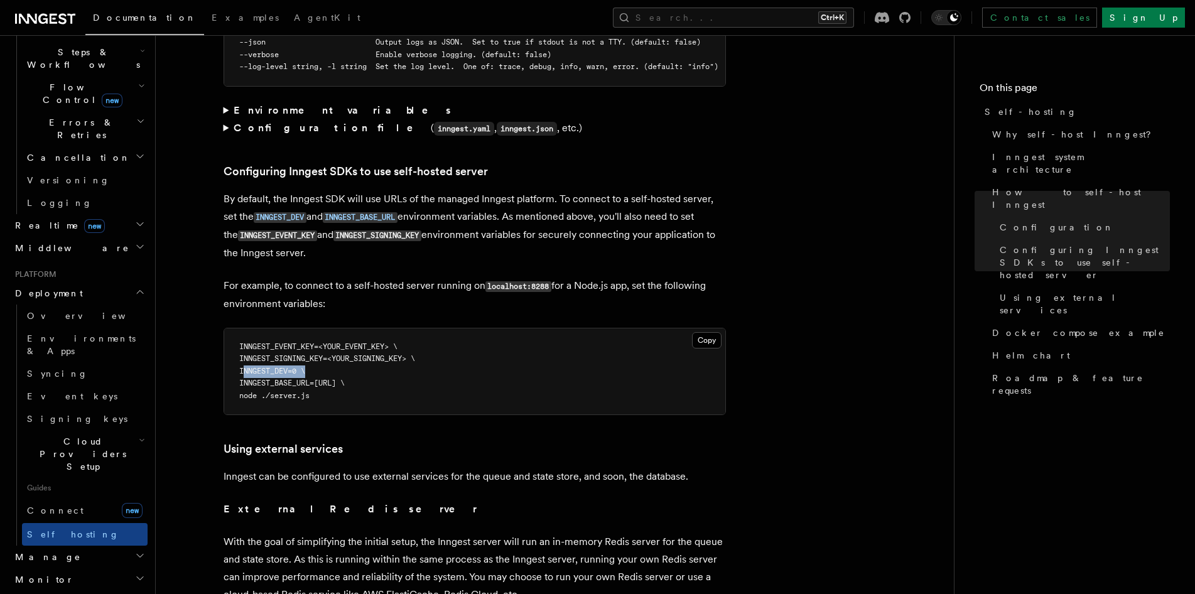
drag, startPoint x: 306, startPoint y: 341, endPoint x: 245, endPoint y: 340, distance: 60.9
click at [245, 340] on pre "INNGEST_EVENT_KEY=<YOUR_EVENT_KEY> \ INNGEST_SIGNING_KEY=<YOUR_SIGNING_KEY> \ I…" at bounding box center [474, 371] width 501 height 87
copy span "INNGEST_DEV=0"
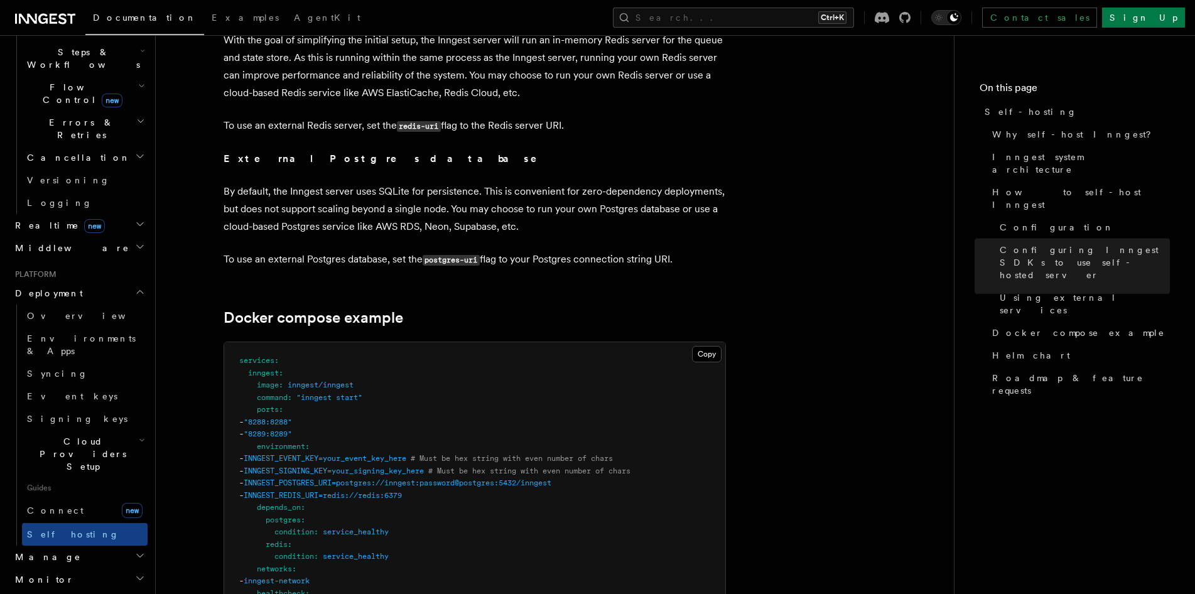
scroll to position [3244, 0]
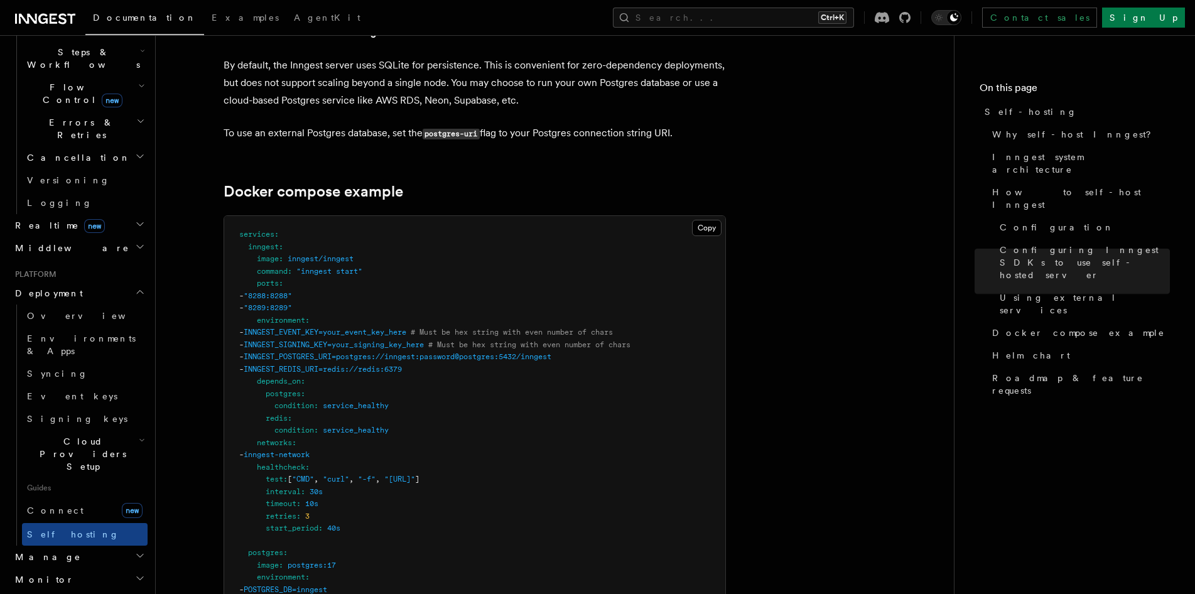
copy span "INNGEST_DEV=0"
drag, startPoint x: 450, startPoint y: 345, endPoint x: 284, endPoint y: 350, distance: 166.4
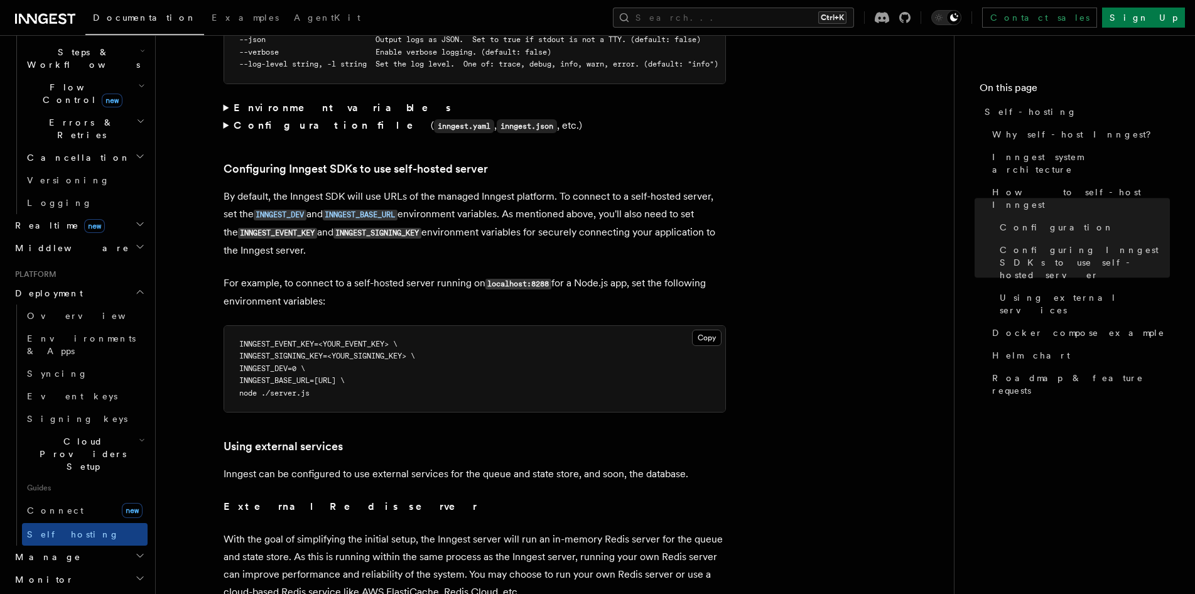
scroll to position [2616, 0]
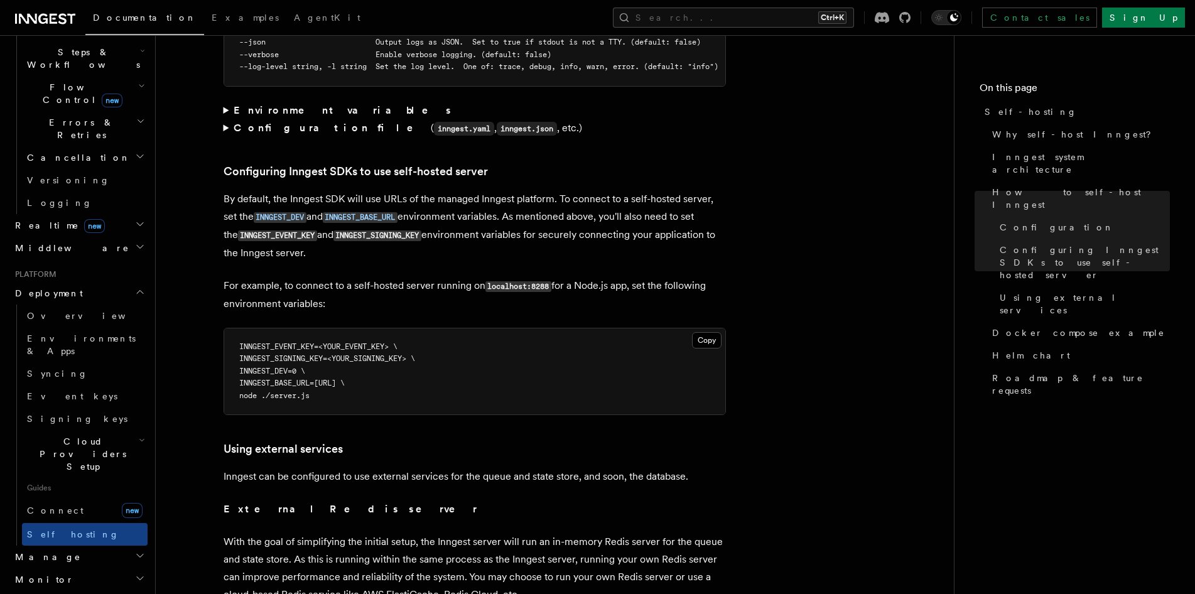
drag, startPoint x: 437, startPoint y: 347, endPoint x: 402, endPoint y: 374, distance: 44.3
click at [268, 350] on pre "INNGEST_EVENT_KEY=<YOUR_EVENT_KEY> \ INNGEST_SIGNING_KEY=<YOUR_SIGNING_KEY> \ I…" at bounding box center [474, 371] width 501 height 87
drag, startPoint x: 411, startPoint y: 365, endPoint x: 412, endPoint y: 357, distance: 8.2
click at [411, 365] on pre "INNGEST_EVENT_KEY=<YOUR_EVENT_KEY> \ INNGEST_SIGNING_KEY=<YOUR_SIGNING_KEY> \ I…" at bounding box center [474, 371] width 501 height 87
copy span "NNGEST_BASE_URL=http://localhost:8288"
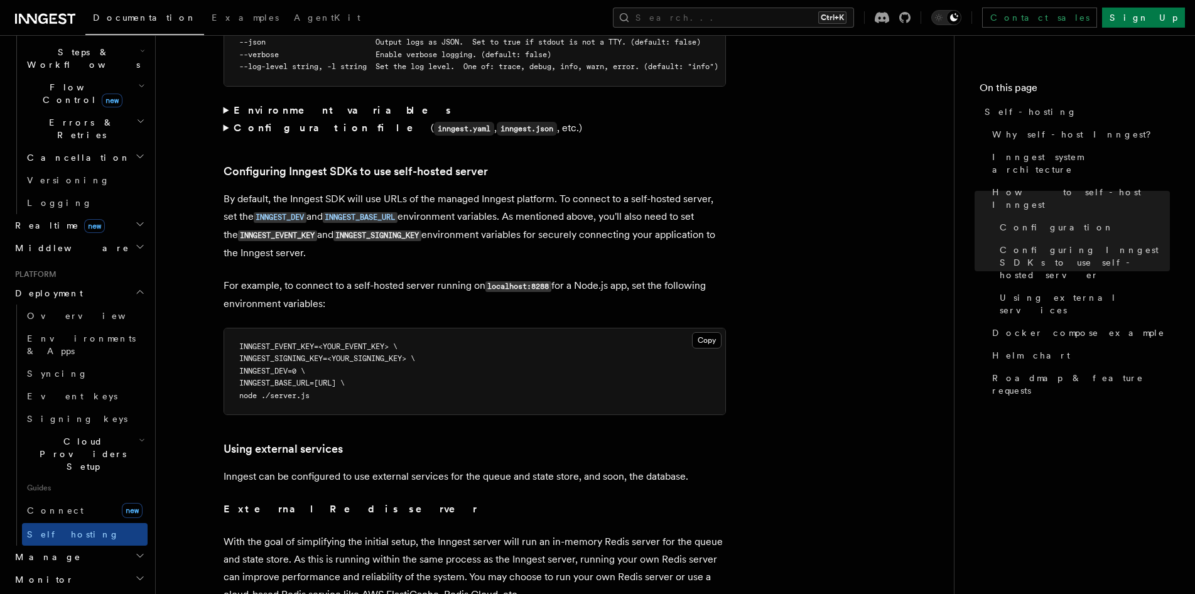
copy span "INNGEST_BASE_URL=http://localhost:8288"
drag, startPoint x: 419, startPoint y: 355, endPoint x: 248, endPoint y: 359, distance: 171.4
click at [248, 379] on span "INNGEST_BASE_URL=http://localhost:8288 \" at bounding box center [291, 383] width 105 height 9
copy code "INNGEST_EVENT_KEY=<YOUR_EVENT_KEY> \ INNGEST_SIGNING_KEY=<YOUR_SIGNING_KEY> \"
drag, startPoint x: 441, startPoint y: 330, endPoint x: 185, endPoint y: 323, distance: 256.2
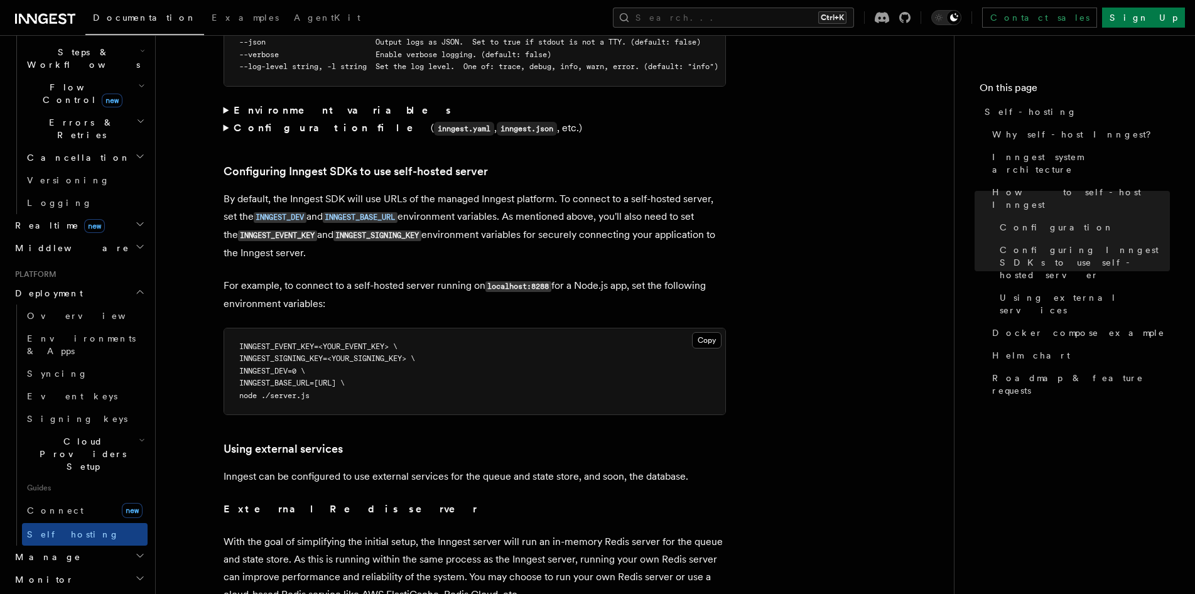
click at [185, 323] on article "Platform Deployment Self-hosting Self-hosting support for Inngest is supported …" at bounding box center [555, 122] width 758 height 5366
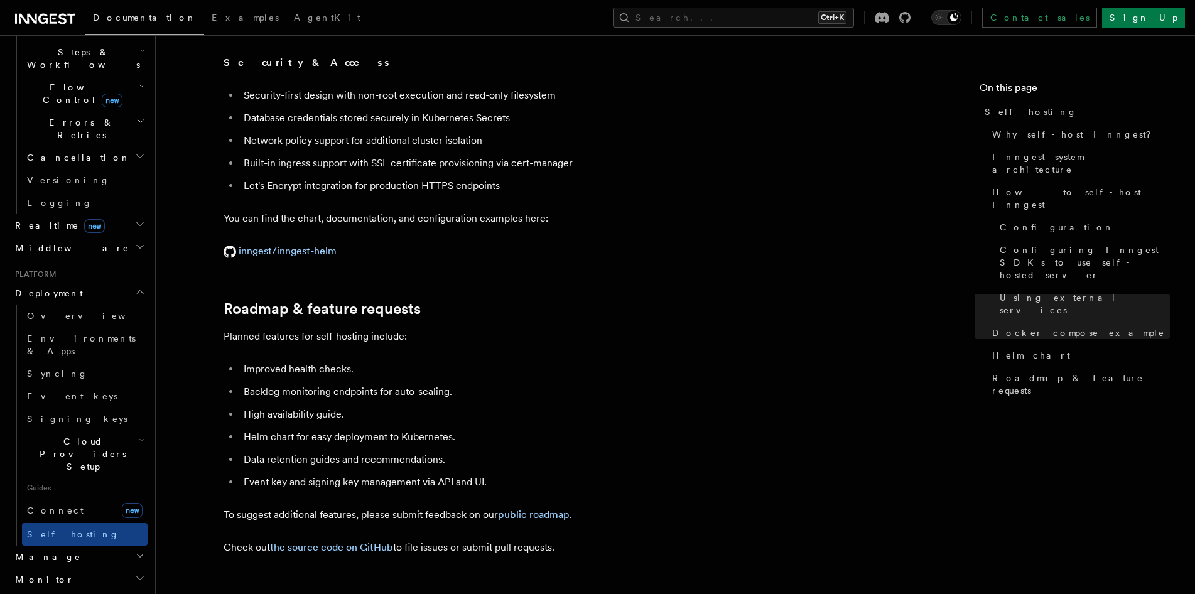
scroll to position [4487, 0]
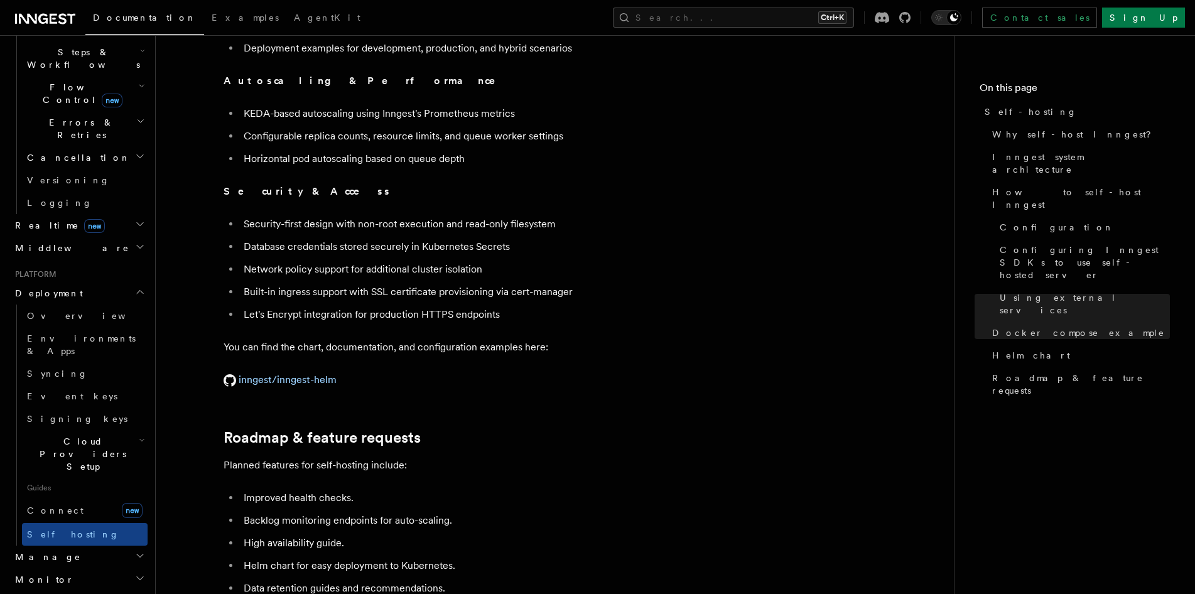
click at [65, 10] on link at bounding box center [45, 18] width 60 height 18
